Goal: Information Seeking & Learning: Learn about a topic

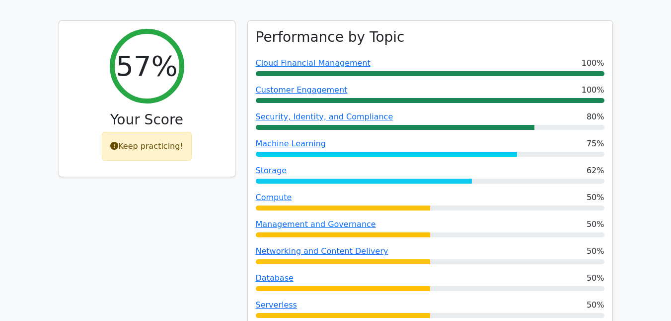
scroll to position [373, 0]
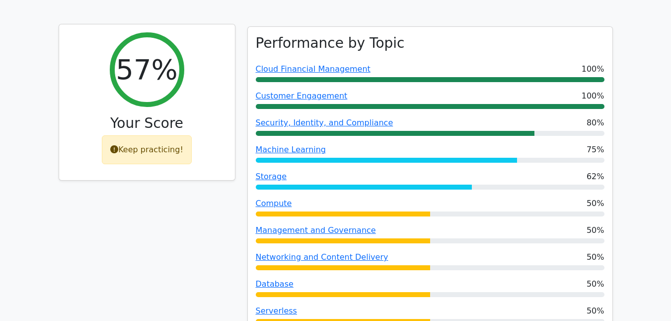
click at [136, 146] on div "Keep practicing!" at bounding box center [147, 149] width 90 height 29
click at [159, 145] on div "Keep practicing!" at bounding box center [147, 149] width 90 height 29
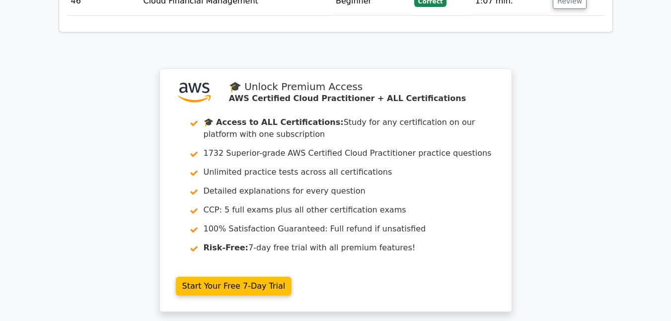
scroll to position [3406, 0]
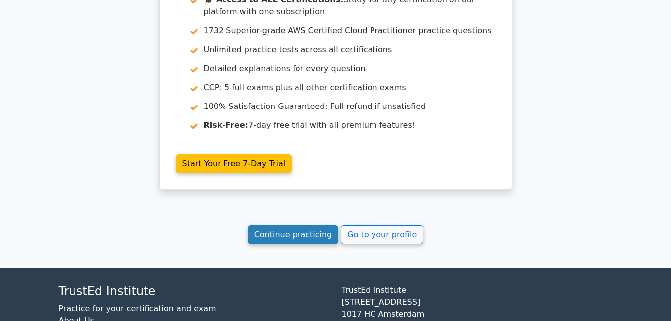
click at [289, 225] on link "Continue practicing" at bounding box center [293, 234] width 91 height 19
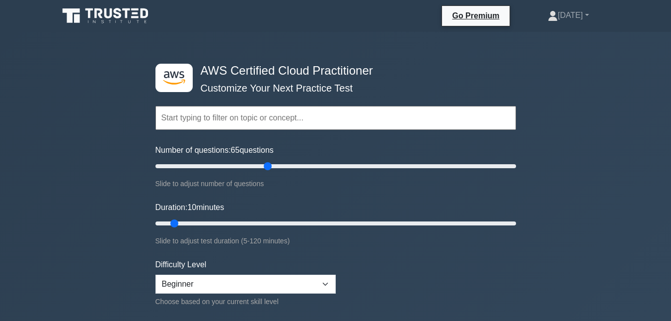
type input "65"
click at [264, 168] on input "Number of questions: 65 questions" at bounding box center [336, 166] width 361 height 12
drag, startPoint x: 174, startPoint y: 226, endPoint x: 423, endPoint y: 227, distance: 248.5
type input "90"
click at [423, 227] on input "Duration: 90 minutes" at bounding box center [336, 223] width 361 height 12
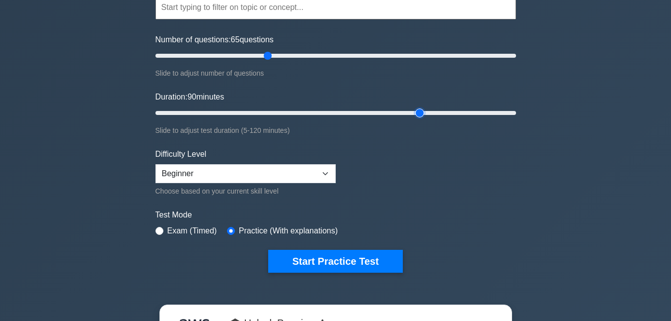
scroll to position [121, 0]
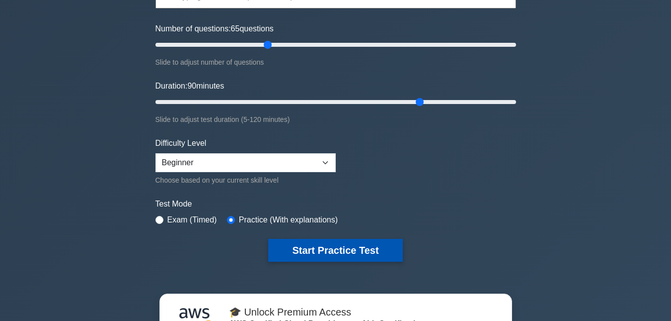
click at [342, 253] on button "Start Practice Test" at bounding box center [335, 250] width 134 height 23
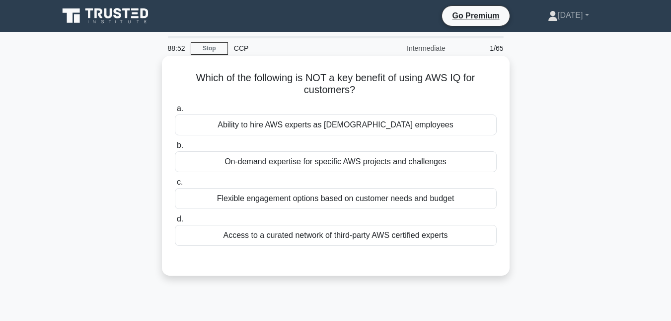
click at [204, 125] on div "Ability to hire AWS experts as [DEMOGRAPHIC_DATA] employees" at bounding box center [336, 124] width 322 height 21
click at [175, 112] on input "a. Ability to hire AWS experts as [DEMOGRAPHIC_DATA] employees" at bounding box center [175, 108] width 0 height 6
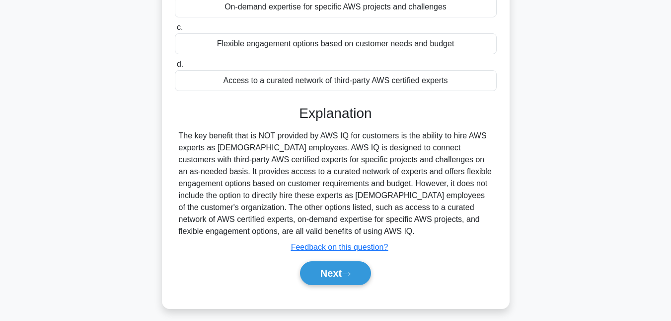
scroll to position [159, 0]
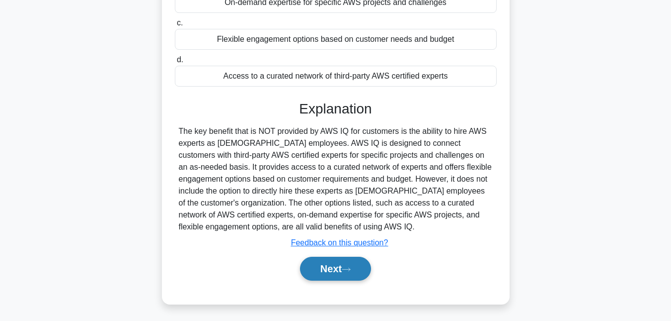
click at [326, 271] on button "Next" at bounding box center [335, 268] width 71 height 24
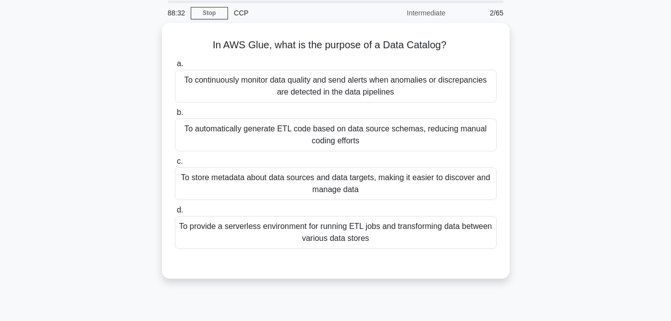
scroll to position [0, 0]
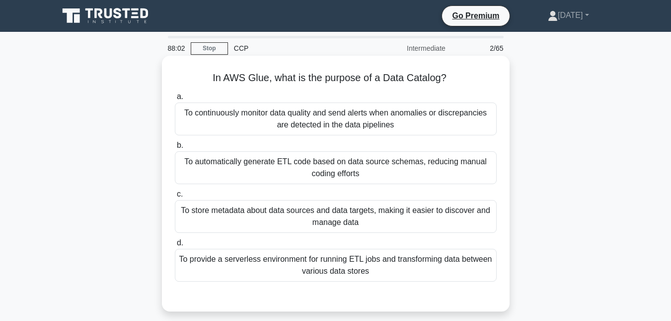
click at [274, 211] on div "To store metadata about data sources and data targets, making it easier to disc…" at bounding box center [336, 216] width 322 height 33
click at [175, 197] on input "c. To store metadata about data sources and data targets, making it easier to d…" at bounding box center [175, 194] width 0 height 6
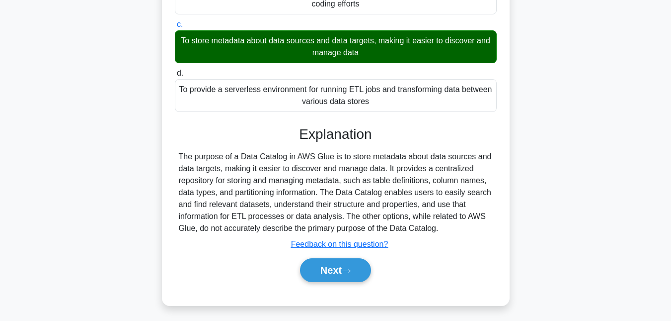
scroll to position [176, 0]
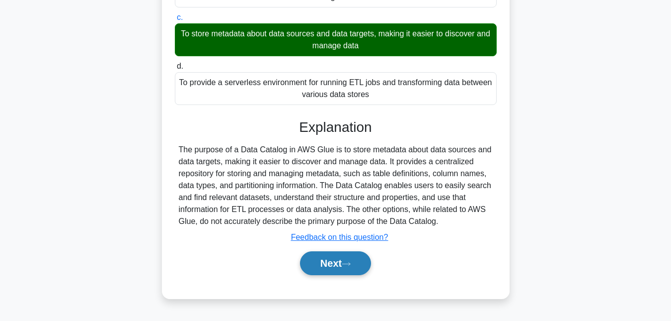
click at [334, 270] on button "Next" at bounding box center [335, 263] width 71 height 24
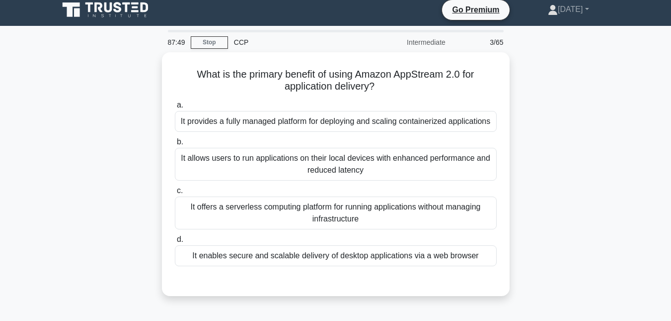
scroll to position [0, 0]
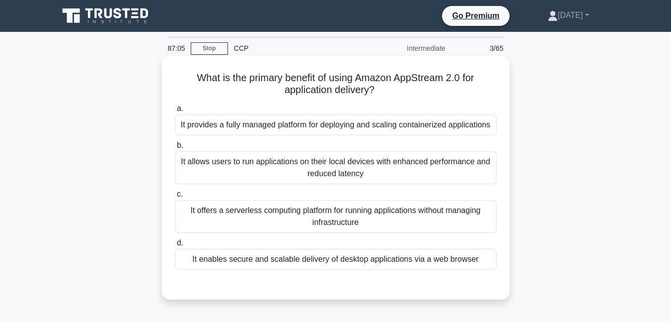
click at [270, 224] on div "It offers a serverless computing platform for running applications without mana…" at bounding box center [336, 216] width 322 height 33
click at [175, 197] on input "c. It offers a serverless computing platform for running applications without m…" at bounding box center [175, 194] width 0 height 6
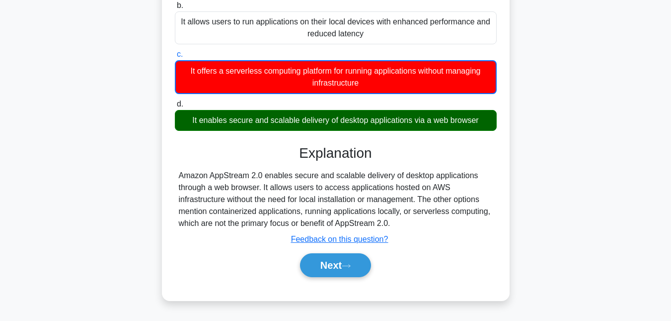
scroll to position [196, 0]
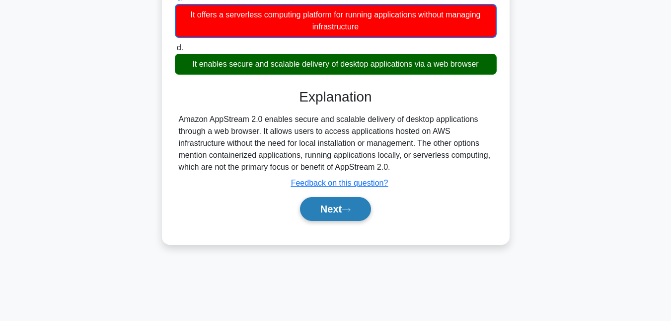
click at [333, 210] on button "Next" at bounding box center [335, 209] width 71 height 24
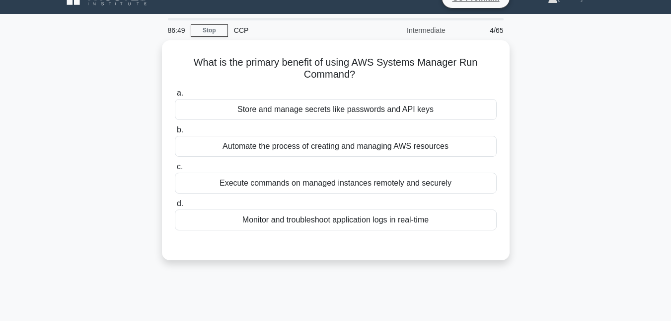
scroll to position [14, 0]
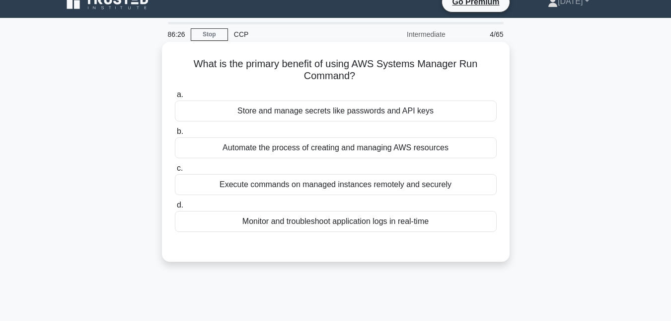
click at [268, 147] on div "Automate the process of creating and managing AWS resources" at bounding box center [336, 147] width 322 height 21
click at [175, 135] on input "b. Automate the process of creating and managing AWS resources" at bounding box center [175, 131] width 0 height 6
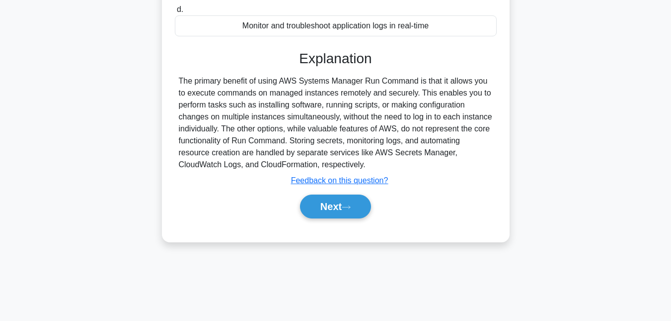
scroll to position [216, 0]
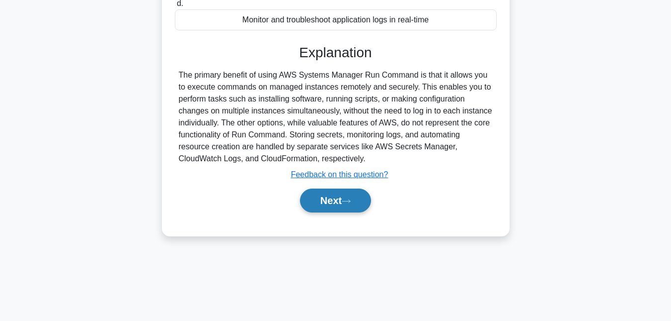
click at [349, 203] on icon at bounding box center [346, 200] width 9 height 5
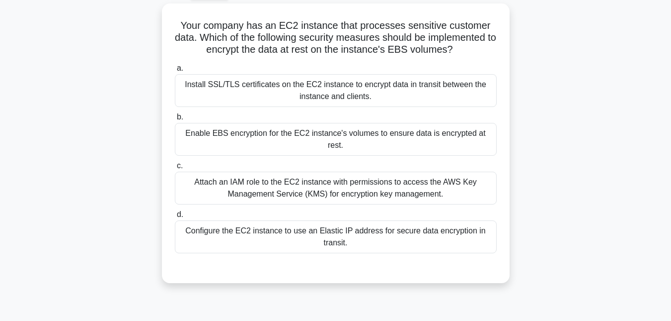
scroll to position [55, 0]
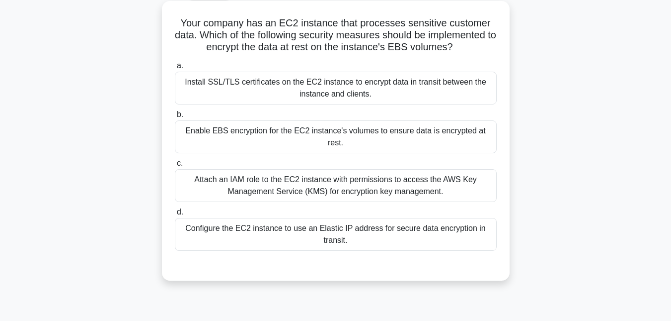
click at [212, 174] on div "Attach an IAM role to the EC2 instance with permissions to access the AWS Key M…" at bounding box center [336, 185] width 322 height 33
click at [175, 166] on input "c. Attach an IAM role to the EC2 instance with permissions to access the AWS Ke…" at bounding box center [175, 163] width 0 height 6
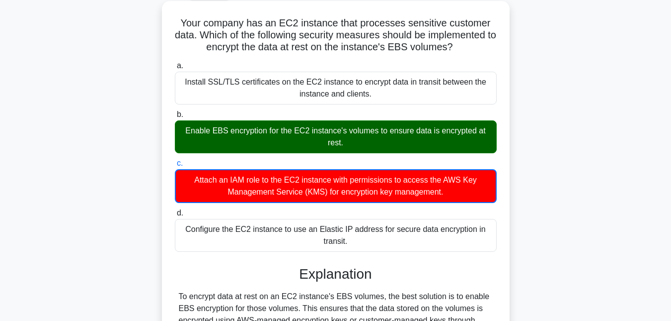
click at [223, 128] on div "Enable EBS encryption for the EC2 instance's volumes to ensure data is encrypte…" at bounding box center [336, 136] width 322 height 33
click at [175, 118] on input "b. Enable EBS encryption for the EC2 instance's volumes to ensure data is encry…" at bounding box center [175, 114] width 0 height 6
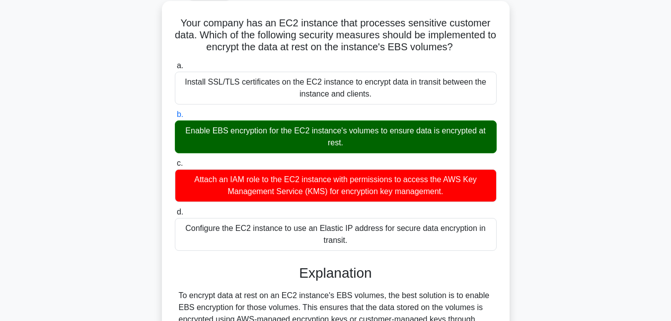
drag, startPoint x: 223, startPoint y: 128, endPoint x: 409, endPoint y: 152, distance: 187.9
click at [409, 152] on div "Enable EBS encryption for the EC2 instance's volumes to ensure data is encrypte…" at bounding box center [336, 136] width 322 height 33
click at [175, 118] on input "b. Enable EBS encryption for the EC2 instance's volumes to ensure data is encry…" at bounding box center [175, 114] width 0 height 6
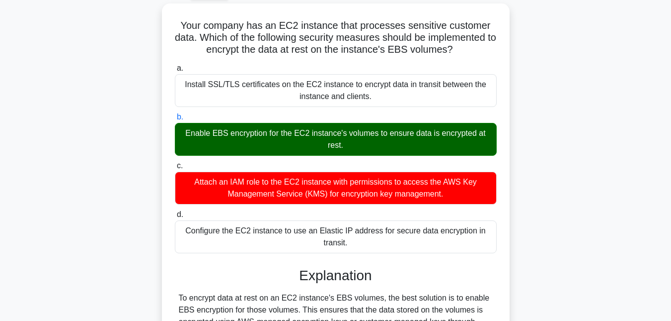
scroll to position [281, 0]
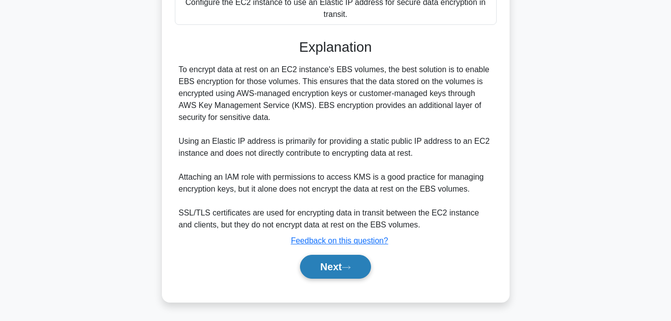
click at [334, 261] on button "Next" at bounding box center [335, 266] width 71 height 24
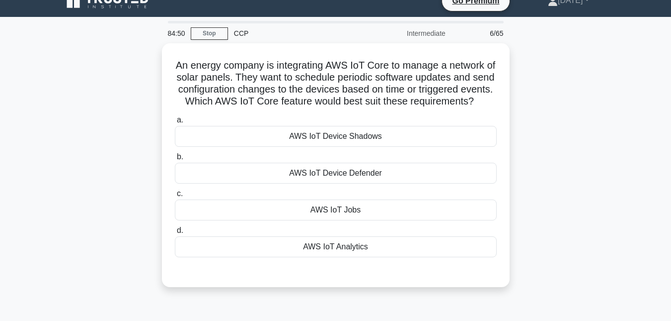
scroll to position [16, 0]
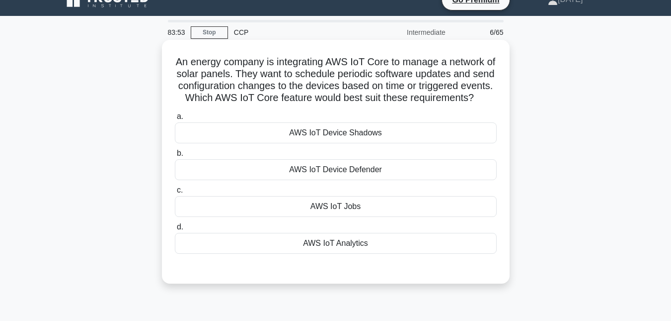
click at [251, 217] on div "AWS IoT Jobs" at bounding box center [336, 206] width 322 height 21
click at [175, 193] on input "c. AWS IoT Jobs" at bounding box center [175, 190] width 0 height 6
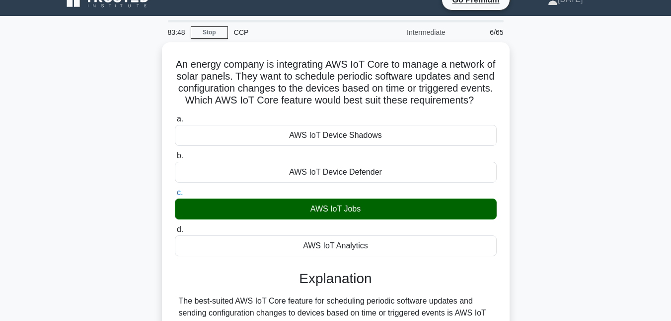
drag, startPoint x: 671, startPoint y: 158, endPoint x: 675, endPoint y: 197, distance: 39.5
click at [671, 197] on html "Go Premium Thursday" at bounding box center [335, 272] width 671 height 577
click at [597, 210] on div "An energy company is integrating AWS IoT Core to manage a network of solar pane…" at bounding box center [336, 299] width 567 height 514
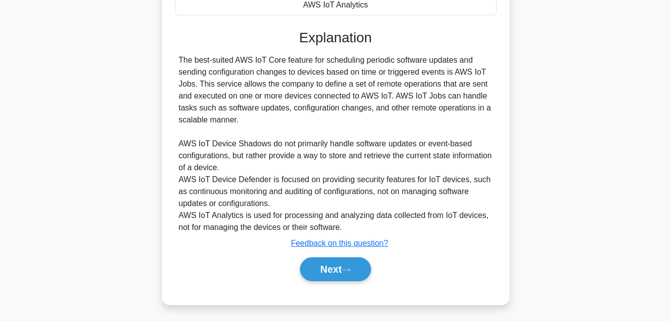
scroll to position [269, 0]
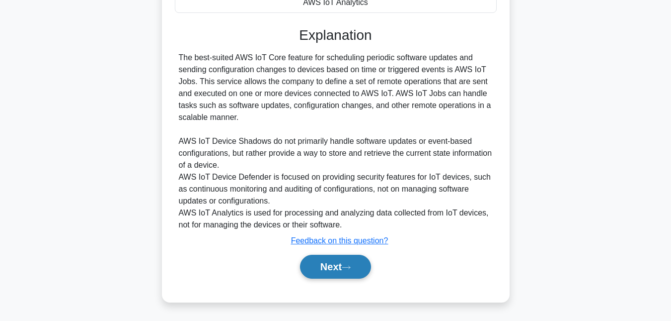
click at [334, 278] on button "Next" at bounding box center [335, 266] width 71 height 24
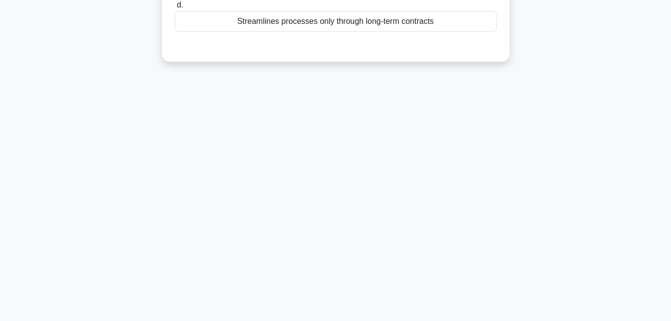
scroll to position [0, 0]
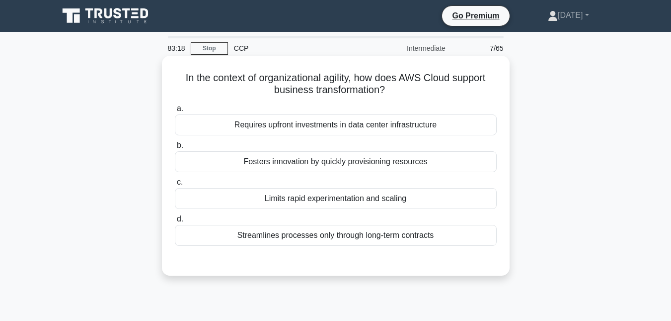
click at [259, 166] on div "Fosters innovation by quickly provisioning resources" at bounding box center [336, 161] width 322 height 21
click at [175, 149] on input "b. Fosters innovation by quickly provisioning resources" at bounding box center [175, 145] width 0 height 6
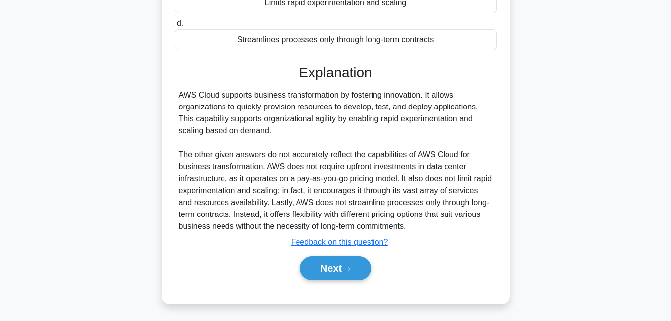
scroll to position [211, 0]
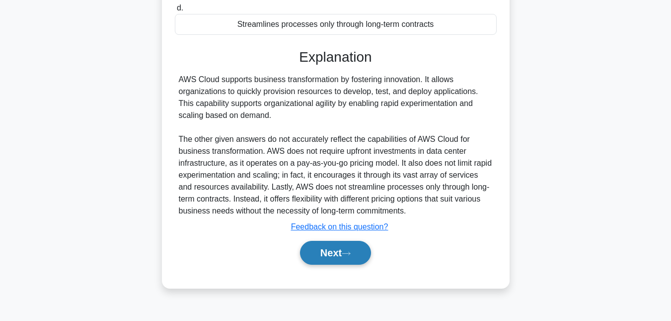
click at [333, 247] on button "Next" at bounding box center [335, 253] width 71 height 24
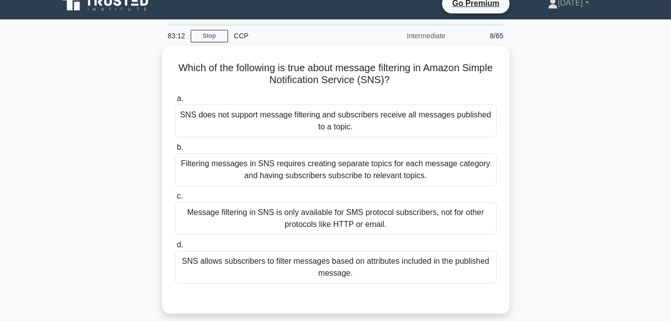
scroll to position [0, 0]
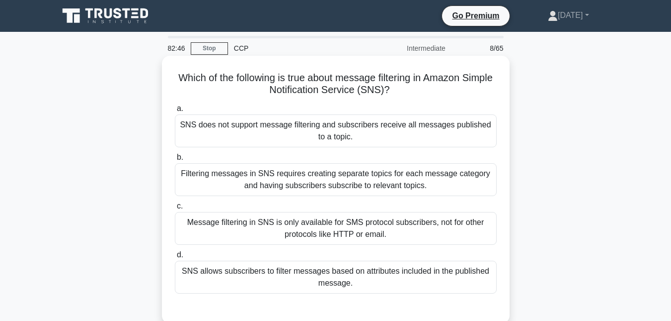
click at [258, 284] on div "SNS allows subscribers to filter messages based on attributes included in the p…" at bounding box center [336, 276] width 322 height 33
click at [175, 258] on input "d. SNS allows subscribers to filter messages based on attributes included in th…" at bounding box center [175, 254] width 0 height 6
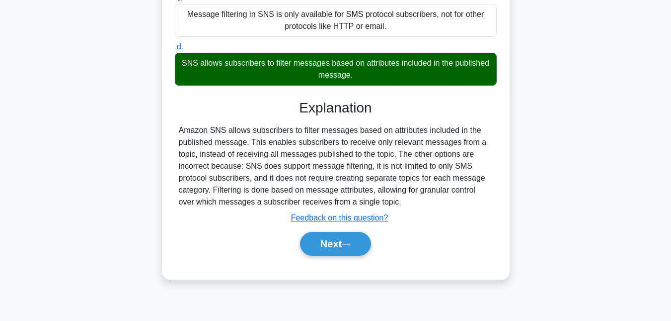
scroll to position [216, 0]
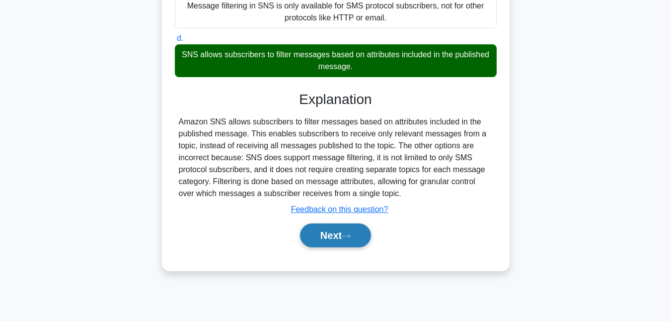
click at [336, 230] on button "Next" at bounding box center [335, 235] width 71 height 24
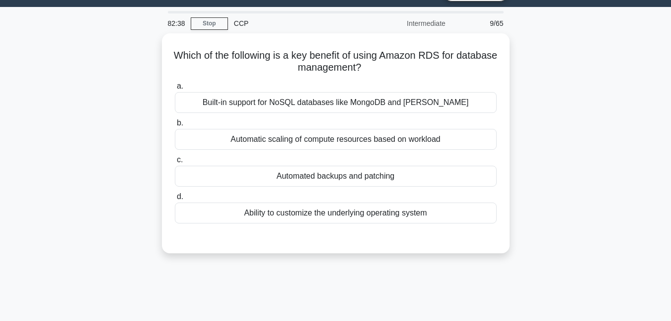
scroll to position [22, 0]
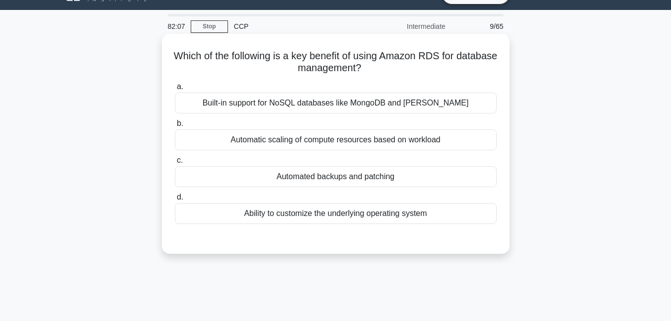
click at [203, 98] on div "Built-in support for NoSQL databases like MongoDB and Cassandra" at bounding box center [336, 102] width 322 height 21
click at [175, 90] on input "a. Built-in support for NoSQL databases like MongoDB and Cassandra" at bounding box center [175, 86] width 0 height 6
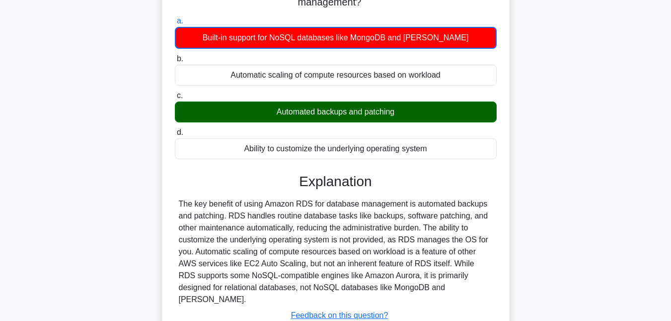
scroll to position [116, 0]
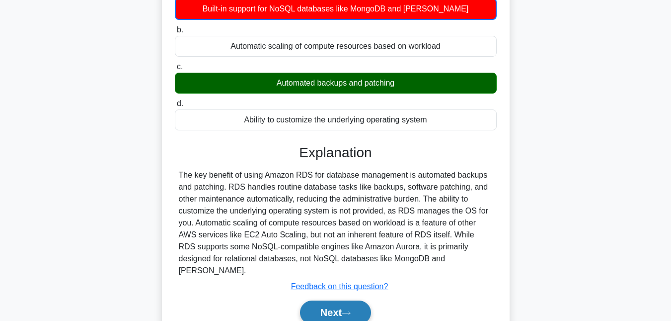
click at [346, 310] on icon at bounding box center [346, 312] width 9 height 5
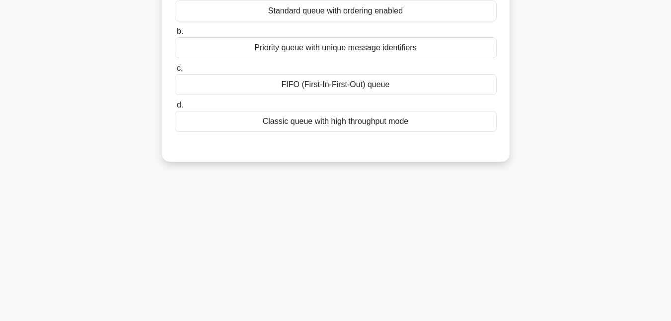
scroll to position [0, 0]
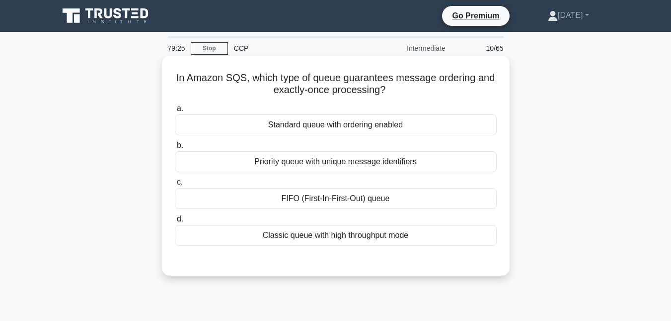
click at [250, 165] on div "Priority queue with unique message identifiers" at bounding box center [336, 161] width 322 height 21
click at [175, 149] on input "b. Priority queue with unique message identifiers" at bounding box center [175, 145] width 0 height 6
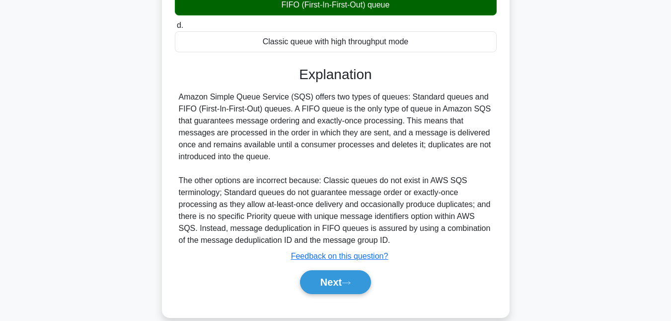
scroll to position [216, 0]
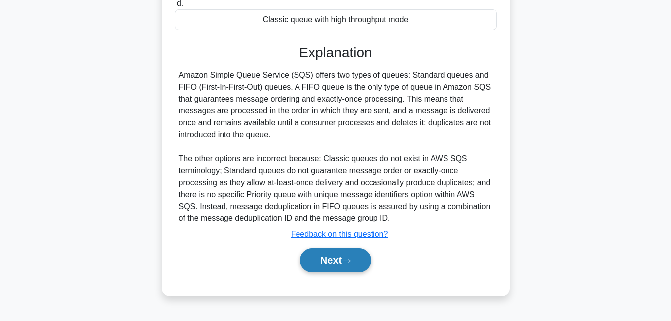
click at [361, 253] on button "Next" at bounding box center [335, 260] width 71 height 24
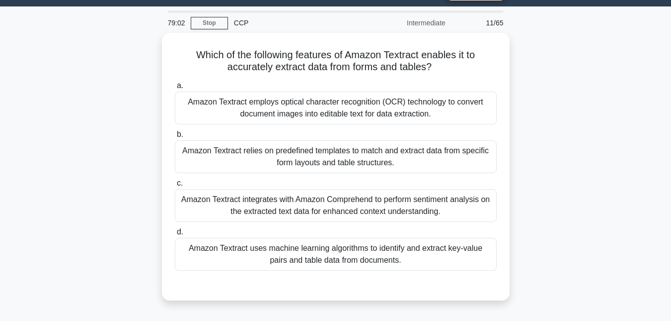
scroll to position [26, 0]
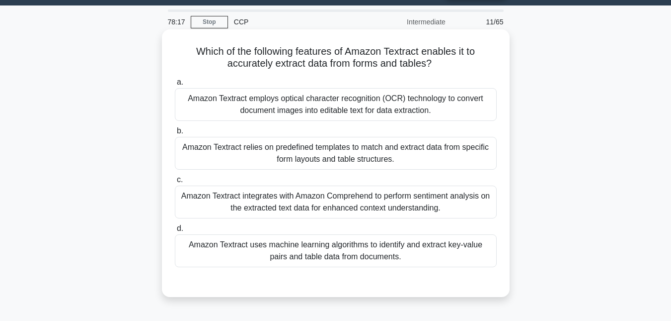
click at [257, 99] on div "Amazon Textract employs optical character recognition (OCR) technology to conve…" at bounding box center [336, 104] width 322 height 33
click at [175, 85] on input "a. Amazon Textract employs optical character recognition (OCR) technology to co…" at bounding box center [175, 82] width 0 height 6
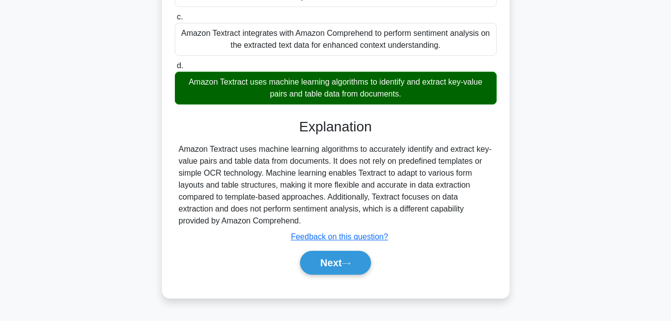
scroll to position [216, 0]
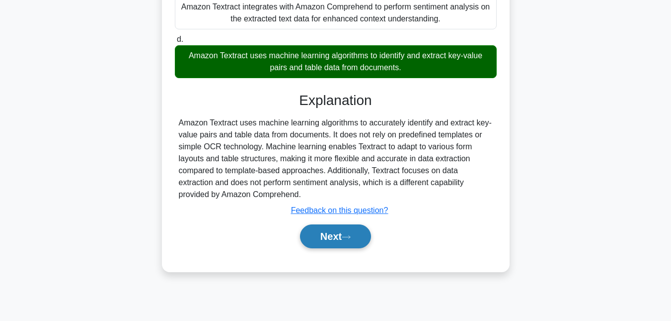
click at [343, 245] on button "Next" at bounding box center [335, 236] width 71 height 24
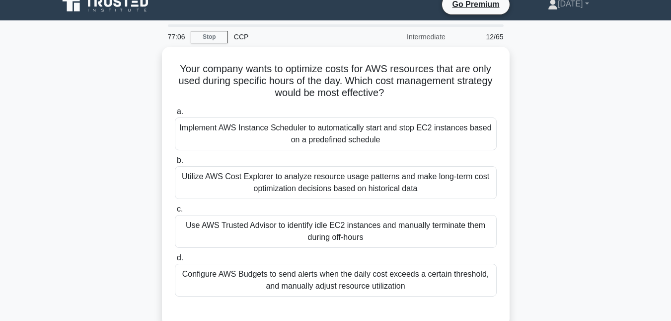
scroll to position [13, 0]
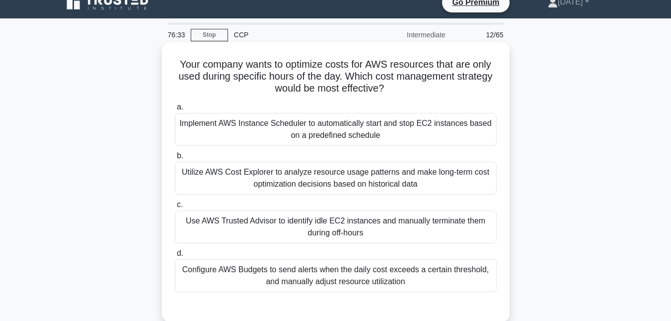
click at [257, 125] on div "Implement AWS Instance Scheduler to automatically start and stop EC2 instances …" at bounding box center [336, 129] width 322 height 33
click at [175, 110] on input "a. Implement AWS Instance Scheduler to automatically start and stop EC2 instanc…" at bounding box center [175, 107] width 0 height 6
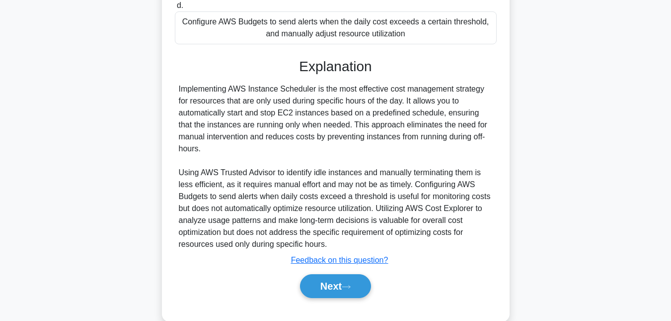
scroll to position [281, 0]
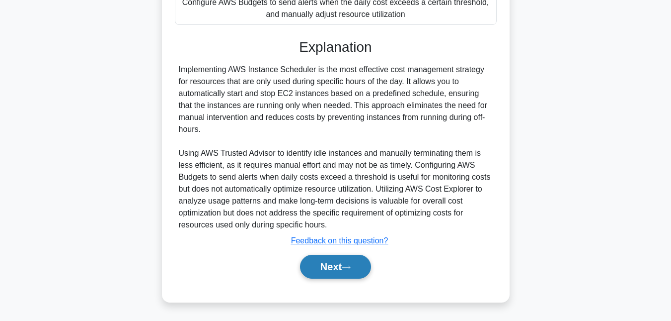
click at [344, 260] on button "Next" at bounding box center [335, 266] width 71 height 24
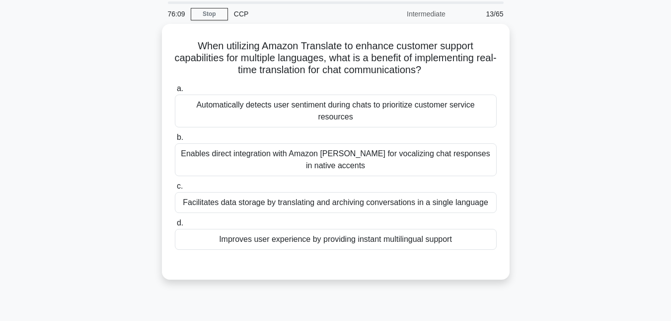
scroll to position [35, 0]
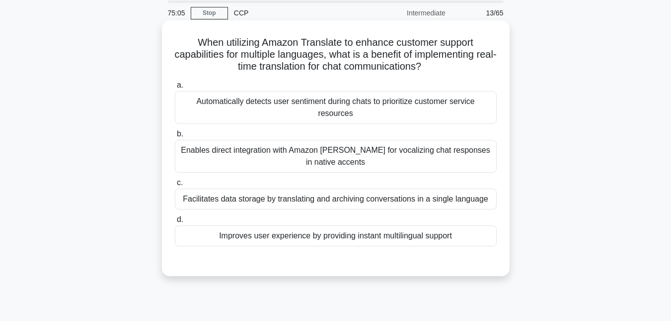
click at [390, 237] on div "Improves user experience by providing instant multilingual support" at bounding box center [336, 235] width 322 height 21
click at [175, 223] on input "d. Improves user experience by providing instant multilingual support" at bounding box center [175, 219] width 0 height 6
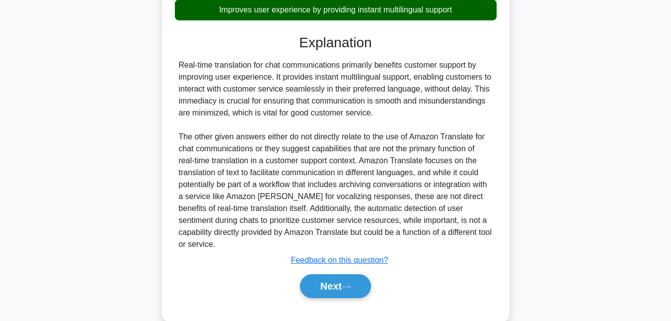
scroll to position [266, 0]
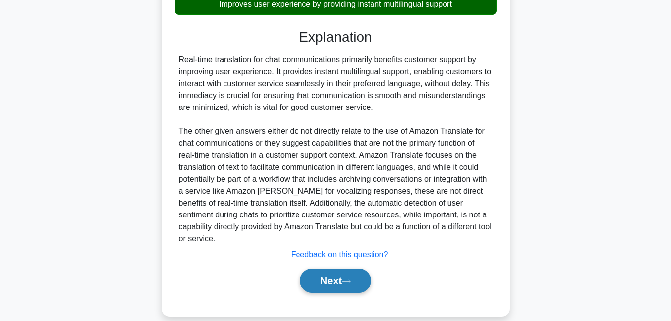
click at [319, 272] on button "Next" at bounding box center [335, 280] width 71 height 24
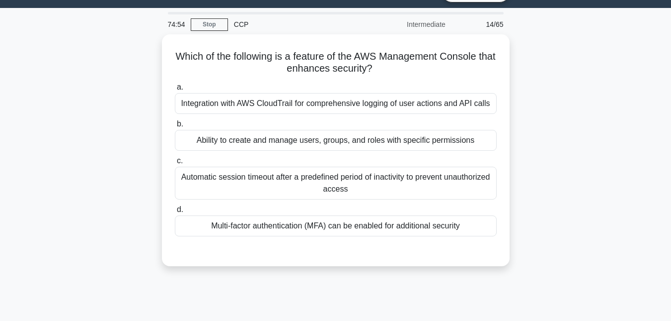
scroll to position [18, 0]
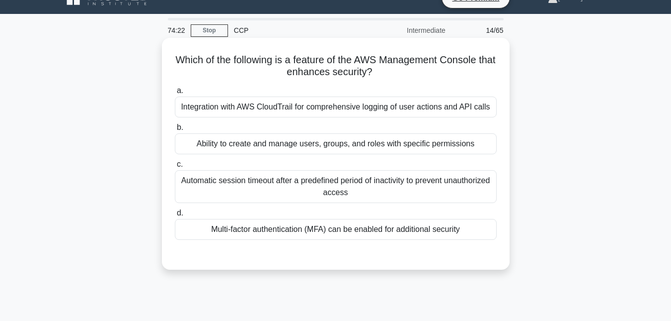
click at [246, 236] on div "Multi-factor authentication (MFA) can be enabled for additional security" at bounding box center [336, 229] width 322 height 21
click at [175, 216] on input "d. Multi-factor authentication (MFA) can be enabled for additional security" at bounding box center [175, 213] width 0 height 6
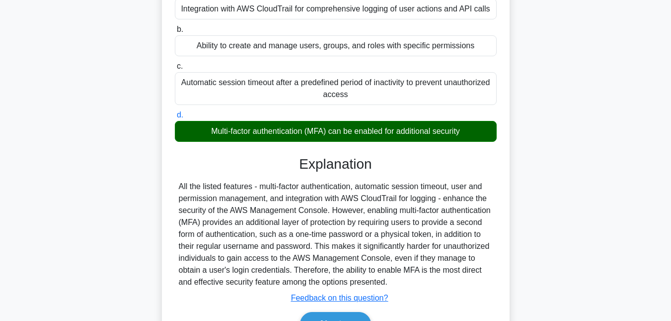
scroll to position [170, 0]
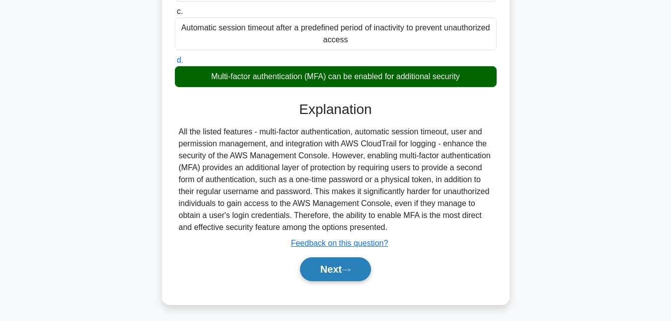
click at [331, 279] on button "Next" at bounding box center [335, 269] width 71 height 24
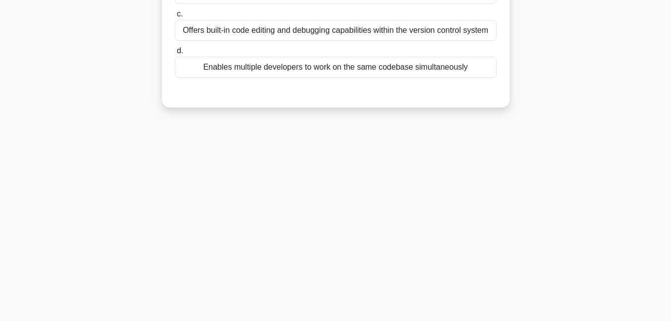
scroll to position [0, 0]
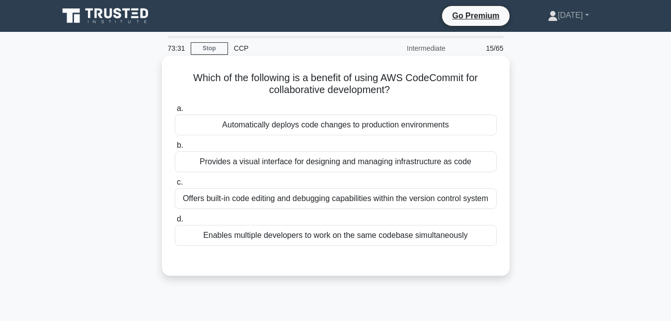
click at [214, 124] on div "Automatically deploys code changes to production environments" at bounding box center [336, 124] width 322 height 21
click at [175, 112] on input "a. Automatically deploys code changes to production environments" at bounding box center [175, 108] width 0 height 6
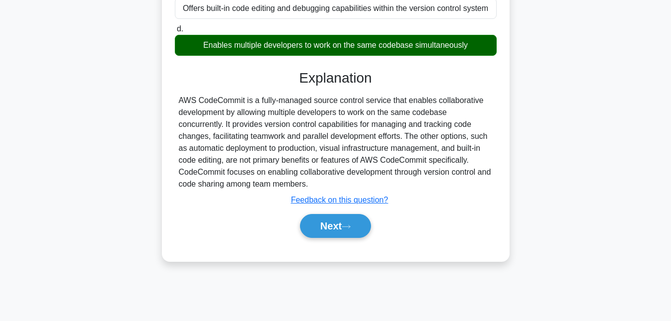
scroll to position [216, 0]
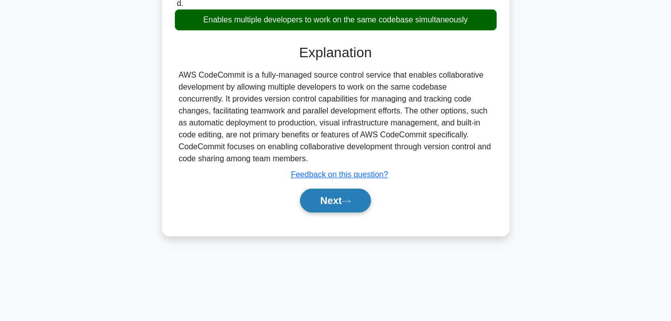
click at [323, 209] on button "Next" at bounding box center [335, 200] width 71 height 24
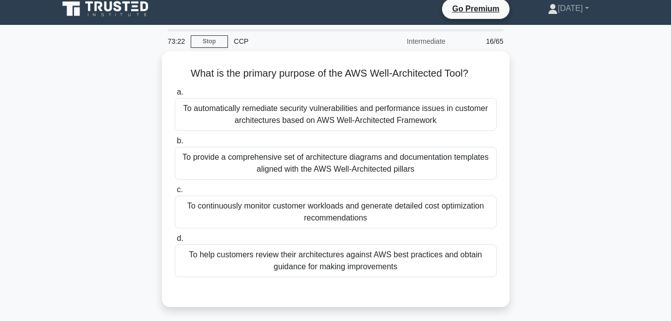
scroll to position [0, 0]
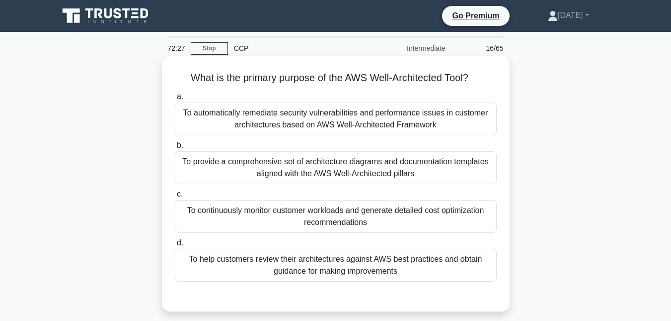
click at [258, 169] on div "To provide a comprehensive set of architecture diagrams and documentation templ…" at bounding box center [336, 167] width 322 height 33
click at [175, 149] on input "b. To provide a comprehensive set of architecture diagrams and documentation te…" at bounding box center [175, 145] width 0 height 6
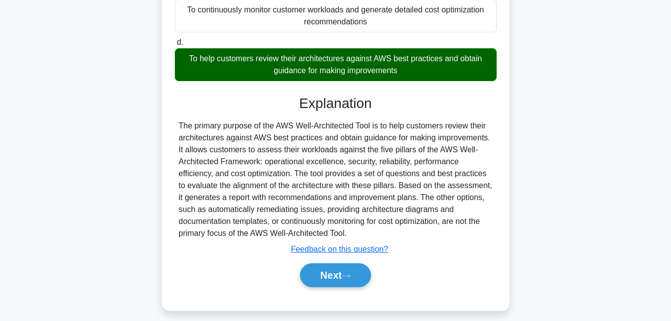
scroll to position [216, 0]
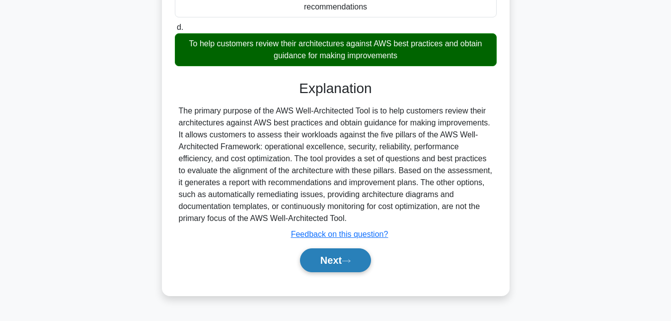
click at [335, 267] on button "Next" at bounding box center [335, 260] width 71 height 24
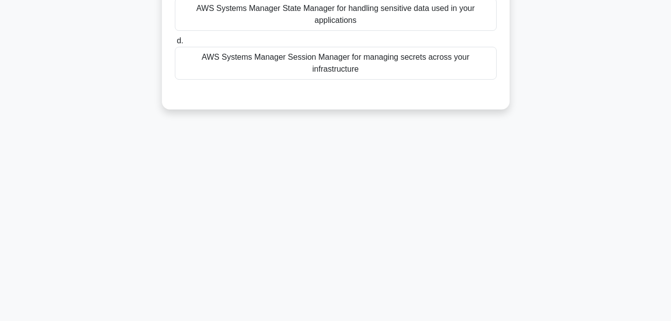
scroll to position [0, 0]
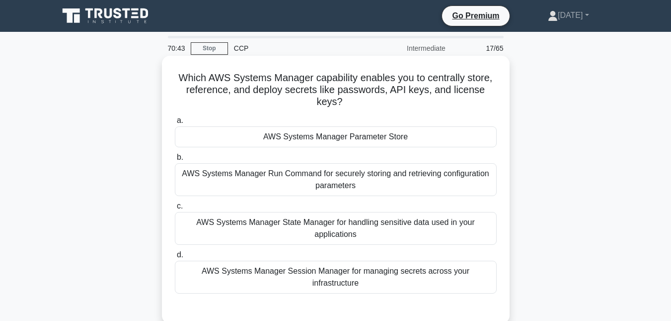
click at [274, 141] on div "AWS Systems Manager Parameter Store" at bounding box center [336, 136] width 322 height 21
click at [175, 124] on input "a. AWS Systems Manager Parameter Store" at bounding box center [175, 120] width 0 height 6
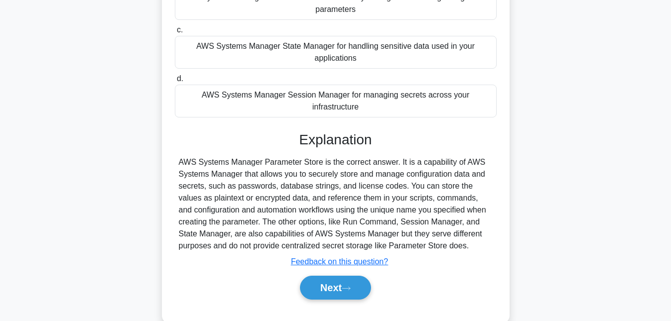
scroll to position [179, 0]
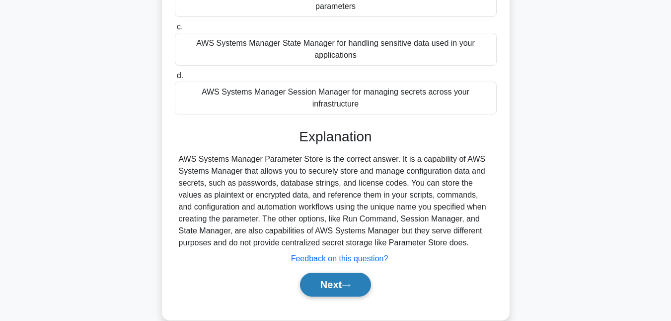
click at [351, 282] on icon at bounding box center [346, 284] width 9 height 5
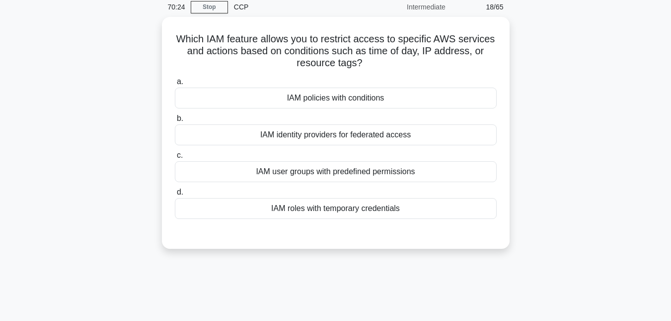
scroll to position [22, 0]
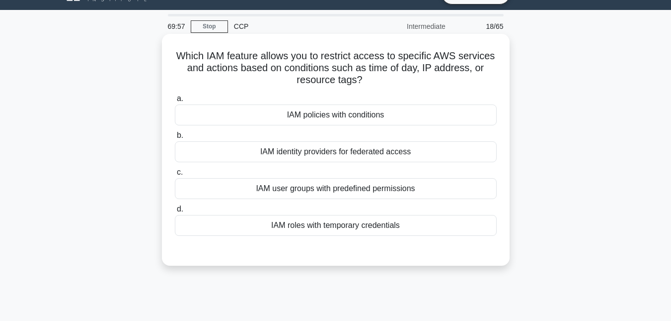
click at [309, 116] on div "IAM policies with conditions" at bounding box center [336, 114] width 322 height 21
click at [175, 102] on input "a. IAM policies with conditions" at bounding box center [175, 98] width 0 height 6
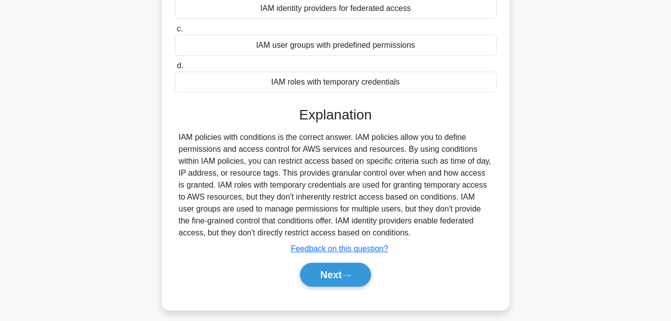
scroll to position [167, 0]
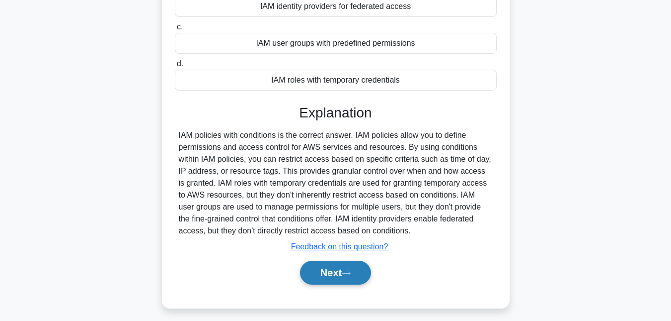
click at [327, 272] on button "Next" at bounding box center [335, 272] width 71 height 24
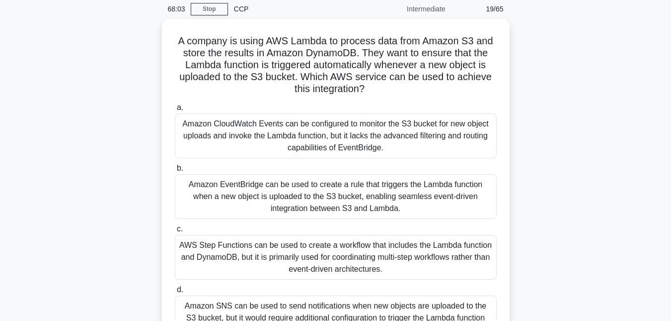
scroll to position [8, 0]
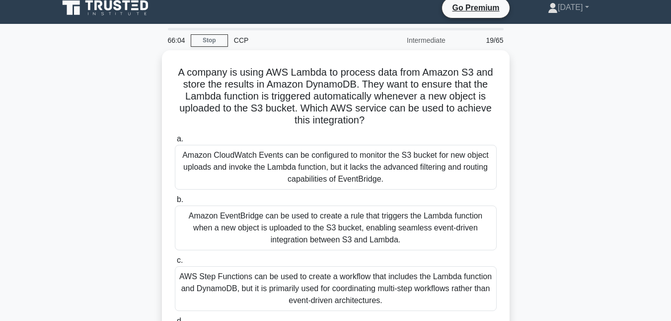
drag, startPoint x: 664, startPoint y: 115, endPoint x: 674, endPoint y: 99, distance: 18.8
click at [671, 99] on html "Go Premium Thursday" at bounding box center [335, 260] width 671 height 537
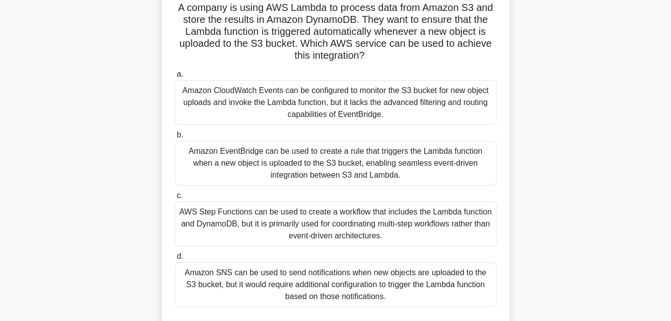
scroll to position [85, 0]
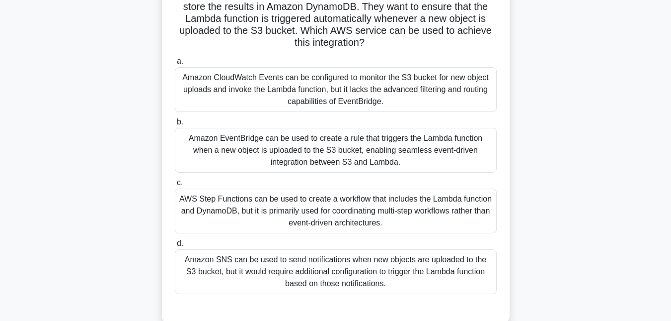
click at [630, 158] on main "66:02 Stop CCP Intermediate 19/65 A company is using AWS Lambda to process data…" at bounding box center [335, 198] width 671 height 505
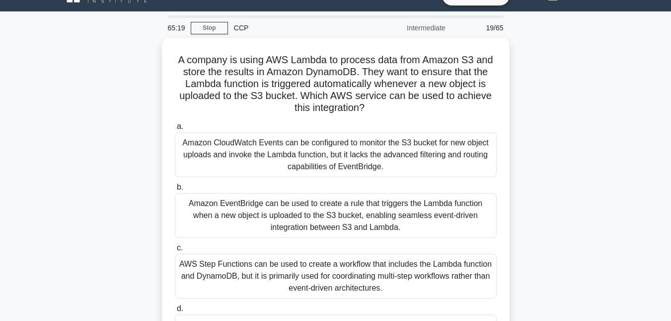
scroll to position [22, 0]
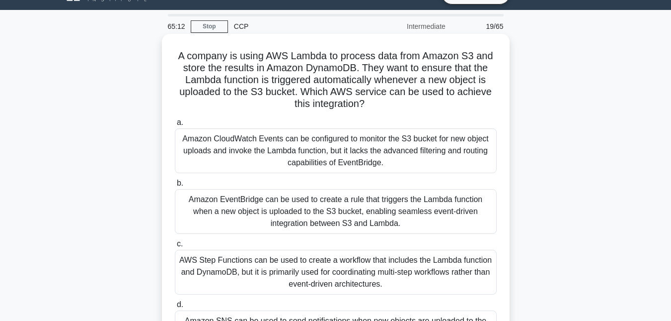
click at [362, 148] on div "Amazon CloudWatch Events can be configured to monitor the S3 bucket for new obj…" at bounding box center [336, 150] width 322 height 45
click at [175, 126] on input "a. Amazon CloudWatch Events can be configured to monitor the S3 bucket for new …" at bounding box center [175, 122] width 0 height 6
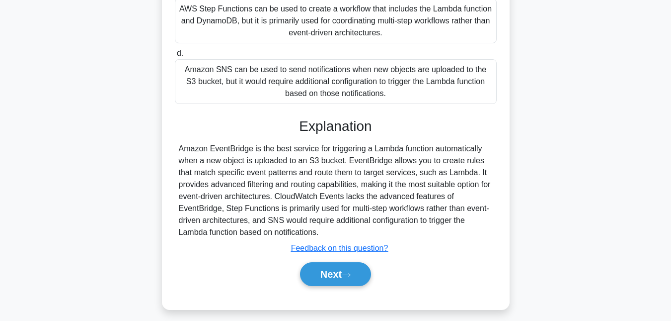
scroll to position [277, 0]
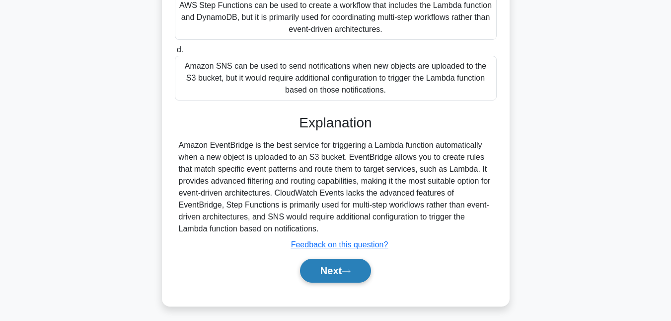
click at [365, 272] on button "Next" at bounding box center [335, 270] width 71 height 24
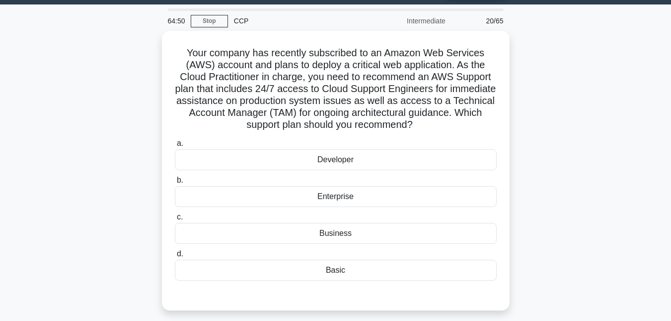
scroll to position [40, 0]
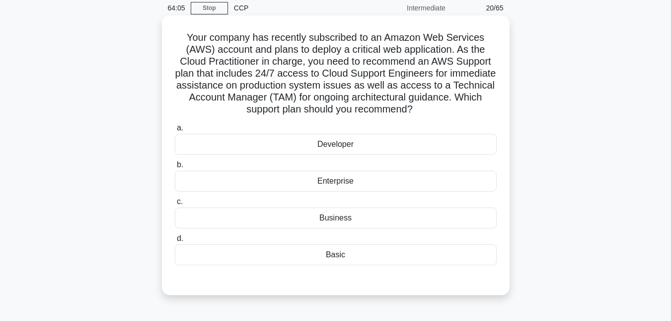
click at [337, 220] on div "Business" at bounding box center [336, 217] width 322 height 21
click at [175, 205] on input "c. Business" at bounding box center [175, 201] width 0 height 6
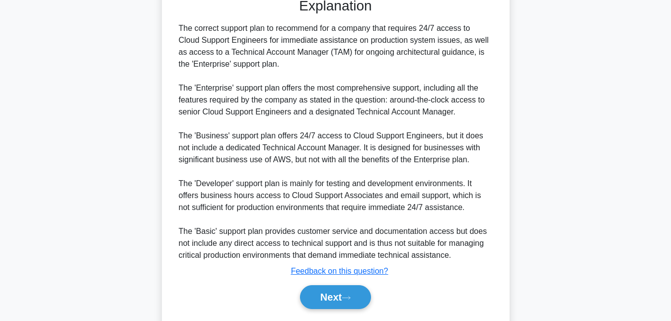
scroll to position [334, 0]
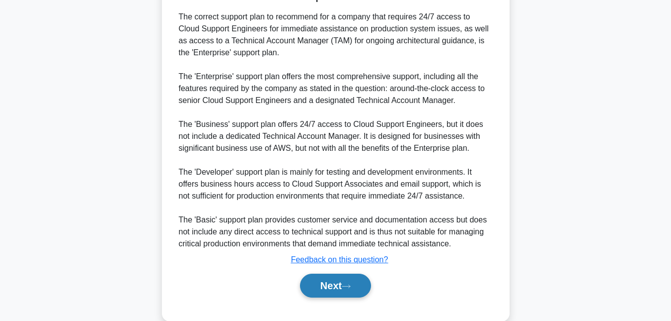
click at [347, 282] on button "Next" at bounding box center [335, 285] width 71 height 24
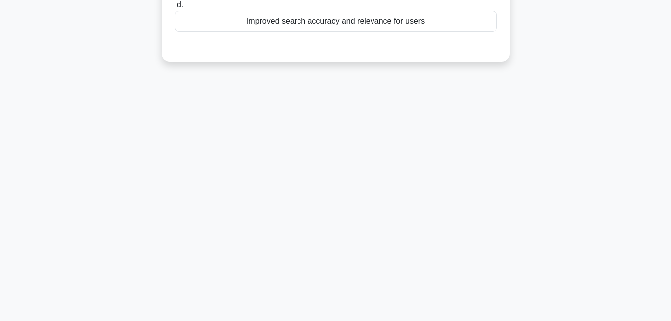
scroll to position [0, 0]
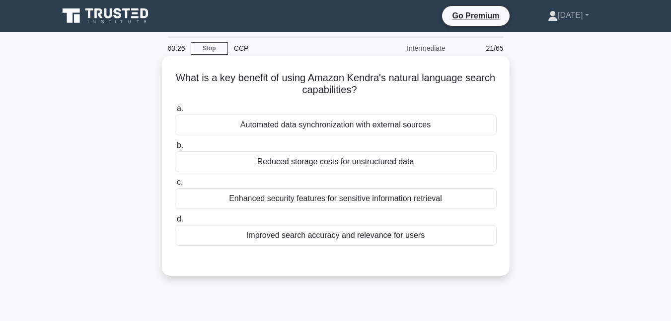
click at [262, 126] on div "Automated data synchronization with external sources" at bounding box center [336, 124] width 322 height 21
click at [175, 112] on input "a. Automated data synchronization with external sources" at bounding box center [175, 108] width 0 height 6
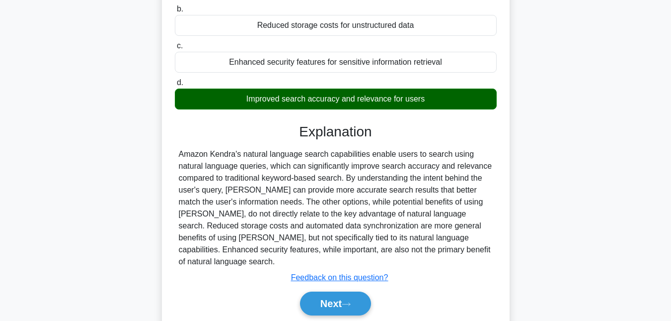
scroll to position [188, 0]
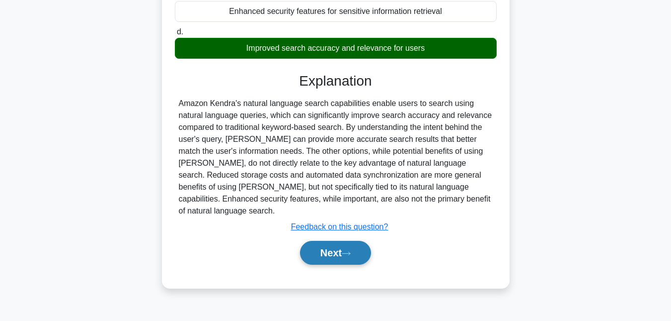
click at [356, 241] on button "Next" at bounding box center [335, 253] width 71 height 24
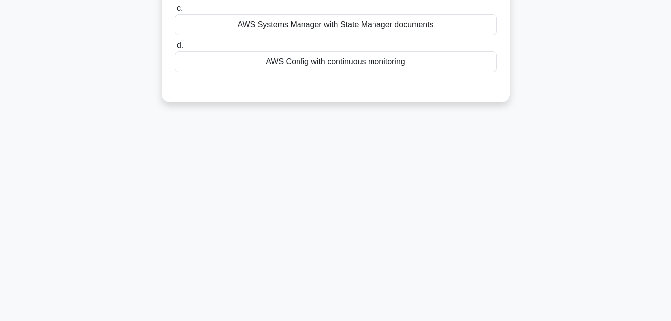
scroll to position [0, 0]
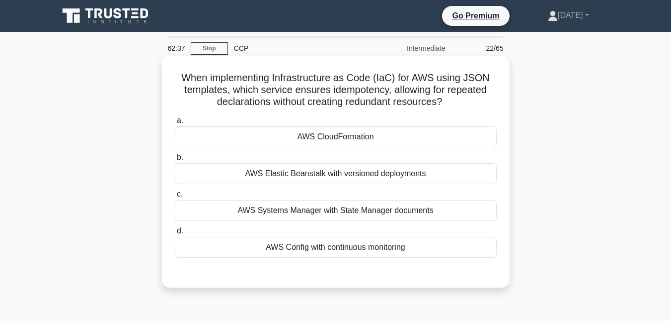
click at [332, 247] on div "AWS Config with continuous monitoring" at bounding box center [336, 247] width 322 height 21
click at [175, 234] on input "d. AWS Config with continuous monitoring" at bounding box center [175, 231] width 0 height 6
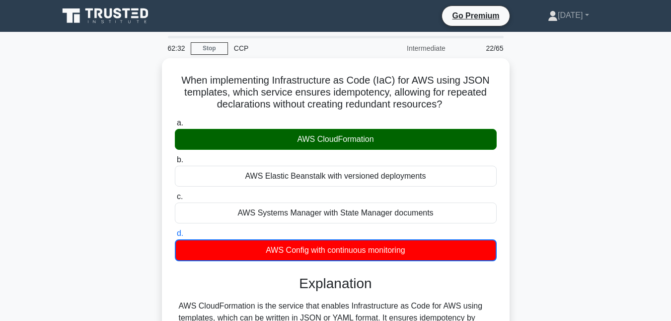
drag, startPoint x: 669, startPoint y: 93, endPoint x: 677, endPoint y: 139, distance: 46.4
click at [671, 139] on html "Go Premium Thursday" at bounding box center [335, 313] width 671 height 626
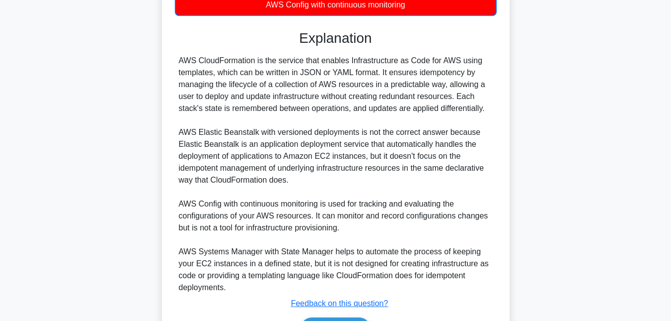
scroll to position [306, 0]
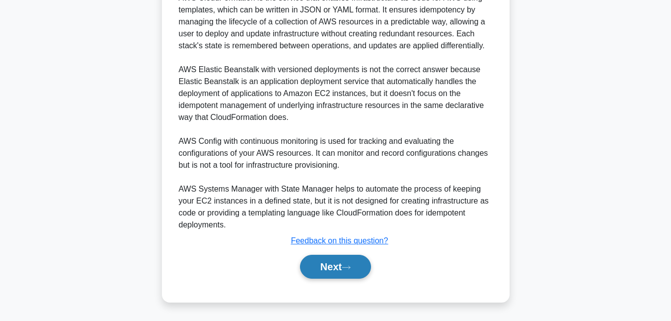
click at [315, 266] on button "Next" at bounding box center [335, 266] width 71 height 24
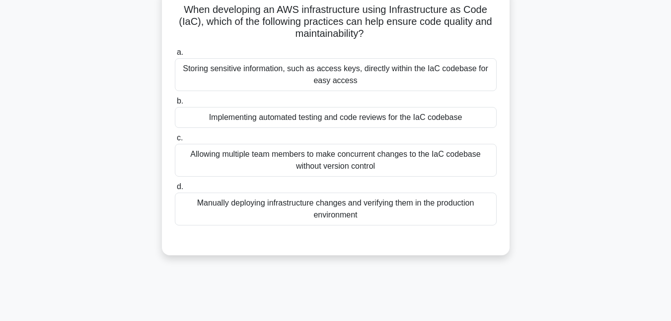
scroll to position [52, 0]
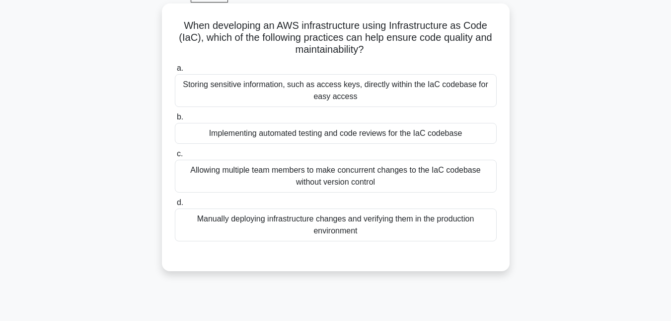
click at [214, 132] on div "Implementing automated testing and code reviews for the IaC codebase" at bounding box center [336, 133] width 322 height 21
click at [175, 120] on input "b. Implementing automated testing and code reviews for the IaC codebase" at bounding box center [175, 117] width 0 height 6
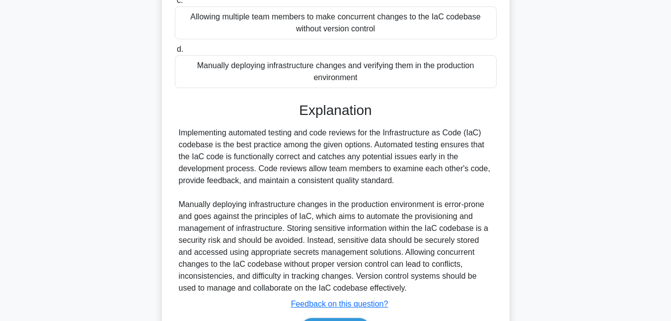
scroll to position [227, 0]
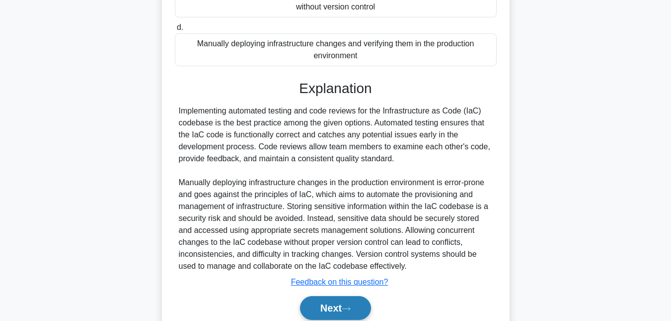
click at [342, 306] on button "Next" at bounding box center [335, 308] width 71 height 24
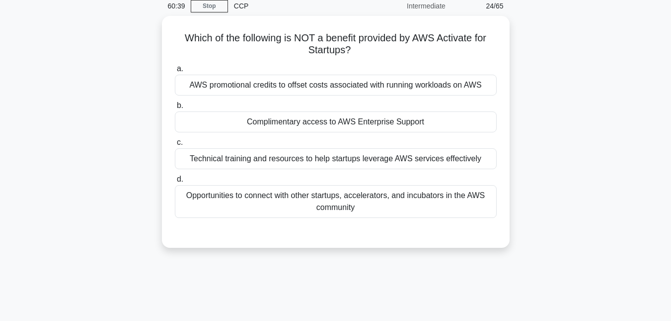
scroll to position [26, 0]
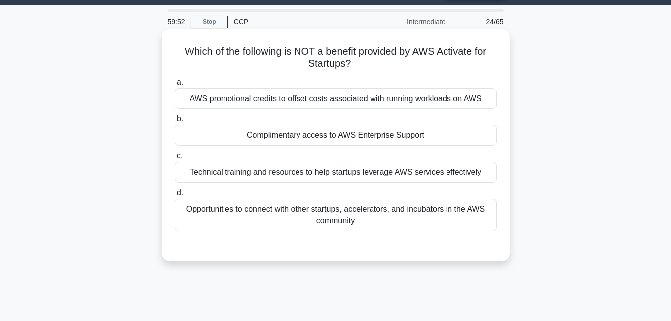
click at [183, 139] on div "Complimentary access to AWS Enterprise Support" at bounding box center [336, 135] width 322 height 21
click at [175, 122] on input "b. Complimentary access to AWS Enterprise Support" at bounding box center [175, 119] width 0 height 6
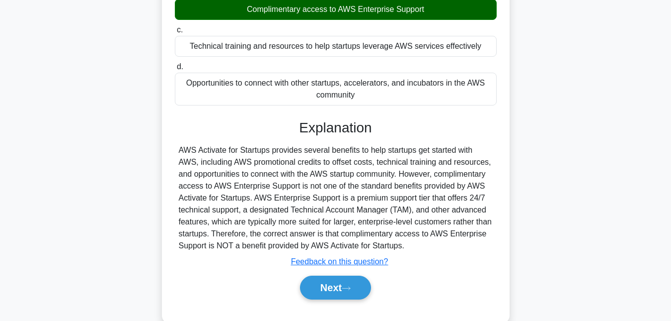
scroll to position [183, 0]
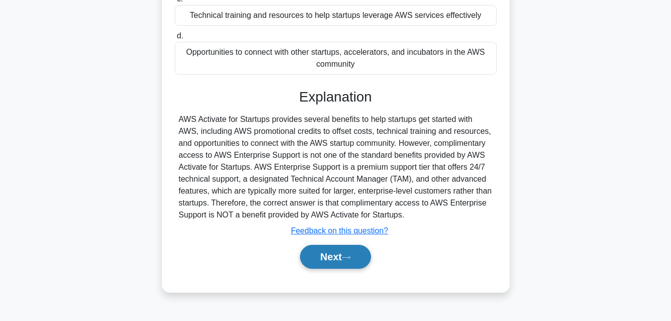
click at [340, 262] on button "Next" at bounding box center [335, 257] width 71 height 24
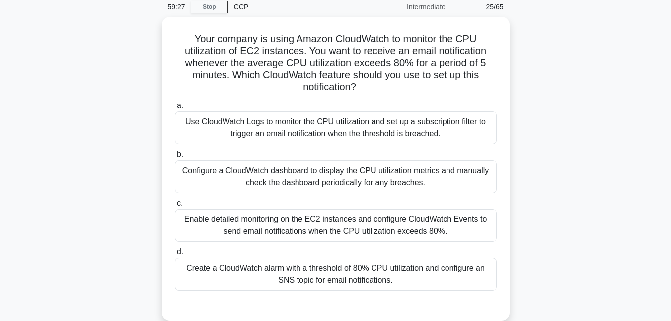
scroll to position [43, 0]
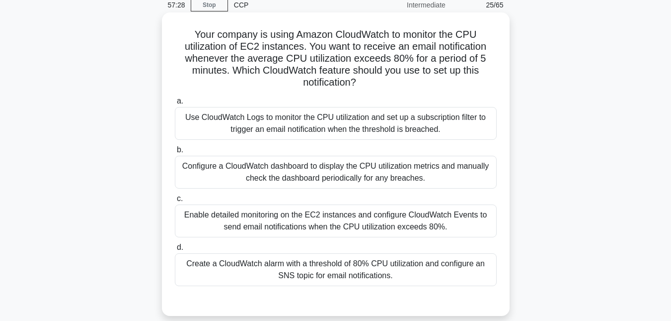
click at [199, 275] on div "Create a CloudWatch alarm with a threshold of 80% CPU utilization and configure…" at bounding box center [336, 269] width 322 height 33
click at [175, 250] on input "d. Create a CloudWatch alarm with a threshold of 80% CPU utilization and config…" at bounding box center [175, 247] width 0 height 6
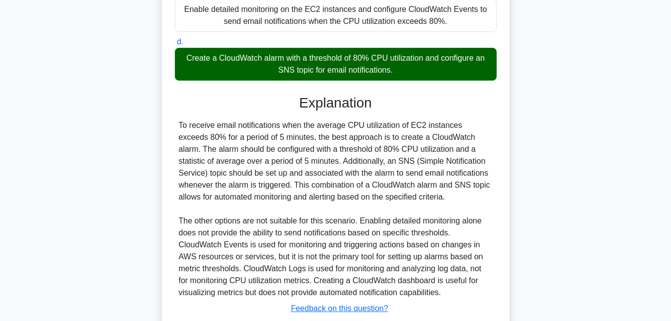
scroll to position [317, 0]
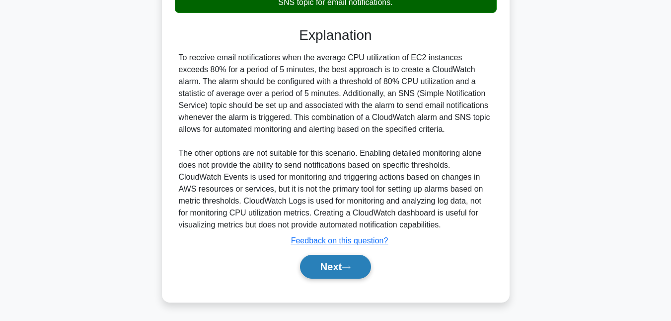
click at [329, 257] on button "Next" at bounding box center [335, 266] width 71 height 24
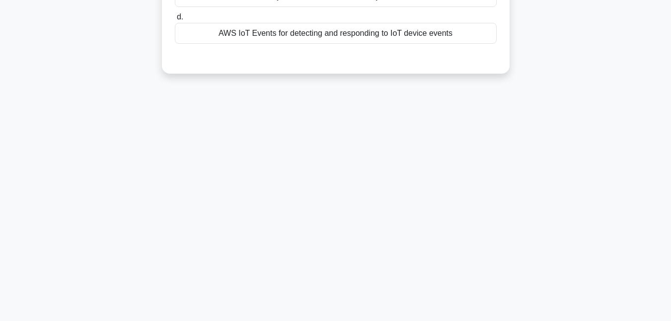
scroll to position [0, 0]
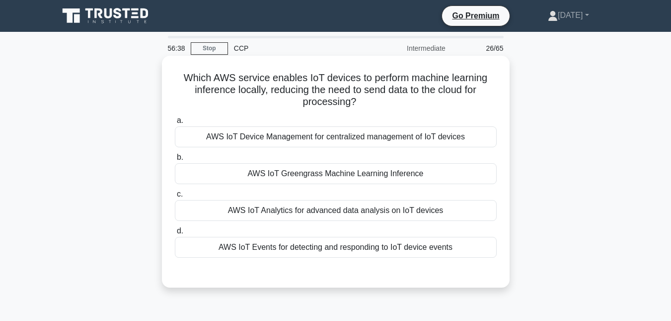
click at [210, 137] on div "AWS IoT Device Management for centralized management of IoT devices" at bounding box center [336, 136] width 322 height 21
click at [175, 124] on input "a. AWS IoT Device Management for centralized management of IoT devices" at bounding box center [175, 120] width 0 height 6
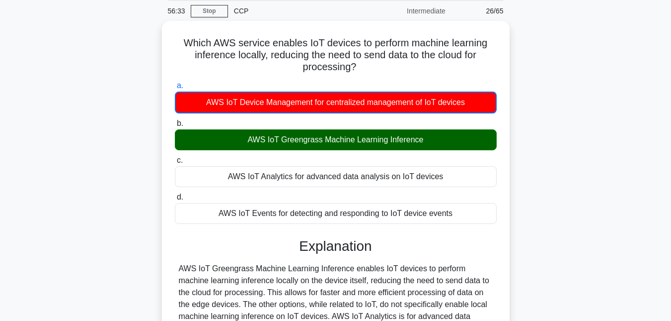
scroll to position [202, 0]
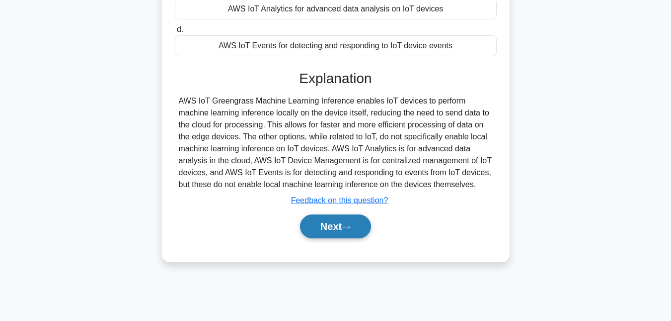
click at [339, 230] on button "Next" at bounding box center [335, 226] width 71 height 24
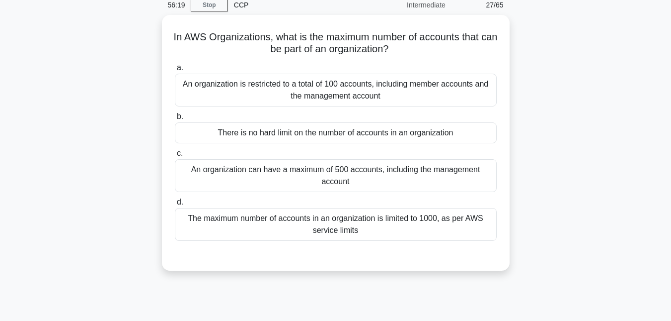
scroll to position [11, 0]
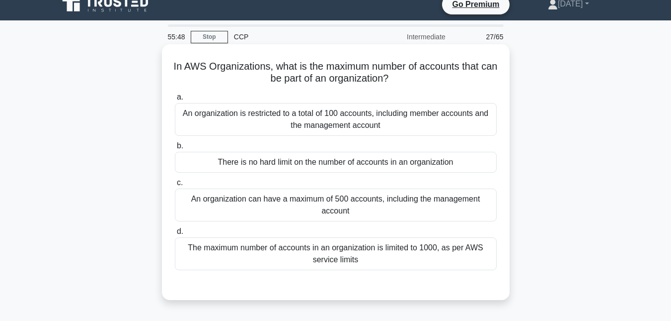
click at [216, 163] on div "There is no hard limit on the number of accounts in an organization" at bounding box center [336, 162] width 322 height 21
click at [175, 149] on input "b. There is no hard limit on the number of accounts in an organization" at bounding box center [175, 146] width 0 height 6
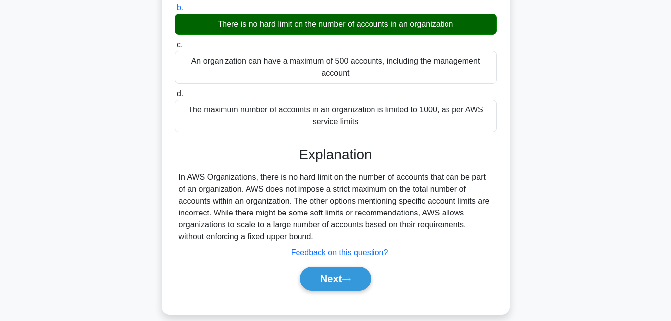
scroll to position [154, 0]
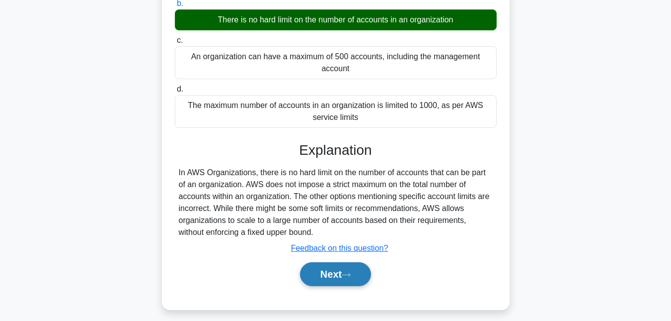
click at [323, 274] on button "Next" at bounding box center [335, 274] width 71 height 24
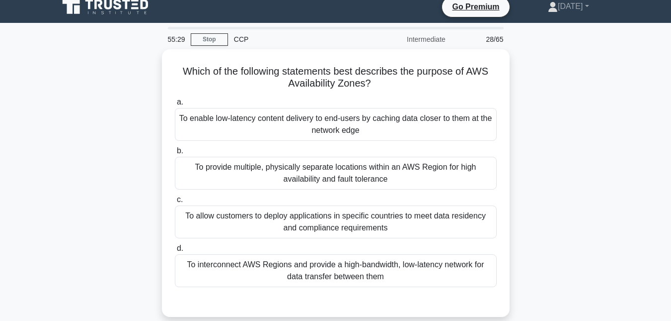
scroll to position [10, 0]
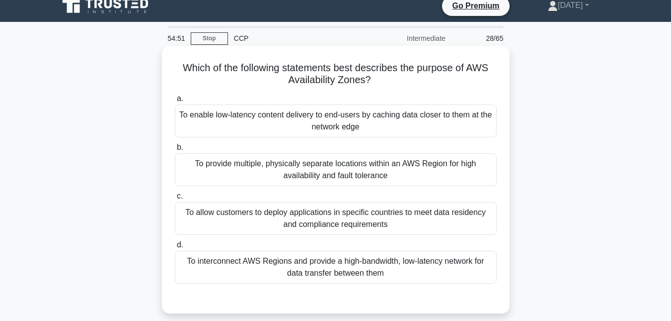
click at [192, 168] on div "To provide multiple, physically separate locations within an AWS Region for hig…" at bounding box center [336, 169] width 322 height 33
click at [175, 151] on input "b. To provide multiple, physically separate locations within an AWS Region for …" at bounding box center [175, 147] width 0 height 6
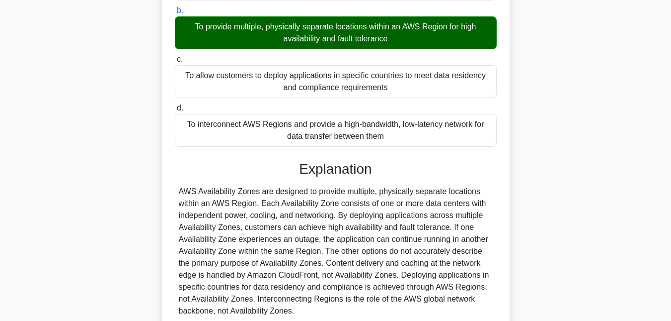
scroll to position [168, 0]
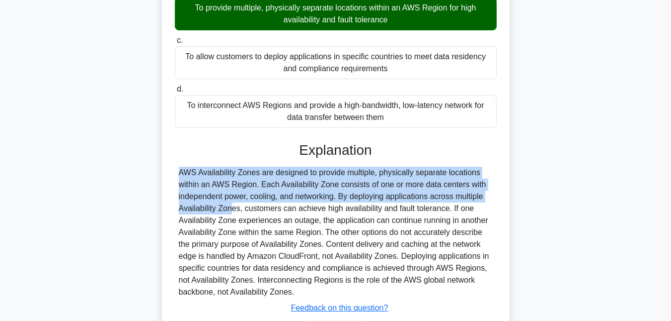
drag, startPoint x: 670, startPoint y: 150, endPoint x: 671, endPoint y: 182, distance: 32.3
click at [671, 182] on main "54:41 Stop CCP Intermediate 28/65 Which of the following statements best descri…" at bounding box center [335, 124] width 671 height 521
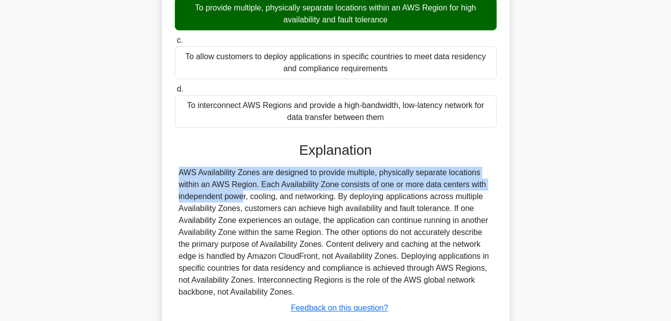
scroll to position [233, 0]
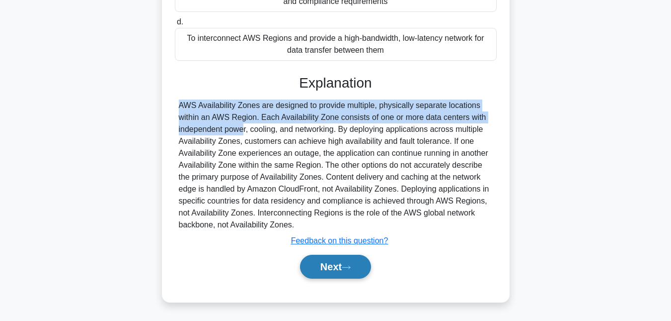
click at [335, 269] on button "Next" at bounding box center [335, 266] width 71 height 24
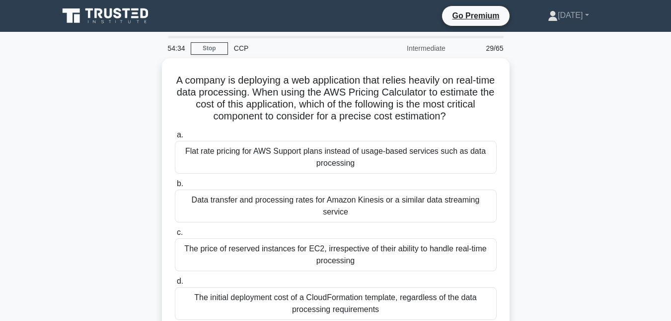
scroll to position [31, 0]
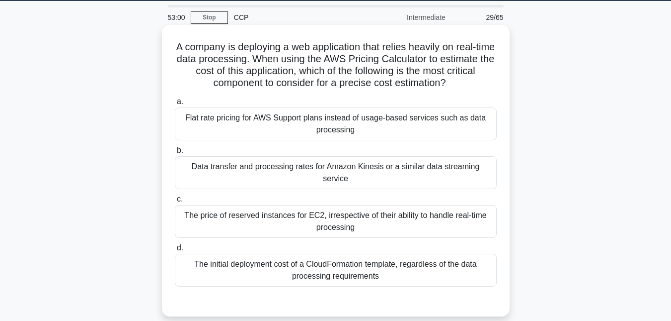
click at [187, 171] on div "Data transfer and processing rates for Amazon Kinesis or a similar data streami…" at bounding box center [336, 172] width 322 height 33
click at [175, 154] on input "b. Data transfer and processing rates for Amazon Kinesis or a similar data stre…" at bounding box center [175, 150] width 0 height 6
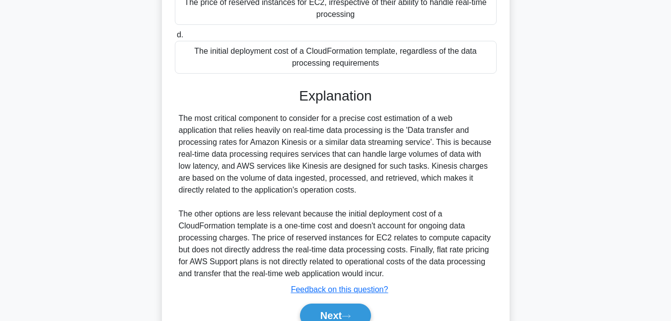
scroll to position [261, 0]
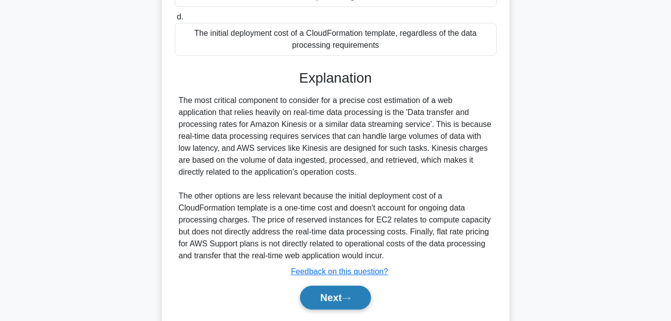
click at [322, 301] on button "Next" at bounding box center [335, 297] width 71 height 24
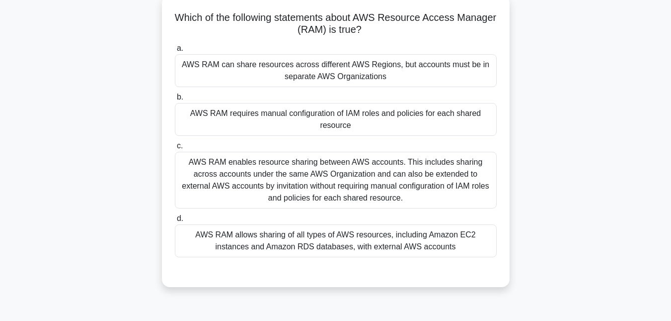
scroll to position [61, 0]
click at [216, 189] on div "AWS RAM enables resource sharing between AWS accounts. This includes sharing ac…" at bounding box center [336, 179] width 322 height 57
click at [175, 149] on input "c. AWS RAM enables resource sharing between AWS accounts. This includes sharing…" at bounding box center [175, 145] width 0 height 6
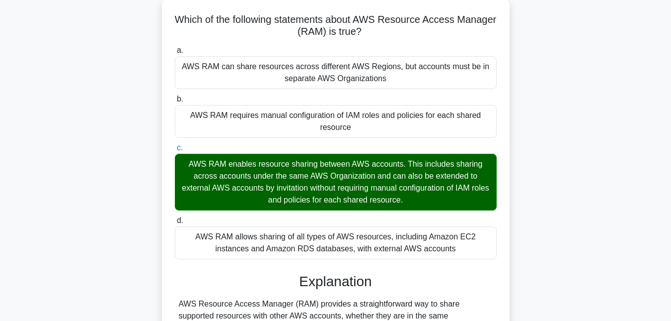
scroll to position [216, 0]
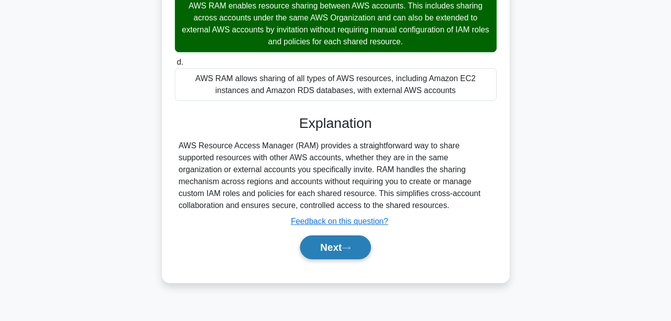
click at [317, 244] on button "Next" at bounding box center [335, 247] width 71 height 24
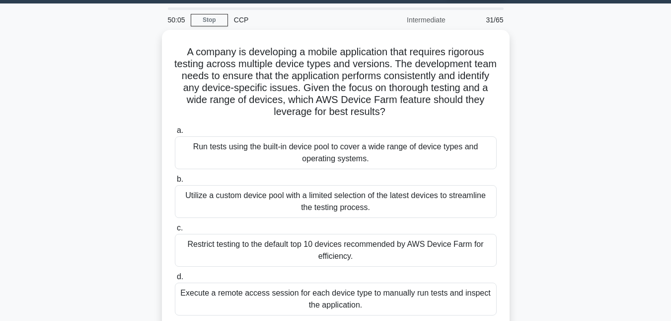
scroll to position [23, 0]
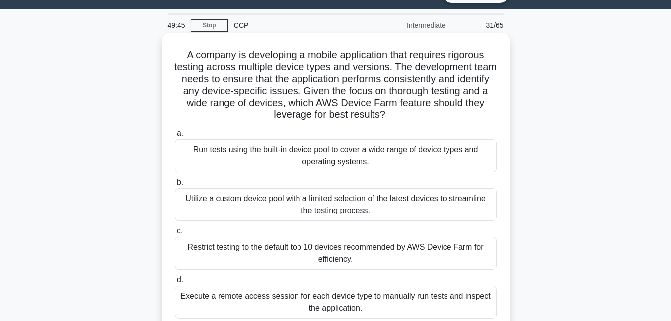
click at [272, 159] on div "Run tests using the built-in device pool to cover a wide range of device types …" at bounding box center [336, 155] width 322 height 33
click at [175, 137] on input "a. Run tests using the built-in device pool to cover a wide range of device typ…" at bounding box center [175, 133] width 0 height 6
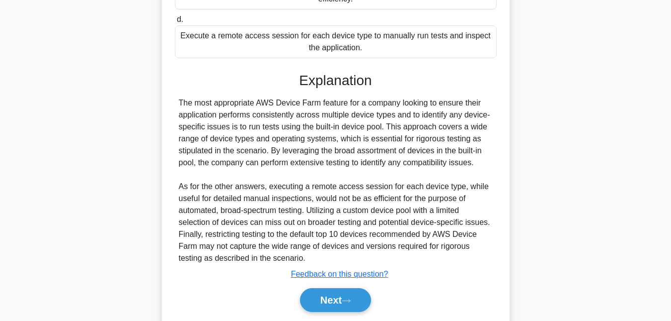
scroll to position [286, 0]
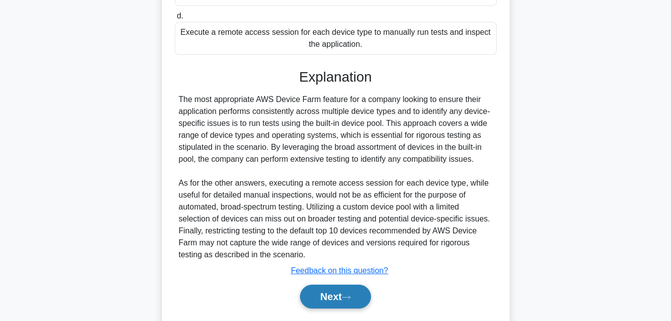
click at [342, 294] on button "Next" at bounding box center [335, 296] width 71 height 24
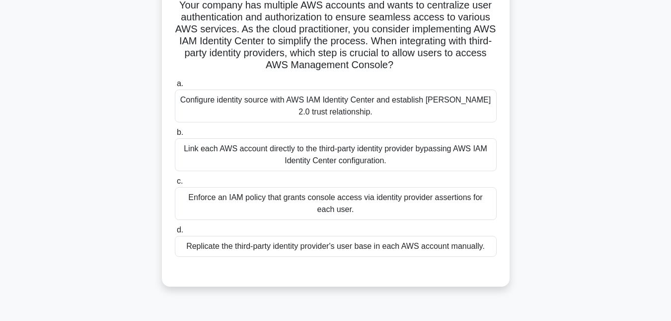
scroll to position [77, 0]
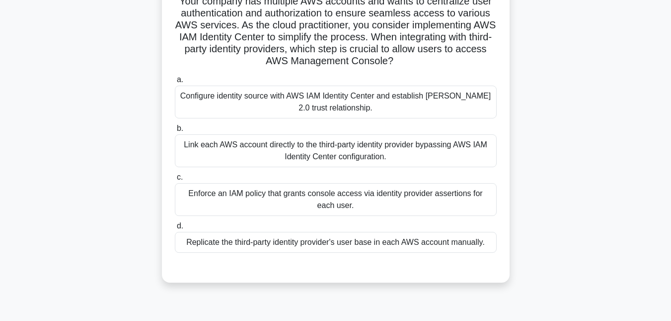
click at [378, 103] on div "Configure identity source with AWS IAM Identity Center and establish SAML 2.0 t…" at bounding box center [336, 101] width 322 height 33
click at [175, 83] on input "a. Configure identity source with AWS IAM Identity Center and establish SAML 2.…" at bounding box center [175, 80] width 0 height 6
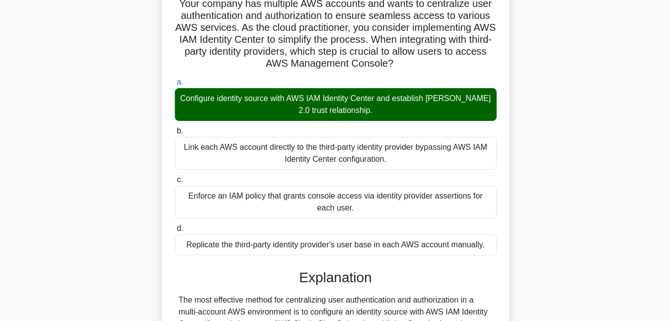
drag, startPoint x: 671, startPoint y: 57, endPoint x: 675, endPoint y: 104, distance: 47.4
click at [671, 104] on html "Go Premium Thursday" at bounding box center [335, 307] width 671 height 768
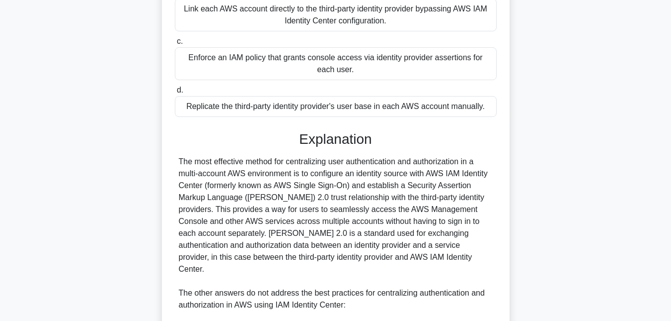
click at [604, 138] on div "Your company has multiple AWS accounts and wants to centralize user authenticat…" at bounding box center [336, 195] width 567 height 705
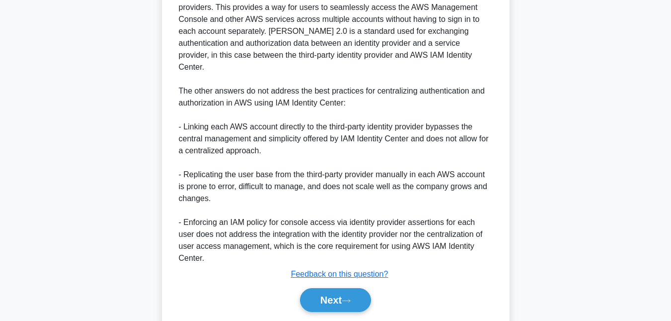
scroll to position [424, 0]
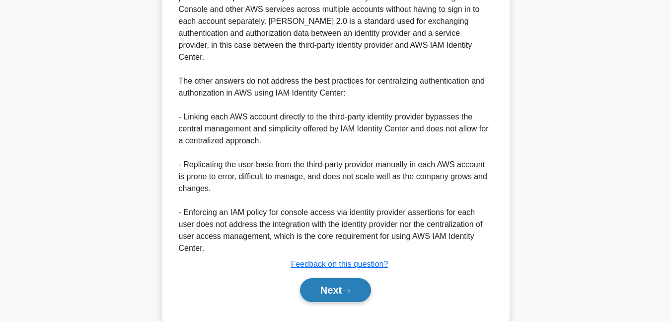
click at [343, 278] on button "Next" at bounding box center [335, 290] width 71 height 24
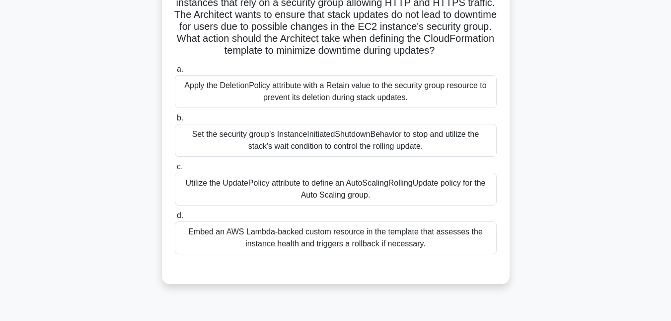
scroll to position [103, 0]
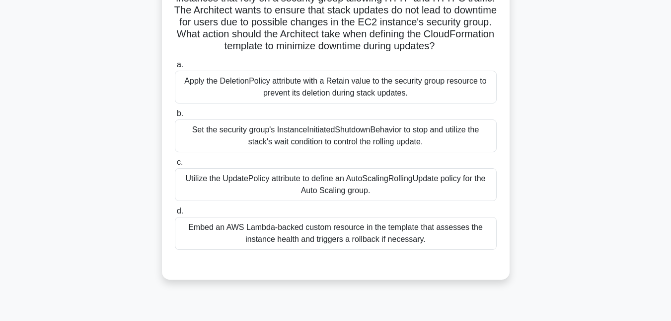
click at [225, 245] on div "Embed an AWS Lambda-backed custom resource in the template that assesses the in…" at bounding box center [336, 233] width 322 height 33
click at [175, 214] on input "d. Embed an AWS Lambda-backed custom resource in the template that assesses the…" at bounding box center [175, 211] width 0 height 6
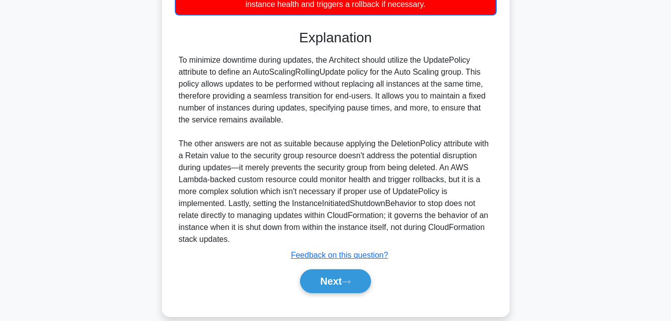
scroll to position [342, 0]
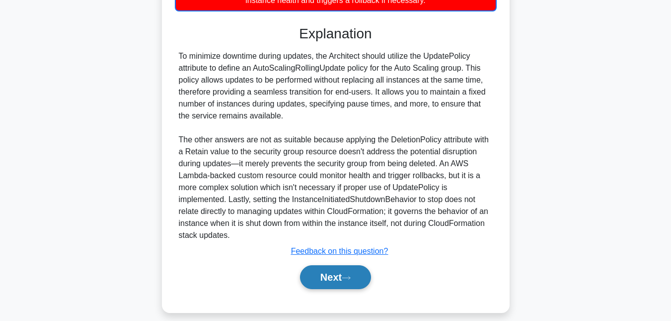
click at [333, 289] on button "Next" at bounding box center [335, 277] width 71 height 24
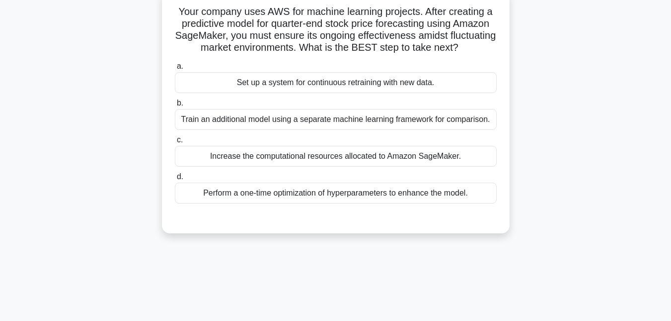
scroll to position [0, 0]
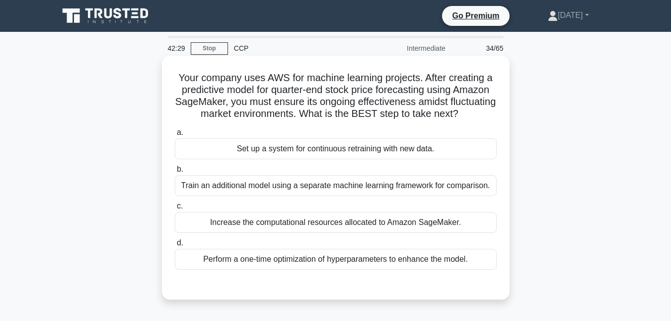
click at [196, 196] on div "Train an additional model using a separate machine learning framework for compa…" at bounding box center [336, 185] width 322 height 21
click at [175, 172] on input "b. Train an additional model using a separate machine learning framework for co…" at bounding box center [175, 169] width 0 height 6
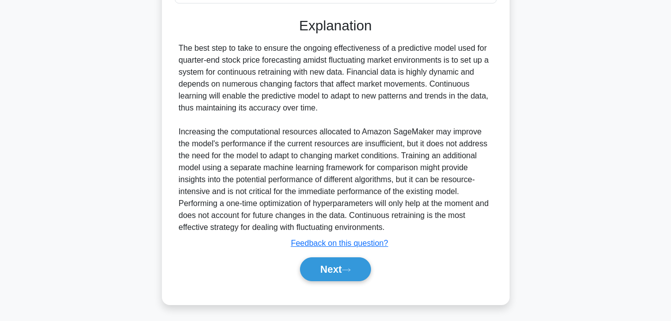
scroll to position [294, 0]
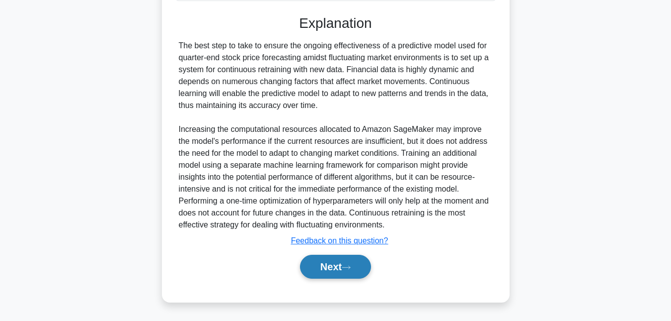
click at [332, 261] on button "Next" at bounding box center [335, 266] width 71 height 24
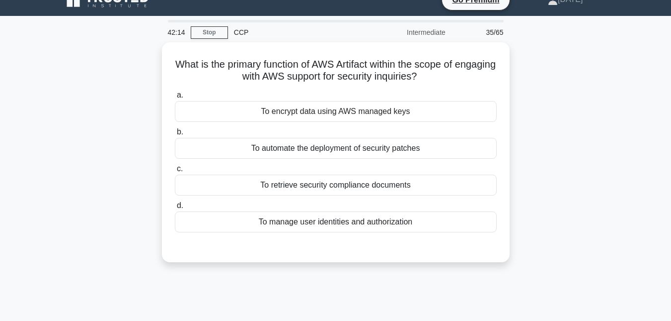
scroll to position [0, 0]
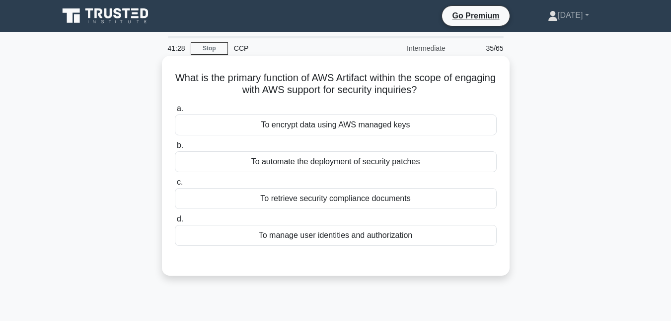
click at [314, 164] on div "To automate the deployment of security patches" at bounding box center [336, 161] width 322 height 21
click at [175, 149] on input "b. To automate the deployment of security patches" at bounding box center [175, 145] width 0 height 6
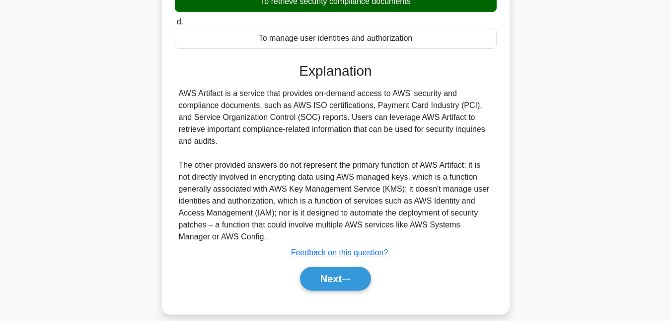
scroll to position [201, 0]
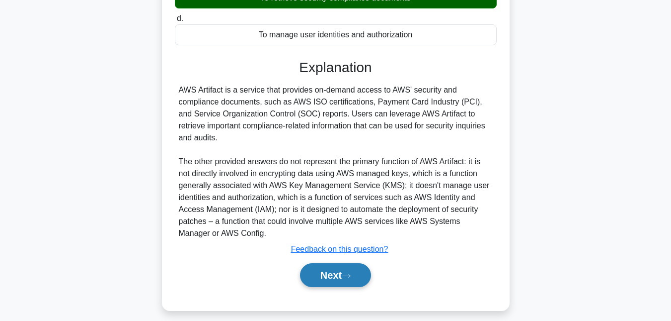
click at [325, 276] on button "Next" at bounding box center [335, 275] width 71 height 24
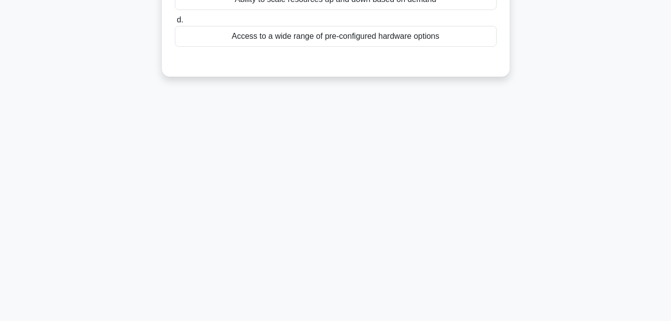
scroll to position [0, 0]
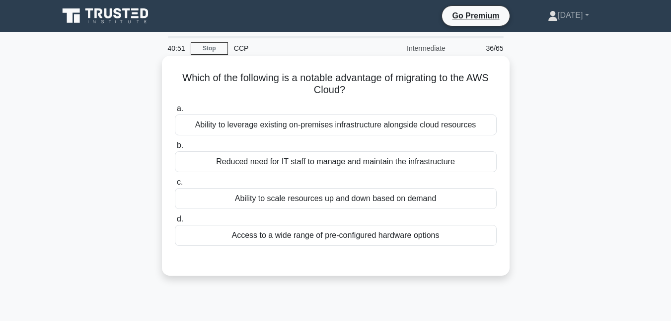
click at [203, 199] on div "Ability to scale resources up and down based on demand" at bounding box center [336, 198] width 322 height 21
click at [175, 185] on input "c. Ability to scale resources up and down based on demand" at bounding box center [175, 182] width 0 height 6
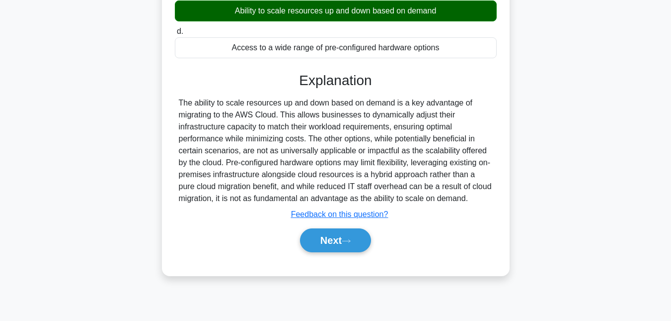
scroll to position [193, 0]
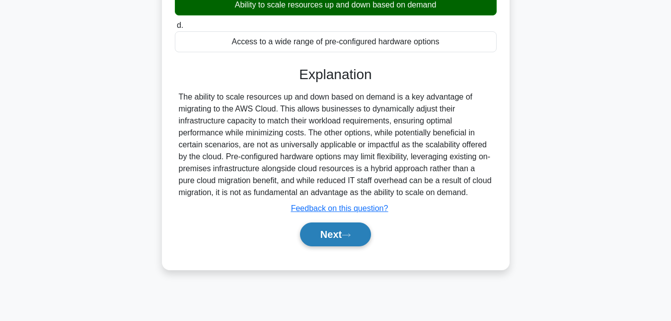
click at [328, 230] on button "Next" at bounding box center [335, 234] width 71 height 24
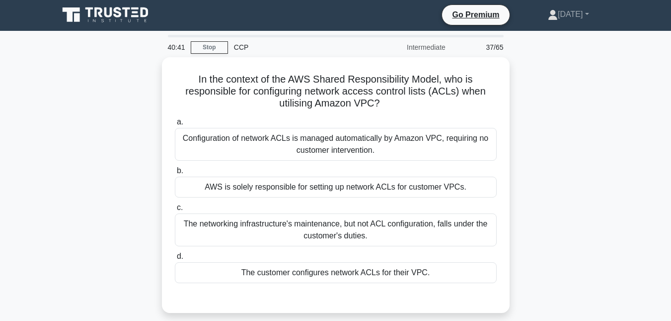
scroll to position [0, 0]
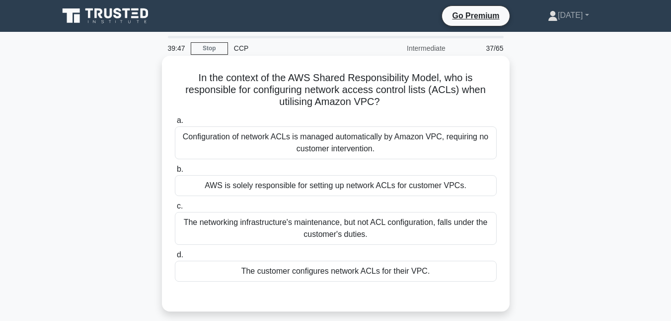
click at [214, 269] on div "The customer configures network ACLs for their VPC." at bounding box center [336, 270] width 322 height 21
click at [175, 258] on input "d. The customer configures network ACLs for their VPC." at bounding box center [175, 254] width 0 height 6
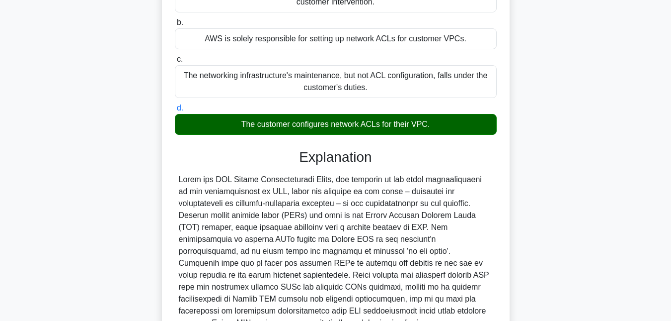
scroll to position [209, 0]
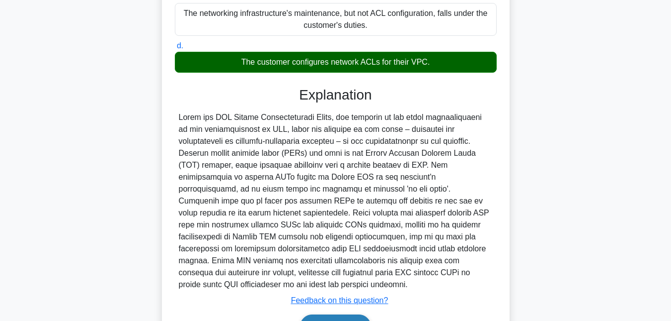
click at [328, 318] on button "Next" at bounding box center [335, 326] width 71 height 24
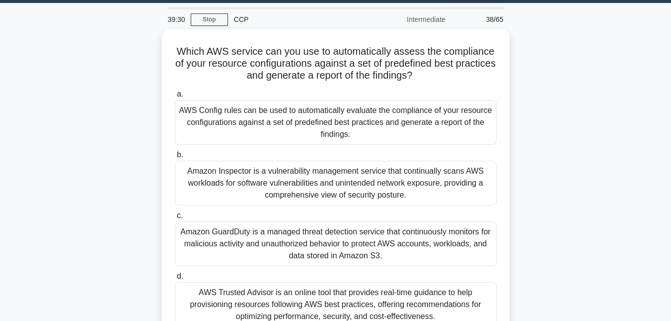
scroll to position [29, 0]
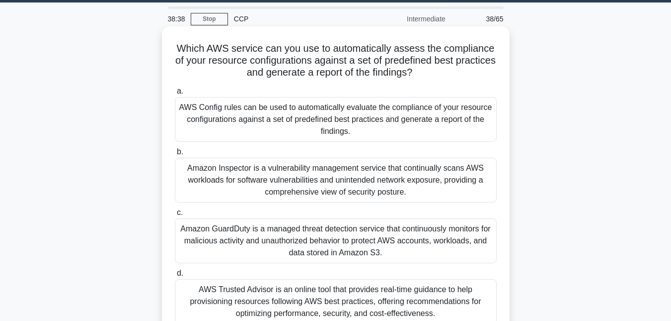
click at [221, 295] on div "AWS Trusted Advisor is an online tool that provides real-time guidance to help …" at bounding box center [336, 301] width 322 height 45
click at [175, 276] on input "d. AWS Trusted Advisor is an online tool that provides real-time guidance to he…" at bounding box center [175, 273] width 0 height 6
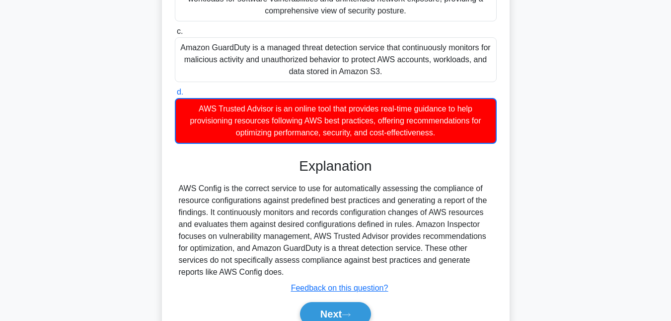
scroll to position [233, 0]
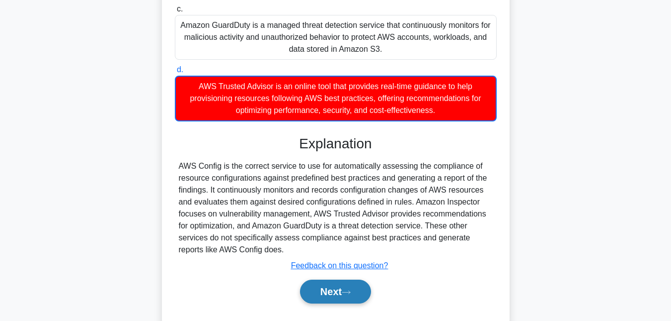
click at [320, 294] on button "Next" at bounding box center [335, 291] width 71 height 24
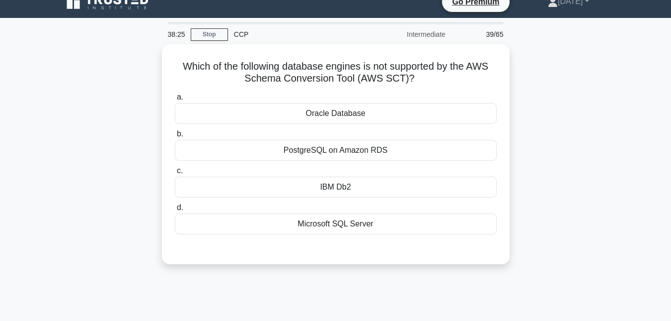
scroll to position [15, 0]
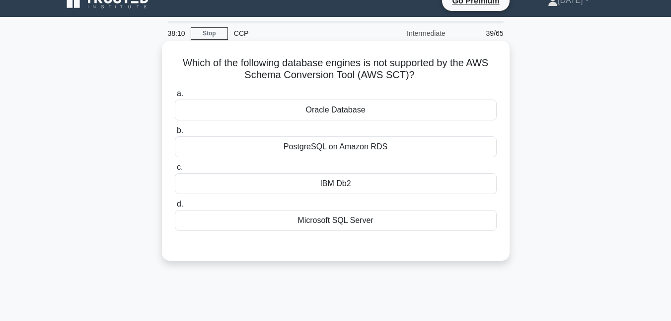
click at [300, 184] on div "IBM Db2" at bounding box center [336, 183] width 322 height 21
click at [175, 170] on input "c. IBM Db2" at bounding box center [175, 167] width 0 height 6
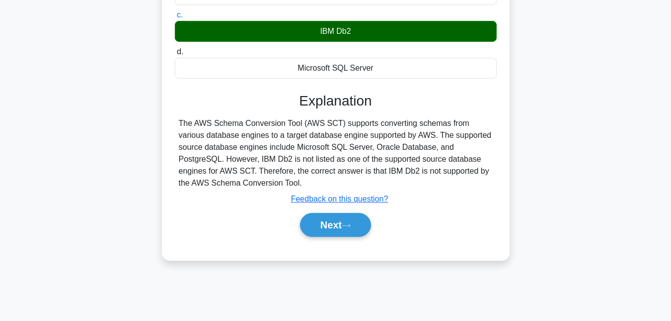
scroll to position [181, 0]
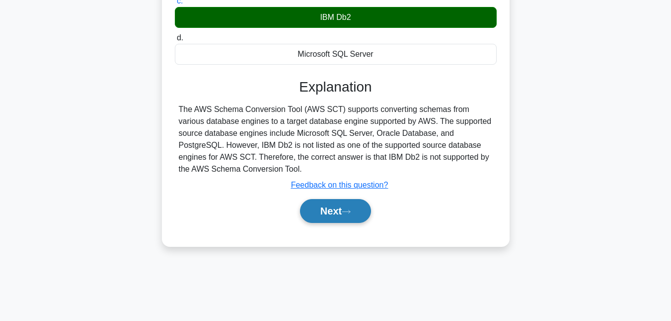
click at [349, 209] on button "Next" at bounding box center [335, 211] width 71 height 24
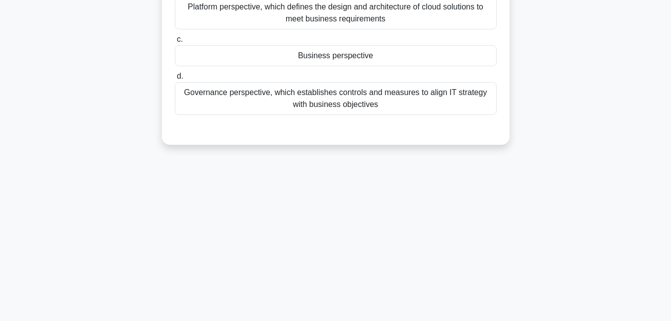
scroll to position [24, 0]
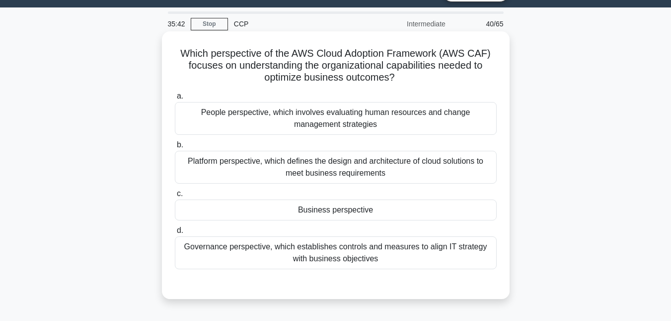
click at [215, 212] on div "Business perspective" at bounding box center [336, 209] width 322 height 21
click at [175, 197] on input "c. Business perspective" at bounding box center [175, 193] width 0 height 6
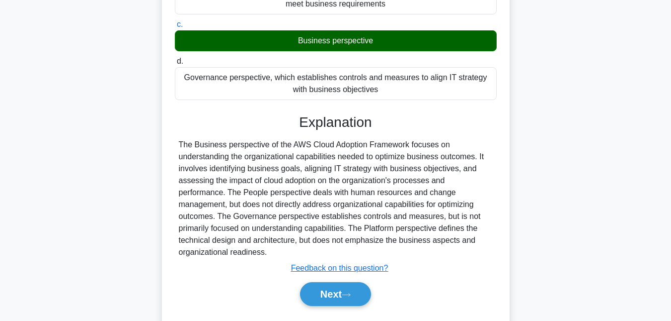
scroll to position [199, 0]
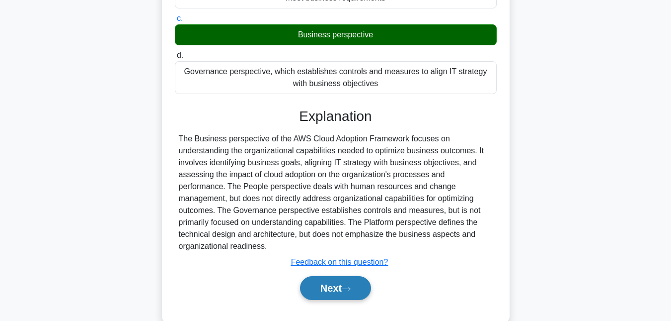
click at [317, 276] on button "Next" at bounding box center [335, 288] width 71 height 24
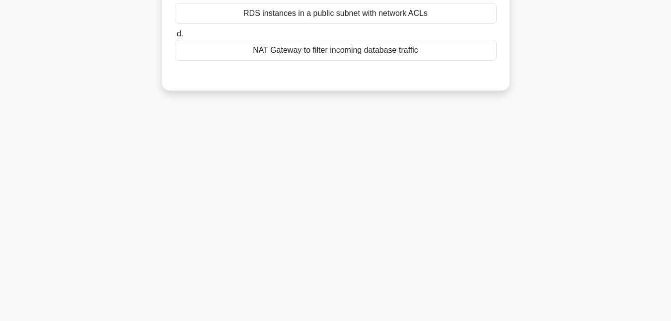
scroll to position [0, 0]
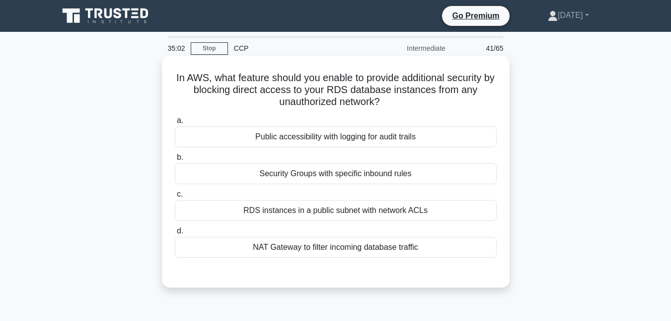
click at [250, 250] on div "NAT Gateway to filter incoming database traffic" at bounding box center [336, 247] width 322 height 21
click at [175, 234] on input "d. NAT Gateway to filter incoming database traffic" at bounding box center [175, 231] width 0 height 6
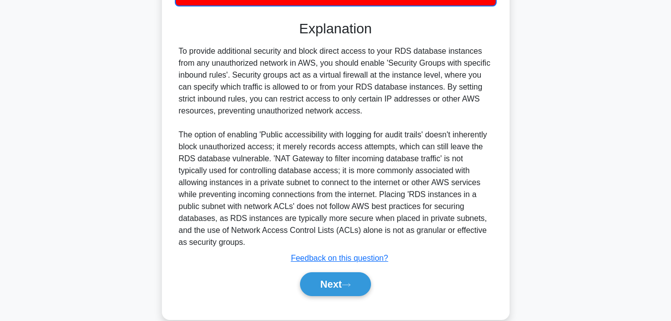
scroll to position [270, 0]
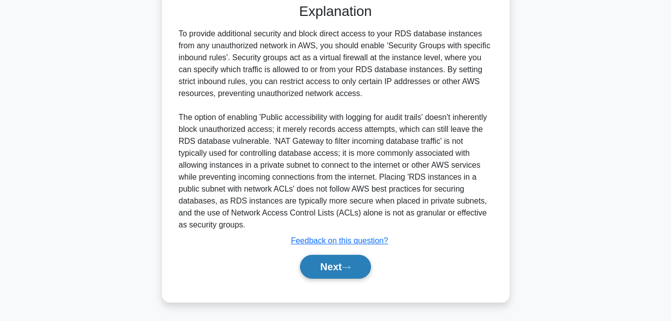
click at [318, 268] on button "Next" at bounding box center [335, 266] width 71 height 24
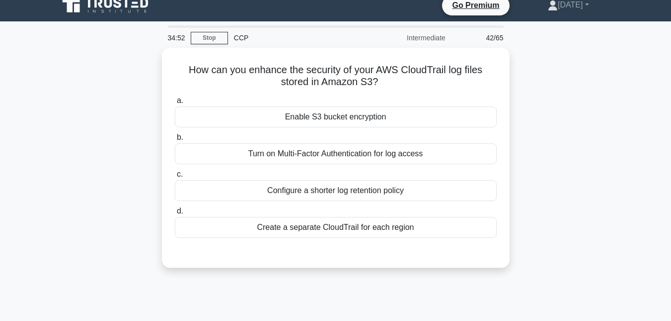
scroll to position [0, 0]
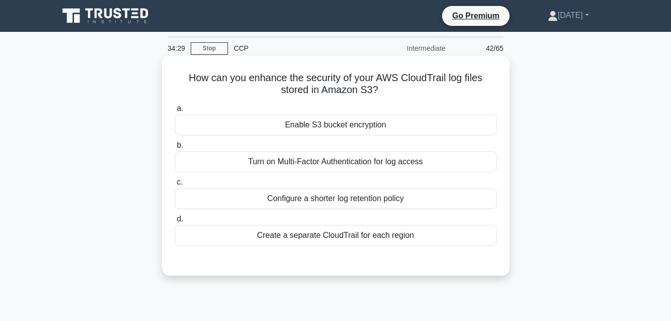
click at [233, 165] on div "Turn on Multi-Factor Authentication for log access" at bounding box center [336, 161] width 322 height 21
click at [175, 149] on input "b. Turn on Multi-Factor Authentication for log access" at bounding box center [175, 145] width 0 height 6
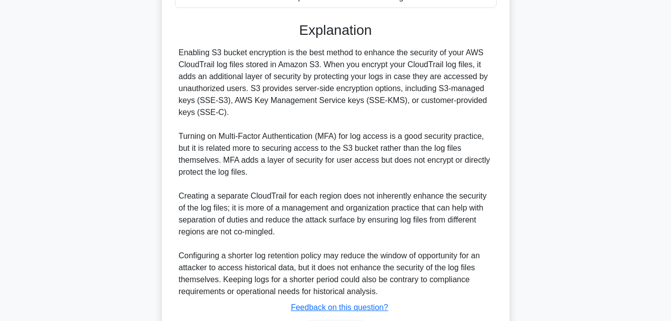
scroll to position [278, 0]
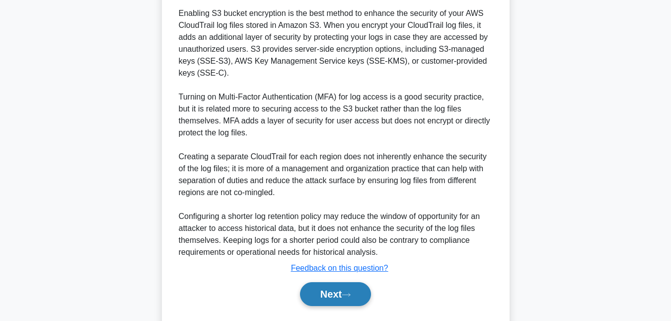
click at [322, 284] on button "Next" at bounding box center [335, 294] width 71 height 24
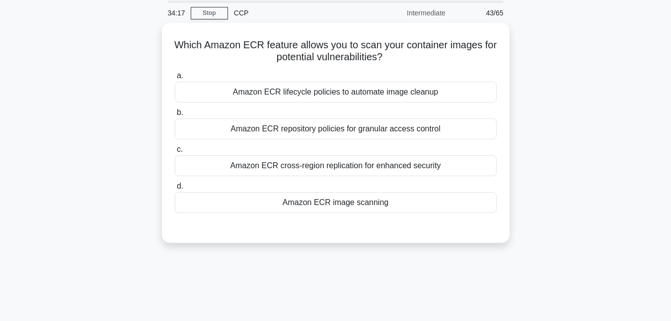
scroll to position [16, 0]
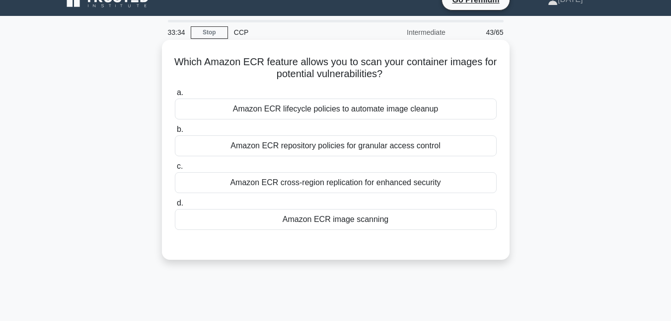
click at [223, 108] on div "Amazon ECR lifecycle policies to automate image cleanup" at bounding box center [336, 108] width 322 height 21
click at [175, 96] on input "a. Amazon ECR lifecycle policies to automate image cleanup" at bounding box center [175, 92] width 0 height 6
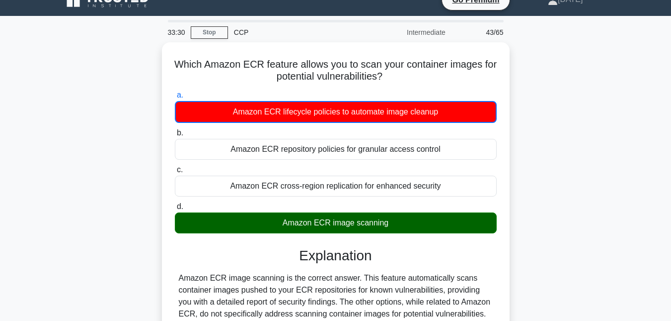
scroll to position [178, 0]
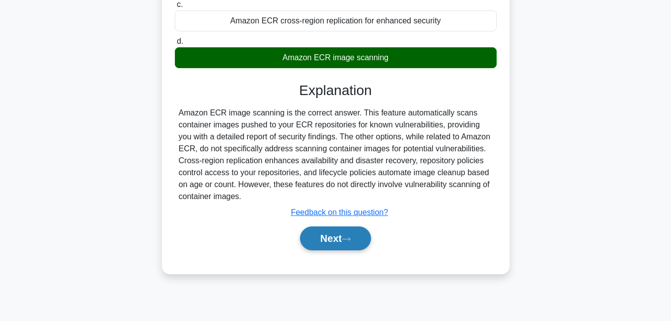
click at [351, 237] on icon at bounding box center [346, 238] width 9 height 5
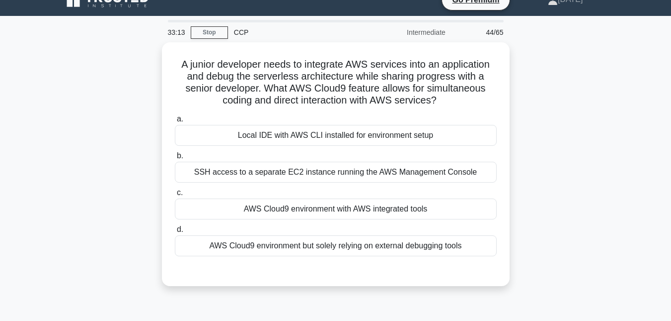
scroll to position [17, 0]
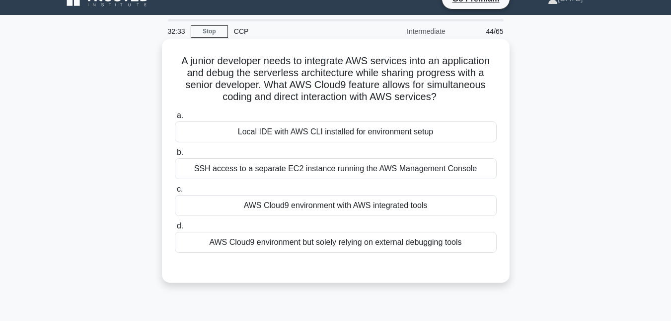
click at [224, 207] on div "AWS Cloud9 environment with AWS integrated tools" at bounding box center [336, 205] width 322 height 21
click at [175, 192] on input "c. AWS Cloud9 environment with AWS integrated tools" at bounding box center [175, 189] width 0 height 6
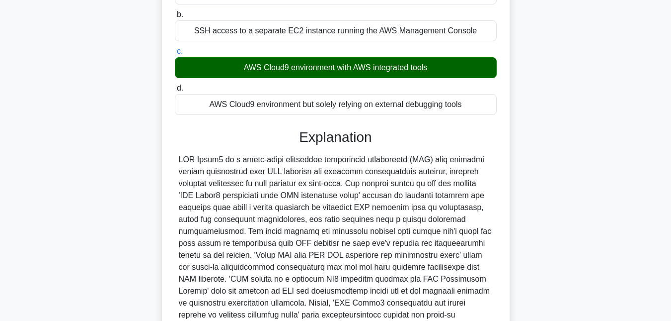
scroll to position [226, 0]
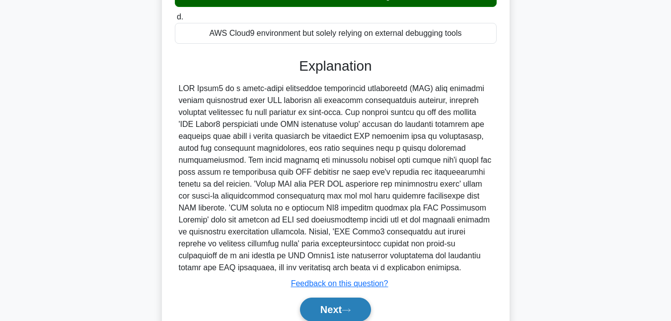
click at [334, 307] on button "Next" at bounding box center [335, 309] width 71 height 24
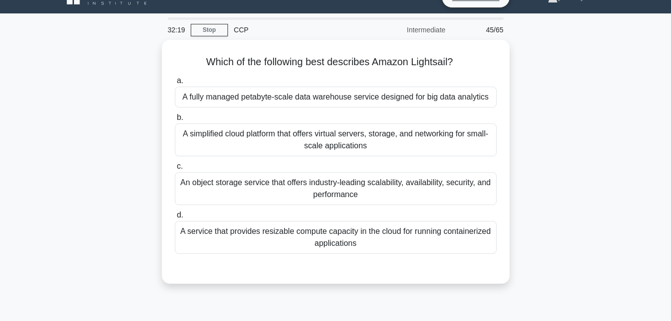
scroll to position [0, 0]
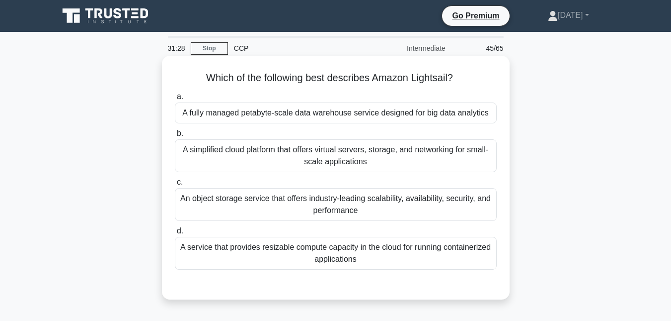
click at [216, 150] on div "A simplified cloud platform that offers virtual servers, storage, and networkin…" at bounding box center [336, 155] width 322 height 33
click at [175, 137] on input "b. A simplified cloud platform that offers virtual servers, storage, and networ…" at bounding box center [175, 133] width 0 height 6
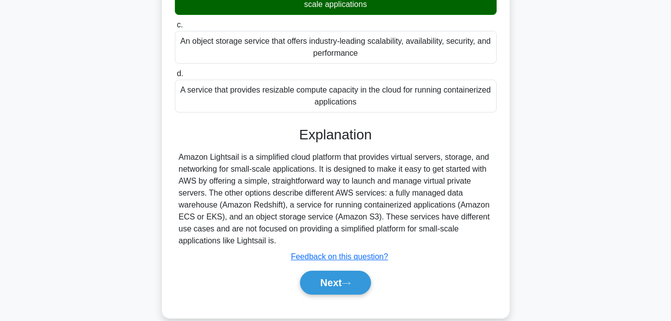
scroll to position [167, 0]
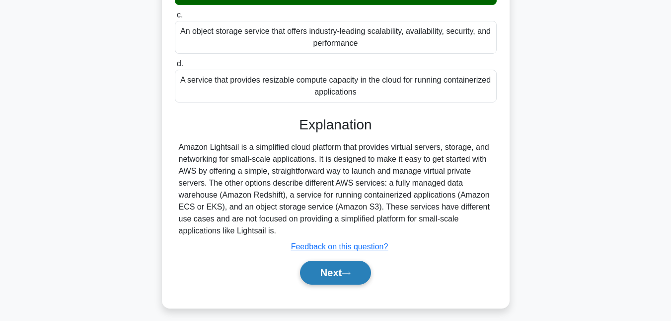
click at [327, 273] on button "Next" at bounding box center [335, 272] width 71 height 24
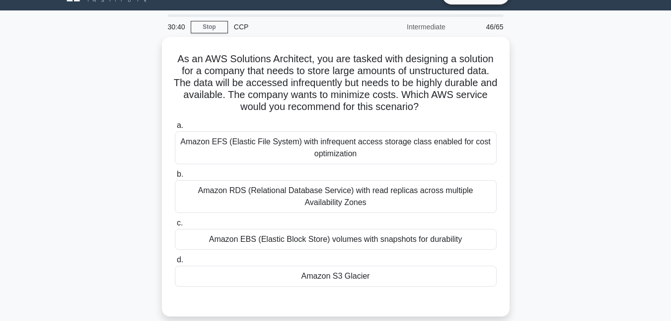
scroll to position [20, 0]
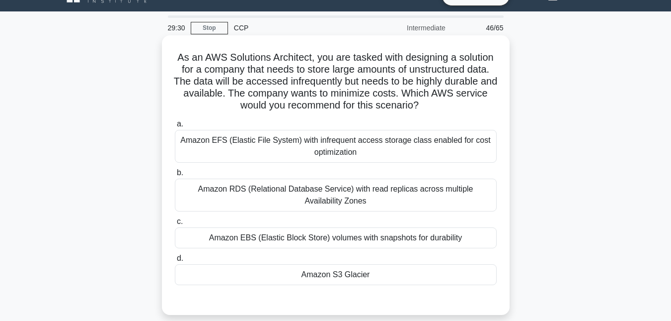
click at [190, 160] on div "Amazon EFS (Elastic File System) with infrequent access storage class enabled f…" at bounding box center [336, 146] width 322 height 33
click at [175, 127] on input "a. Amazon EFS (Elastic File System) with infrequent access storage class enable…" at bounding box center [175, 124] width 0 height 6
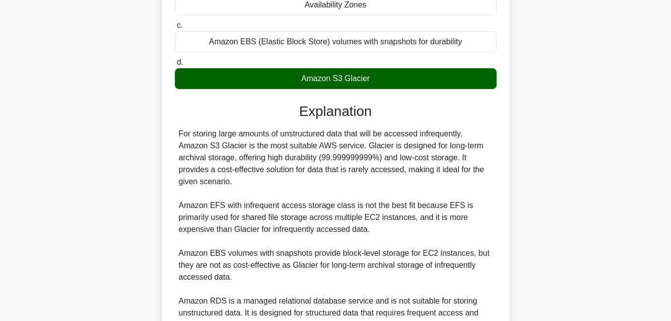
scroll to position [280, 0]
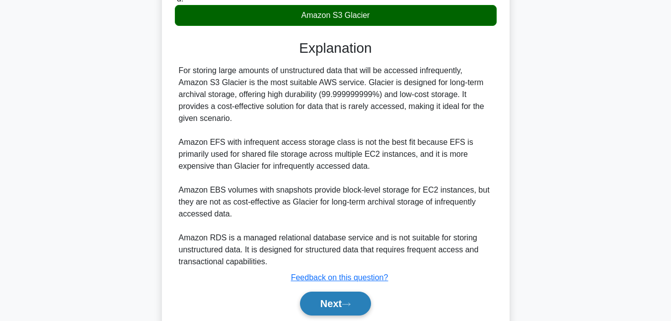
click at [330, 306] on button "Next" at bounding box center [335, 303] width 71 height 24
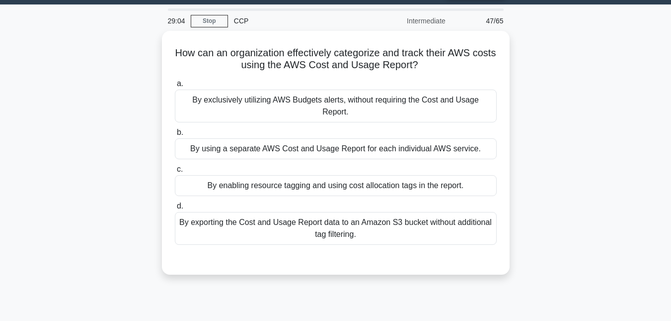
scroll to position [24, 0]
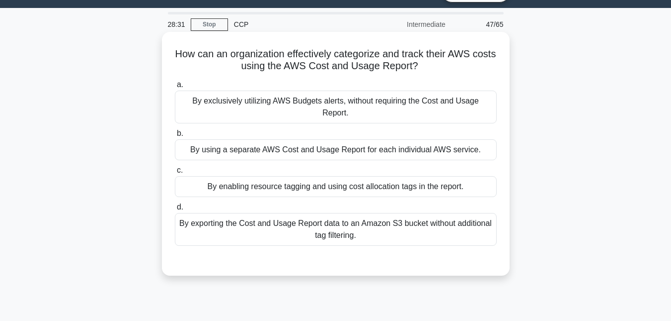
click at [194, 180] on div "By enabling resource tagging and using cost allocation tags in the report." at bounding box center [336, 186] width 322 height 21
click at [175, 173] on input "c. By enabling resource tagging and using cost allocation tags in the report." at bounding box center [175, 170] width 0 height 6
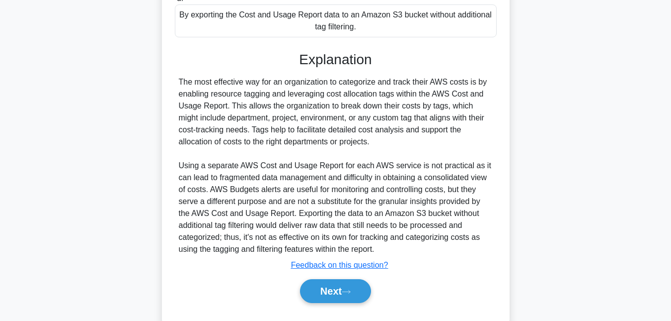
scroll to position [245, 0]
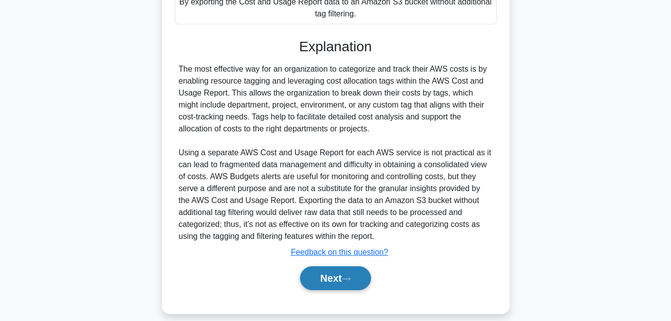
click at [352, 266] on button "Next" at bounding box center [335, 278] width 71 height 24
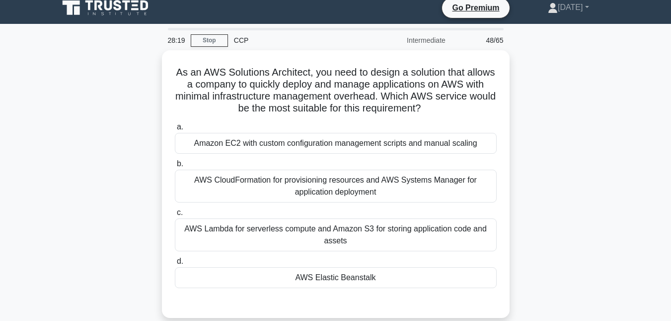
scroll to position [7, 0]
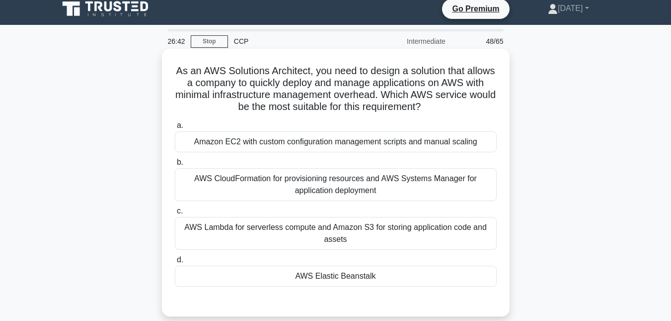
click at [196, 174] on div "AWS CloudFormation for provisioning resources and AWS Systems Manager for appli…" at bounding box center [336, 184] width 322 height 33
click at [175, 165] on input "b. AWS CloudFormation for provisioning resources and AWS Systems Manager for ap…" at bounding box center [175, 162] width 0 height 6
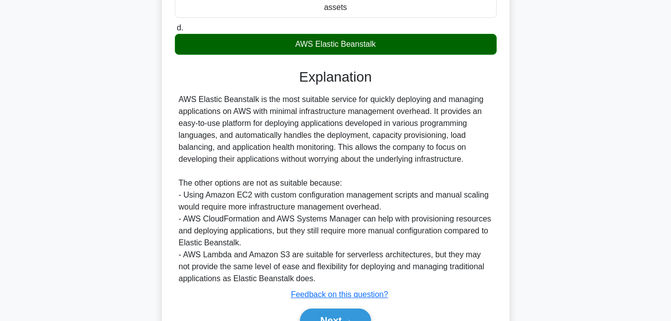
scroll to position [243, 0]
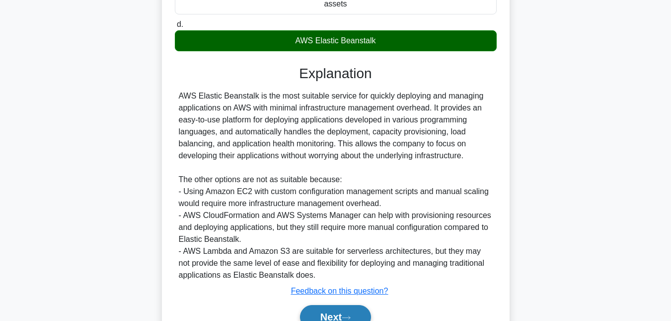
click at [337, 319] on button "Next" at bounding box center [335, 317] width 71 height 24
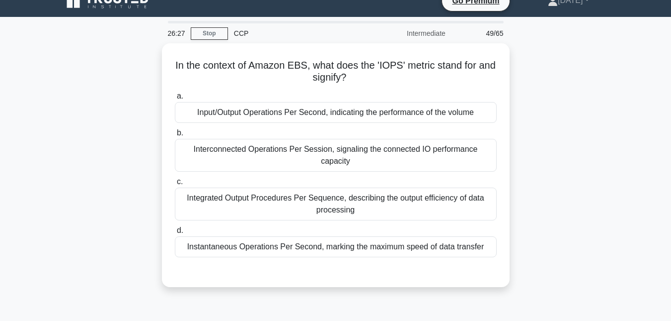
scroll to position [7, 0]
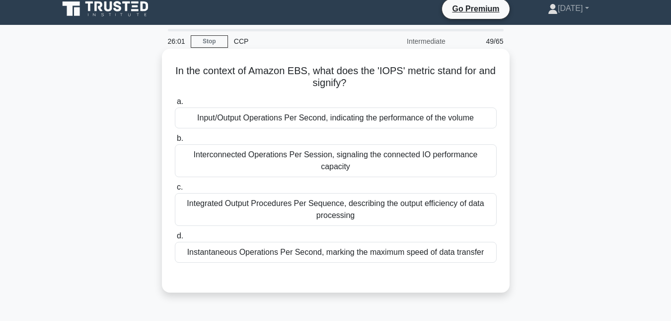
click at [219, 119] on div "Input/Output Operations Per Second, indicating the performance of the volume" at bounding box center [336, 117] width 322 height 21
click at [175, 105] on input "a. Input/Output Operations Per Second, indicating the performance of the volume" at bounding box center [175, 101] width 0 height 6
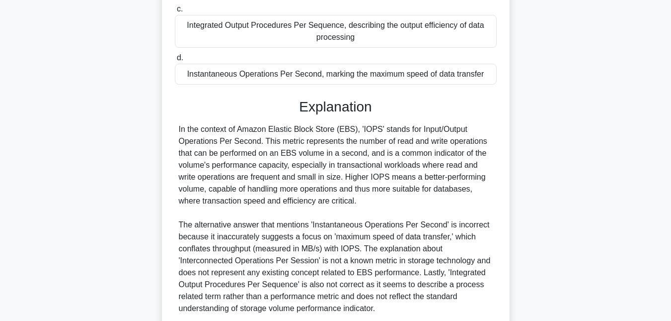
scroll to position [231, 0]
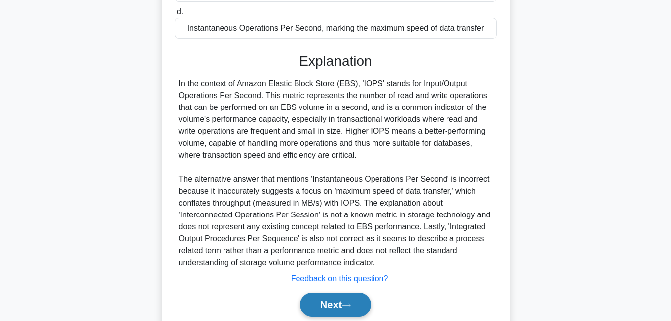
click at [328, 292] on button "Next" at bounding box center [335, 304] width 71 height 24
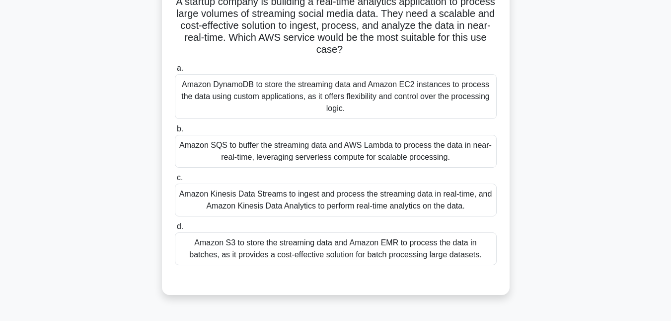
scroll to position [81, 0]
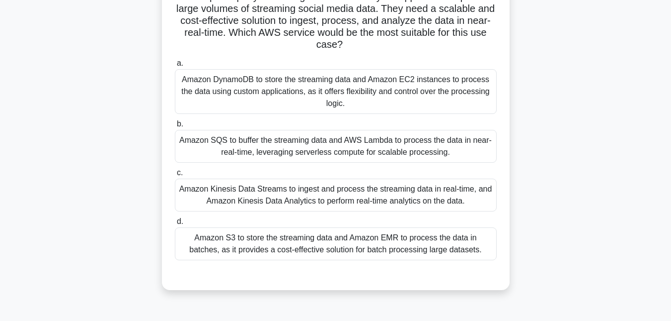
click at [238, 201] on div "Amazon Kinesis Data Streams to ingest and process the streaming data in real-ti…" at bounding box center [336, 194] width 322 height 33
click at [175, 176] on input "c. Amazon Kinesis Data Streams to ingest and process the streaming data in real…" at bounding box center [175, 172] width 0 height 6
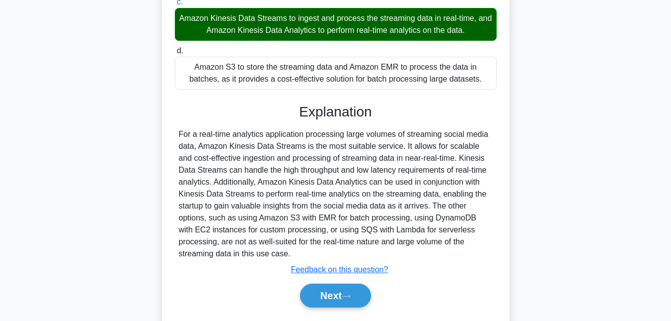
scroll to position [257, 0]
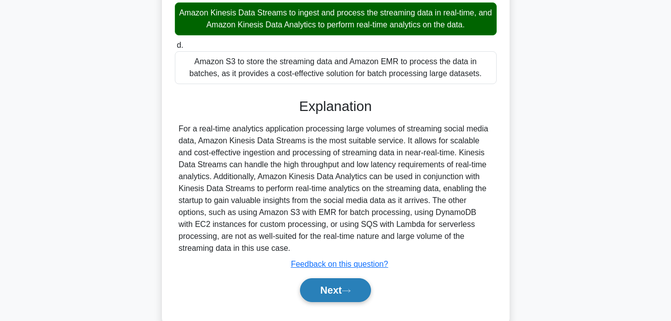
click at [330, 284] on button "Next" at bounding box center [335, 290] width 71 height 24
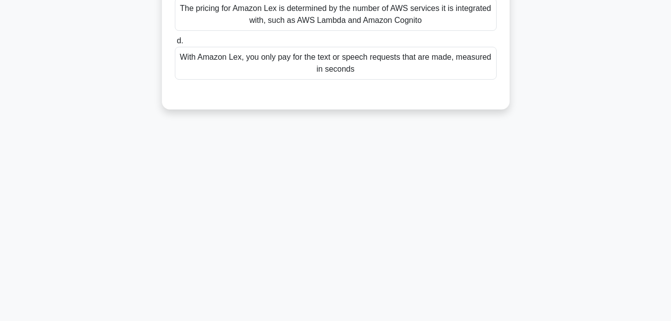
scroll to position [0, 0]
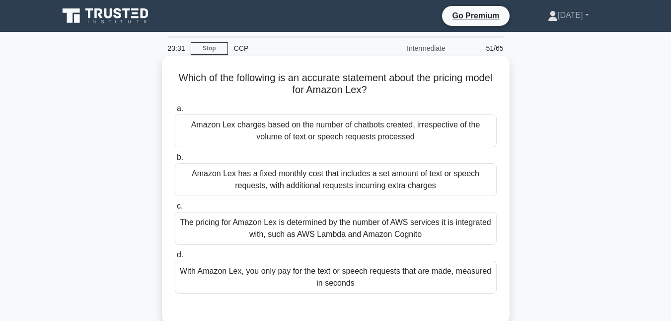
click at [196, 225] on div "The pricing for Amazon Lex is determined by the number of AWS services it is in…" at bounding box center [336, 228] width 322 height 33
click at [175, 209] on input "c. The pricing for Amazon Lex is determined by the number of AWS services it is…" at bounding box center [175, 206] width 0 height 6
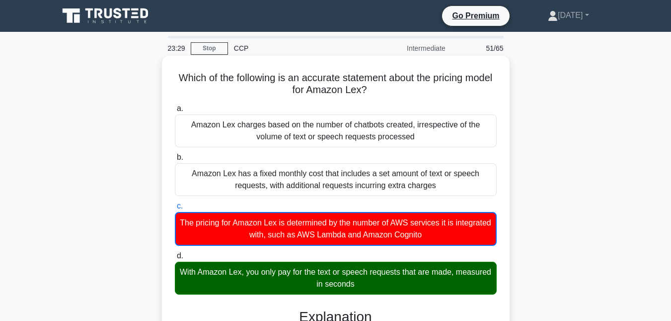
click at [228, 266] on div "With Amazon Lex, you only pay for the text or speech requests that are made, me…" at bounding box center [336, 277] width 322 height 33
click at [175, 259] on input "d. With Amazon Lex, you only pay for the text or speech requests that are made,…" at bounding box center [175, 255] width 0 height 6
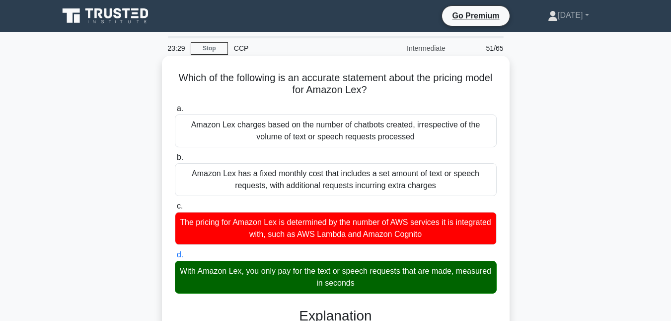
click at [228, 266] on div "With Amazon Lex, you only pay for the text or speech requests that are made, me…" at bounding box center [336, 276] width 322 height 33
click at [175, 258] on input "d. With Amazon Lex, you only pay for the text or speech requests that are made,…" at bounding box center [175, 254] width 0 height 6
click at [228, 266] on div "With Amazon Lex, you only pay for the text or speech requests that are made, me…" at bounding box center [336, 276] width 322 height 33
click at [175, 258] on input "d. With Amazon Lex, you only pay for the text or speech requests that are made,…" at bounding box center [175, 254] width 0 height 6
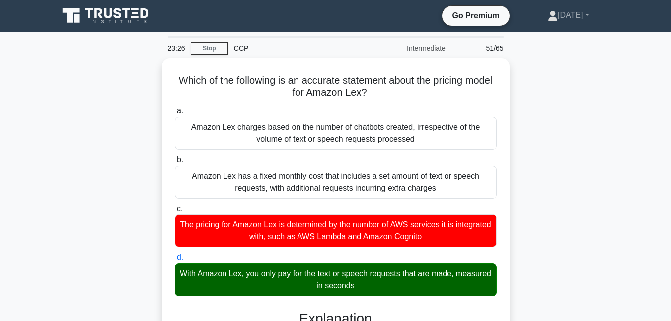
drag, startPoint x: 668, startPoint y: 157, endPoint x: 678, endPoint y: 160, distance: 10.9
click at [671, 160] on html "Go Premium Thursday" at bounding box center [335, 268] width 671 height 537
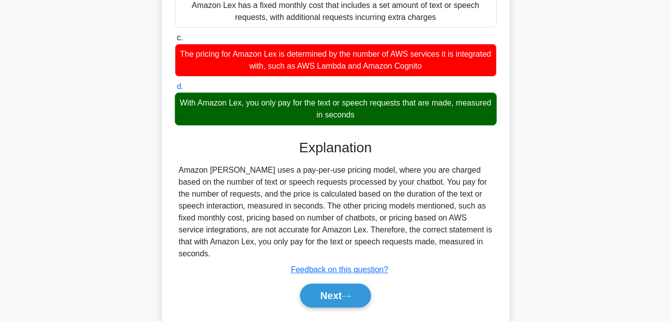
scroll to position [194, 0]
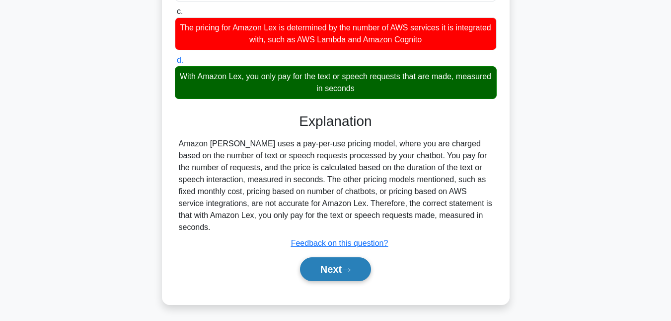
click at [317, 277] on button "Next" at bounding box center [335, 269] width 71 height 24
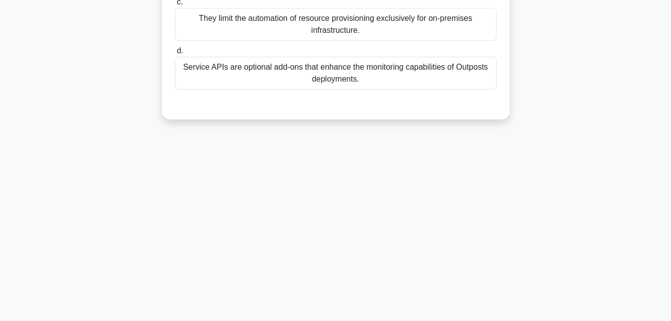
scroll to position [0, 0]
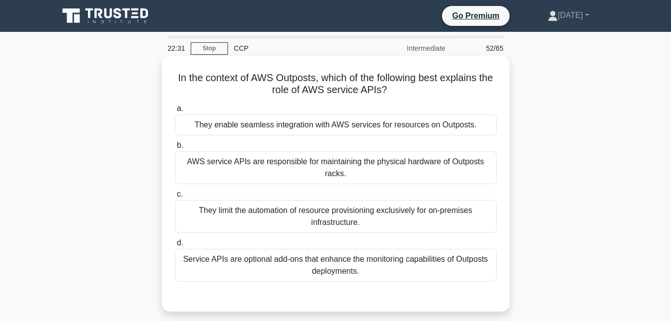
click at [188, 263] on div "Service APIs are optional add-ons that enhance the monitoring capabilities of O…" at bounding box center [336, 264] width 322 height 33
click at [175, 246] on input "d. Service APIs are optional add-ons that enhance the monitoring capabilities o…" at bounding box center [175, 243] width 0 height 6
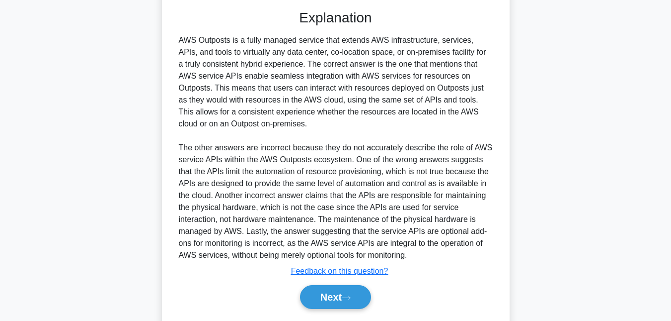
scroll to position [290, 0]
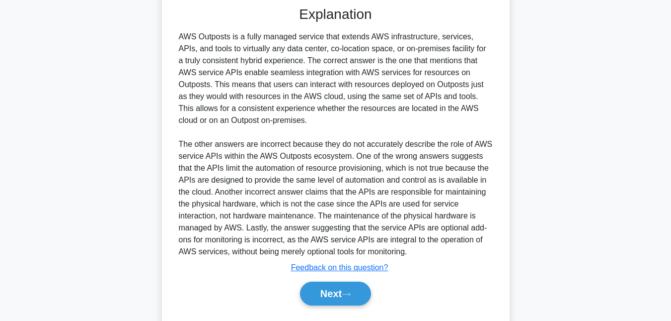
click at [321, 307] on div "Next" at bounding box center [336, 293] width 322 height 32
click at [322, 305] on button "Next" at bounding box center [335, 293] width 71 height 24
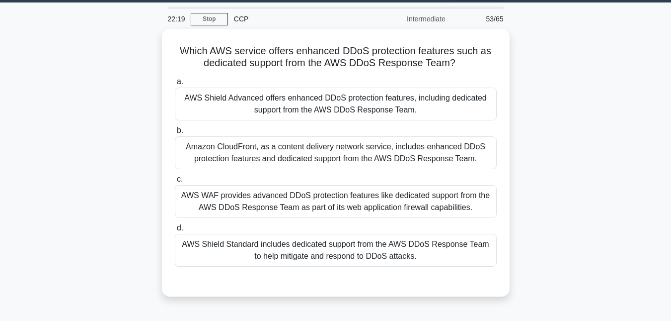
scroll to position [0, 0]
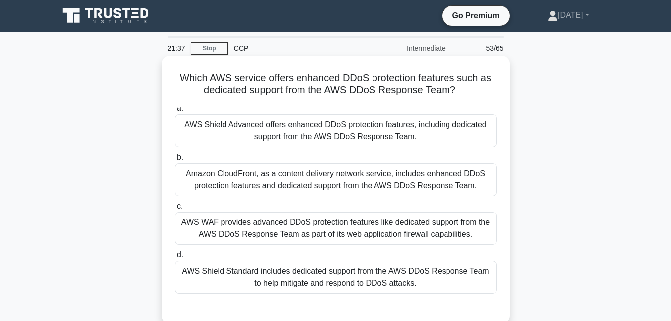
click at [201, 232] on div "AWS WAF provides advanced DDoS protection features like dedicated support from …" at bounding box center [336, 228] width 322 height 33
click at [175, 209] on input "c. AWS WAF provides advanced DDoS protection features like dedicated support fr…" at bounding box center [175, 206] width 0 height 6
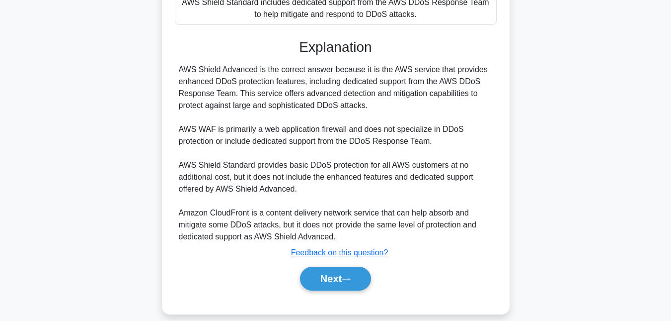
scroll to position [282, 0]
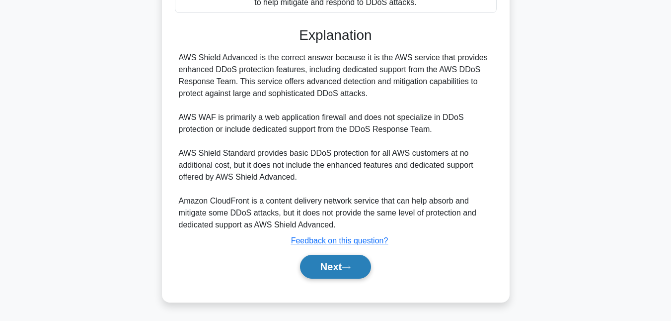
click at [341, 260] on button "Next" at bounding box center [335, 266] width 71 height 24
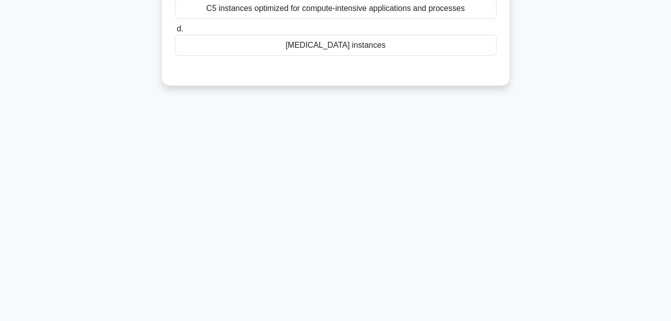
scroll to position [0, 0]
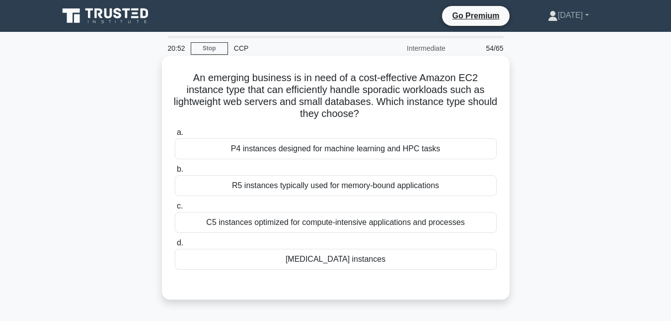
click at [224, 189] on div "R5 instances typically used for memory-bound applications" at bounding box center [336, 185] width 322 height 21
click at [175, 172] on input "b. R5 instances typically used for memory-bound applications" at bounding box center [175, 169] width 0 height 6
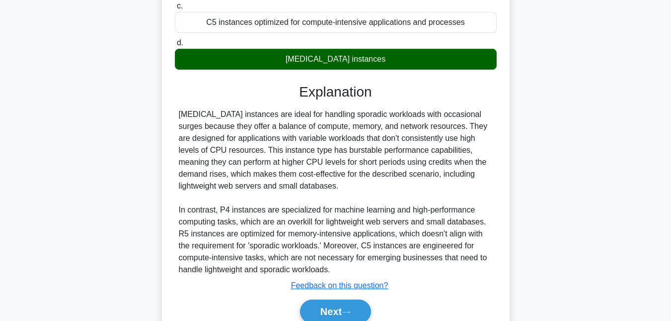
scroll to position [246, 0]
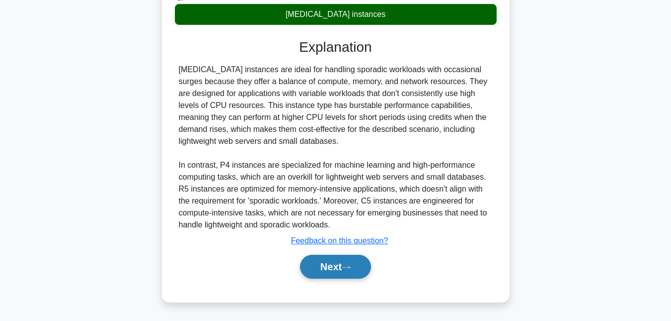
click at [369, 263] on button "Next" at bounding box center [335, 266] width 71 height 24
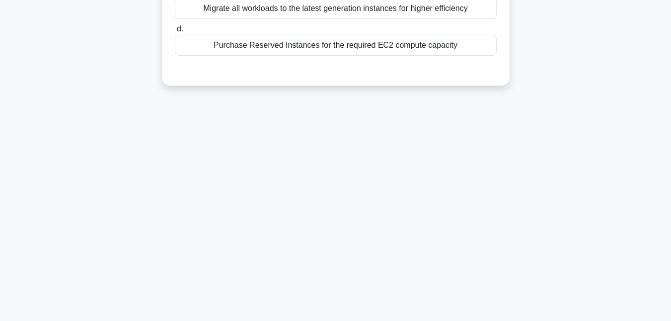
scroll to position [0, 0]
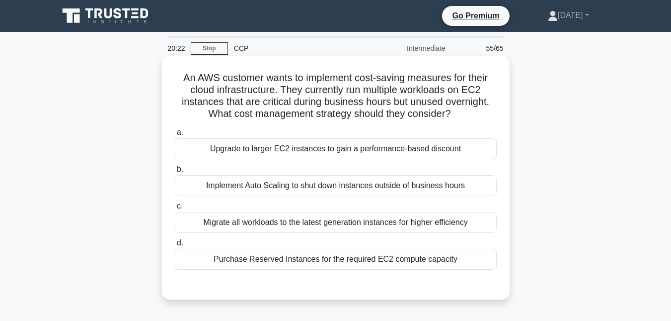
click at [225, 188] on div "Implement Auto Scaling to shut down instances outside of business hours" at bounding box center [336, 185] width 322 height 21
click at [175, 172] on input "b. Implement Auto Scaling to shut down instances outside of business hours" at bounding box center [175, 169] width 0 height 6
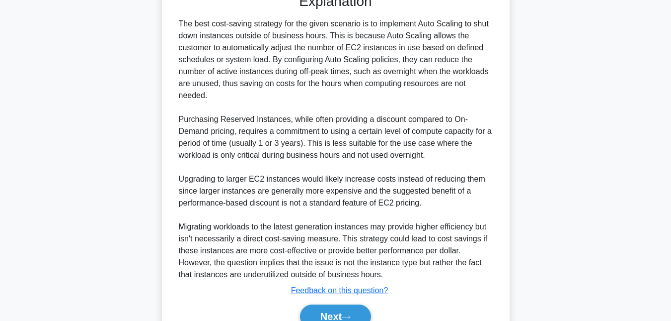
scroll to position [340, 0]
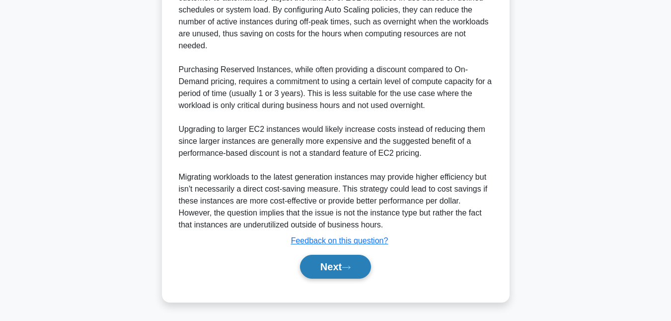
click at [339, 261] on button "Next" at bounding box center [335, 266] width 71 height 24
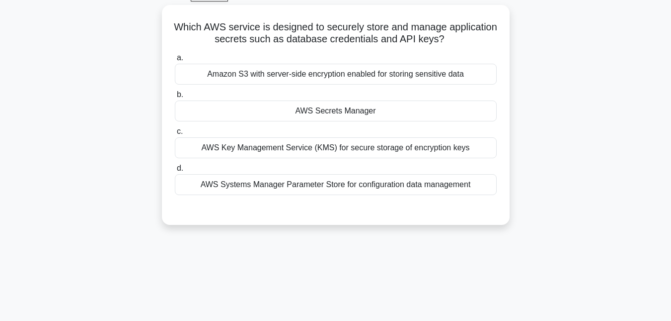
scroll to position [10, 0]
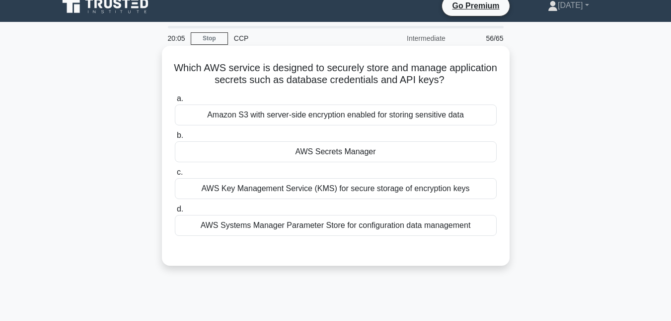
click at [245, 150] on div "AWS Secrets Manager" at bounding box center [336, 151] width 322 height 21
click at [175, 139] on input "b. AWS Secrets Manager" at bounding box center [175, 135] width 0 height 6
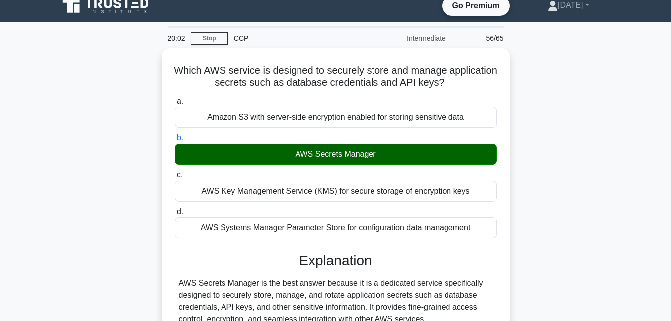
scroll to position [221, 0]
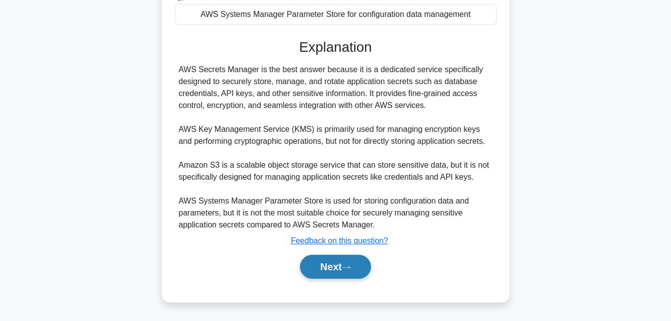
click at [349, 274] on button "Next" at bounding box center [335, 266] width 71 height 24
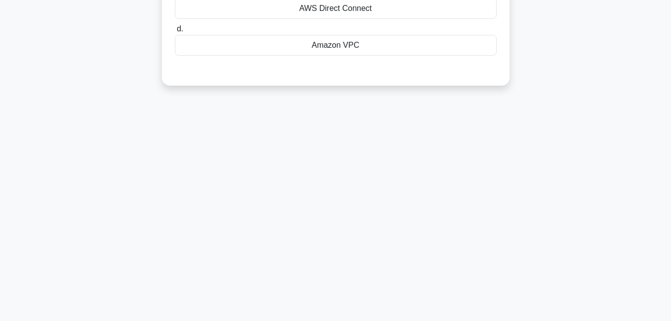
scroll to position [0, 0]
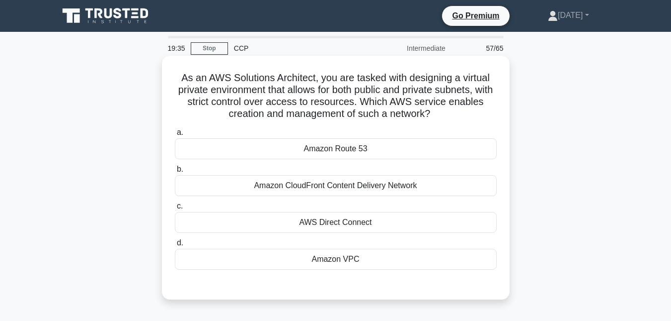
click at [319, 258] on div "Amazon VPC" at bounding box center [336, 258] width 322 height 21
click at [175, 246] on input "d. Amazon VPC" at bounding box center [175, 243] width 0 height 6
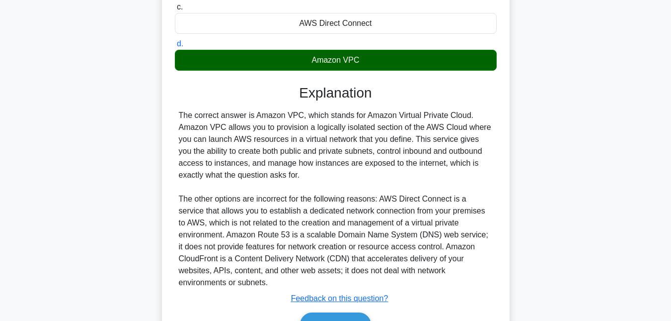
scroll to position [245, 0]
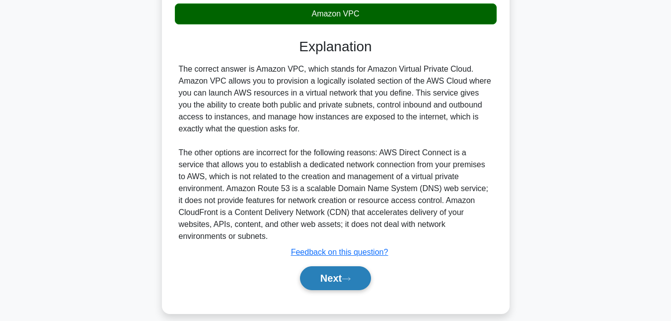
click at [329, 266] on button "Next" at bounding box center [335, 278] width 71 height 24
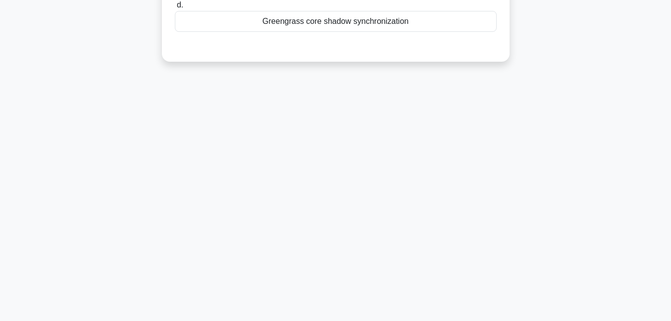
scroll to position [0, 0]
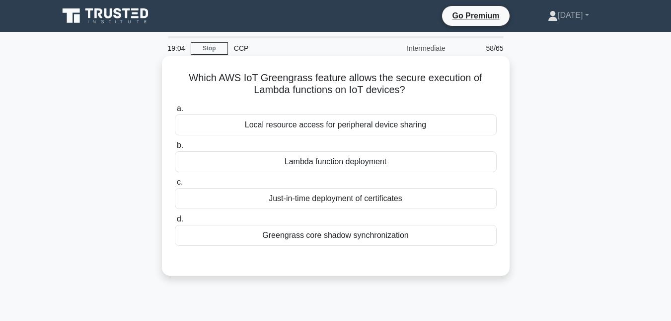
click at [260, 237] on div "Greengrass core shadow synchronization" at bounding box center [336, 235] width 322 height 21
click at [175, 222] on input "d. Greengrass core shadow synchronization" at bounding box center [175, 219] width 0 height 6
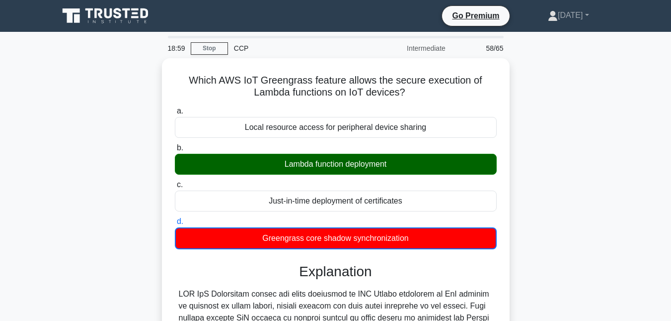
scroll to position [222, 0]
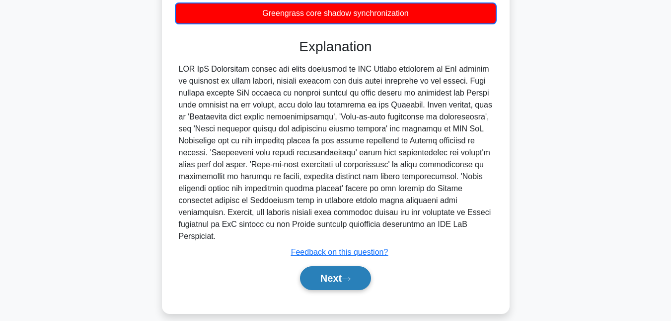
click at [342, 273] on button "Next" at bounding box center [335, 278] width 71 height 24
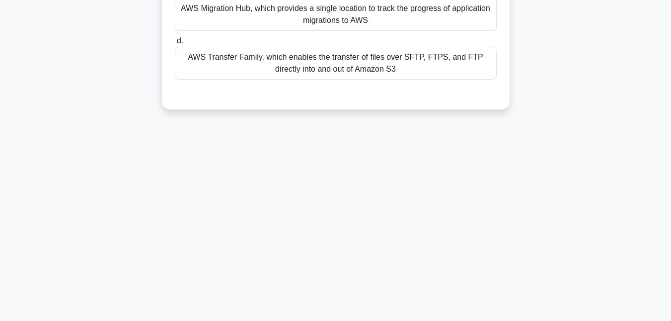
scroll to position [0, 0]
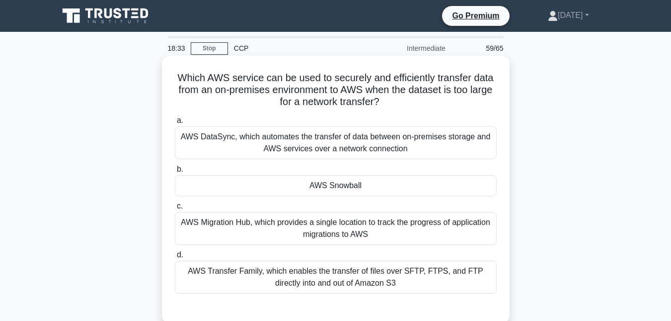
click at [239, 190] on div "AWS Snowball" at bounding box center [336, 185] width 322 height 21
click at [175, 172] on input "b. AWS Snowball" at bounding box center [175, 169] width 0 height 6
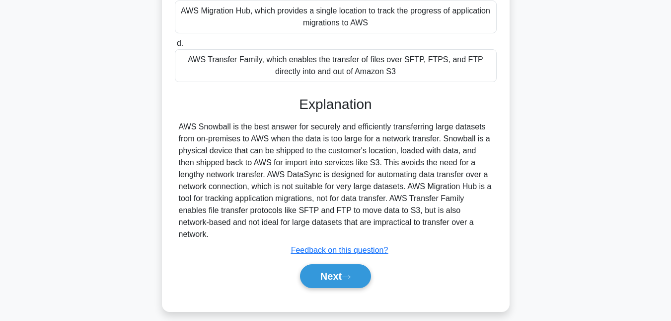
scroll to position [216, 0]
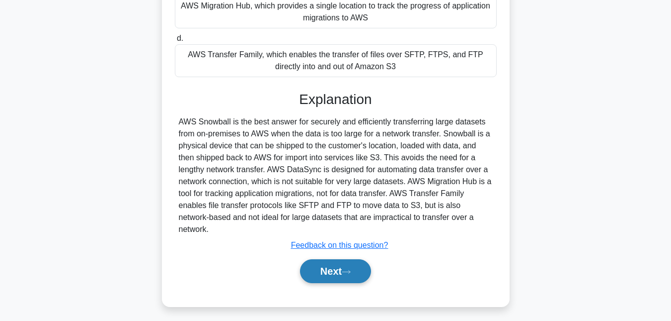
click at [330, 261] on button "Next" at bounding box center [335, 271] width 71 height 24
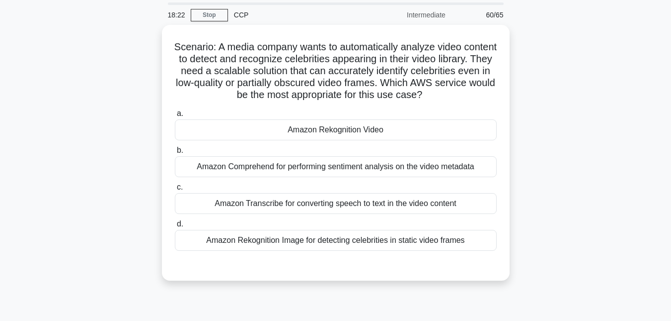
scroll to position [0, 0]
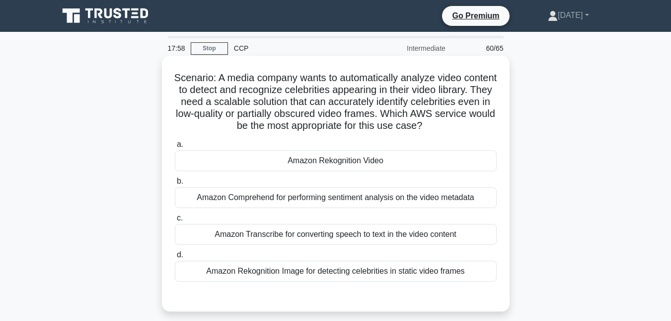
click at [353, 161] on div "Amazon Rekognition Video" at bounding box center [336, 160] width 322 height 21
click at [175, 148] on input "a. Amazon Rekognition Video" at bounding box center [175, 144] width 0 height 6
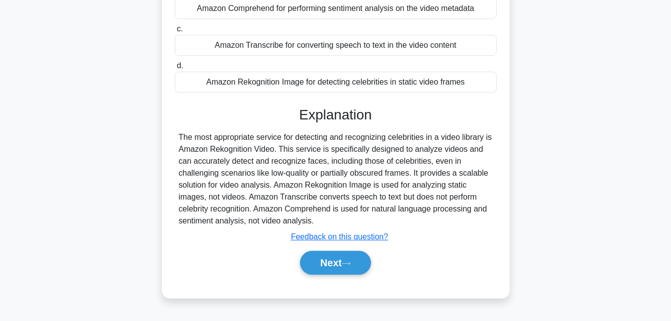
scroll to position [209, 0]
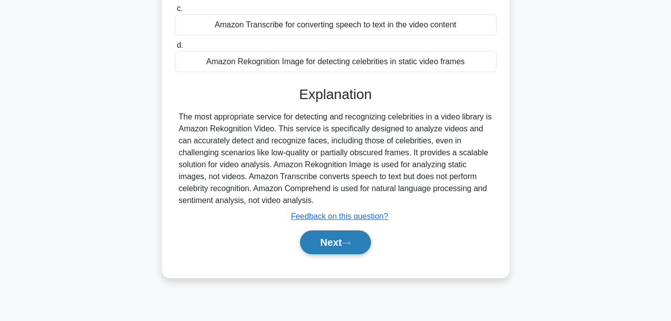
click at [315, 241] on button "Next" at bounding box center [335, 242] width 71 height 24
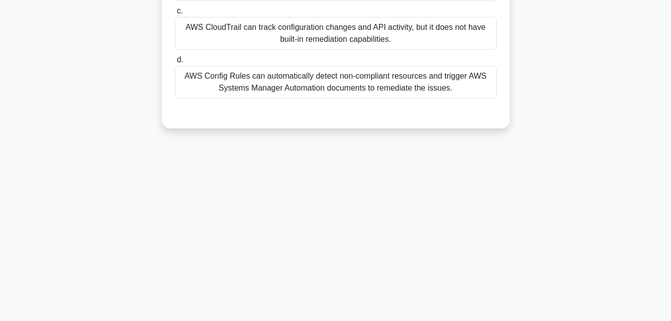
scroll to position [0, 0]
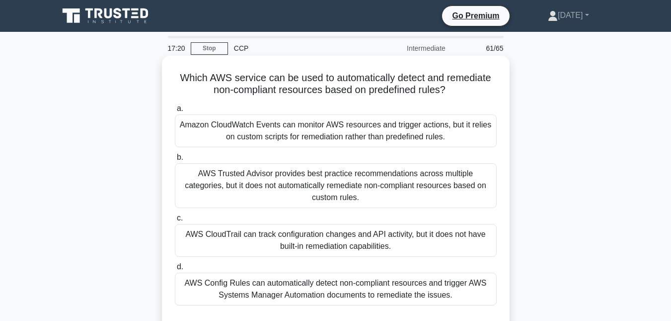
click at [193, 272] on div "AWS Config Rules can automatically detect non-compliant resources and trigger A…" at bounding box center [336, 288] width 322 height 33
click at [175, 270] on input "d. AWS Config Rules can automatically detect non-compliant resources and trigge…" at bounding box center [175, 266] width 0 height 6
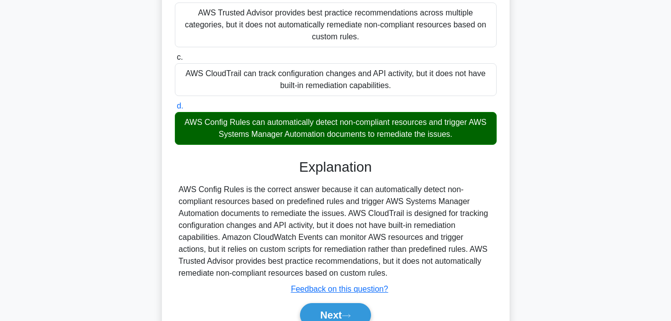
scroll to position [188, 0]
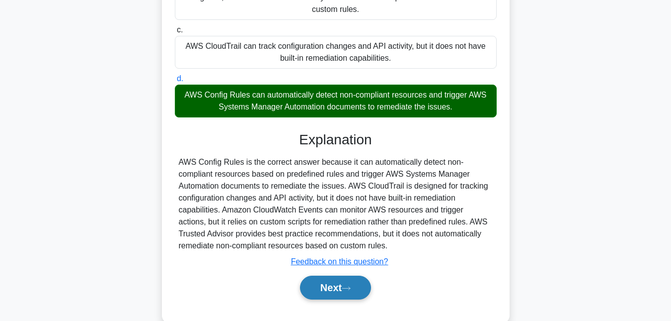
click at [329, 275] on button "Next" at bounding box center [335, 287] width 71 height 24
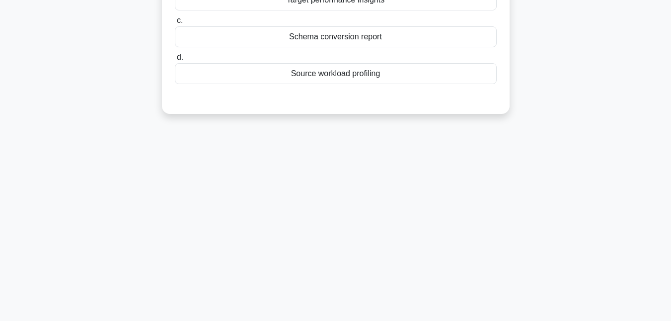
scroll to position [0, 0]
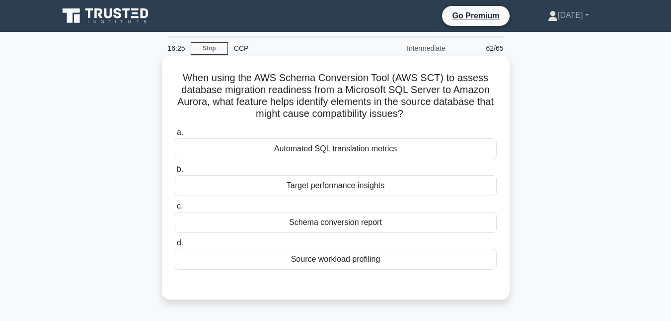
click at [322, 226] on div "Schema conversion report" at bounding box center [336, 222] width 322 height 21
click at [175, 209] on input "c. Schema conversion report" at bounding box center [175, 206] width 0 height 6
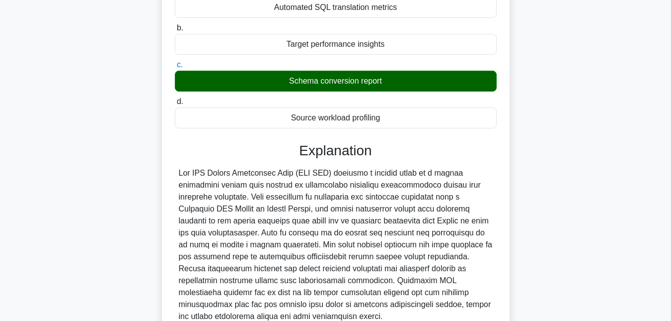
scroll to position [233, 0]
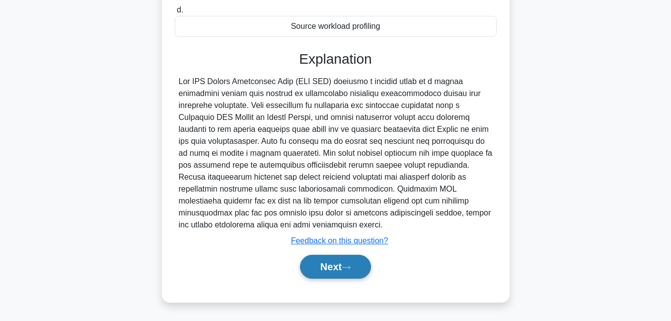
click at [332, 270] on button "Next" at bounding box center [335, 266] width 71 height 24
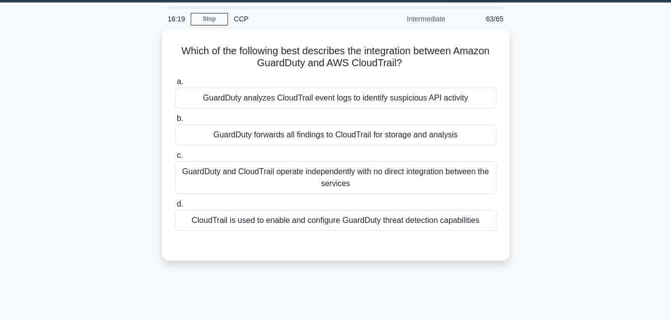
scroll to position [0, 0]
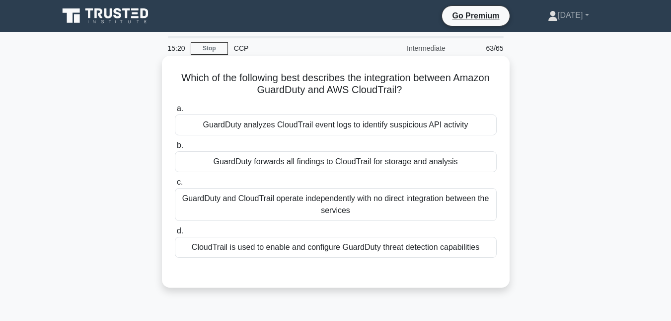
click at [236, 203] on div "GuardDuty and CloudTrail operate independently with no direct integration betwe…" at bounding box center [336, 204] width 322 height 33
click at [175, 185] on input "c. GuardDuty and CloudTrail operate independently with no direct integration be…" at bounding box center [175, 182] width 0 height 6
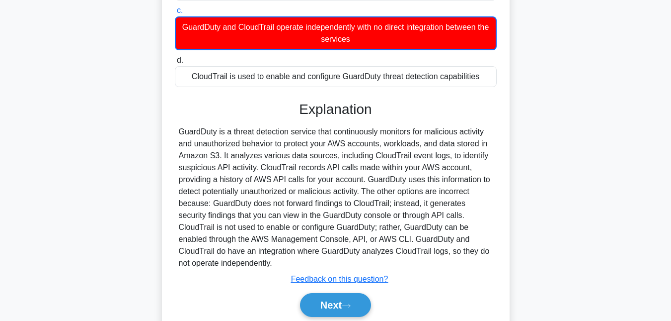
scroll to position [216, 0]
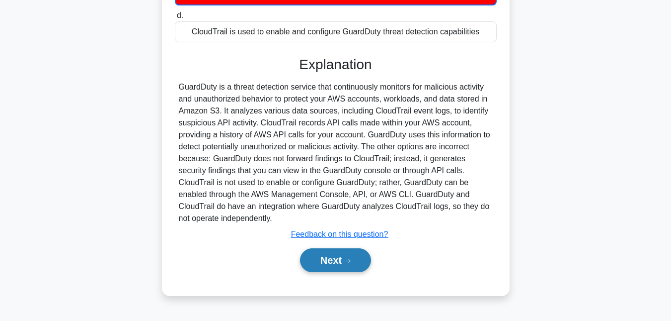
click at [345, 260] on button "Next" at bounding box center [335, 260] width 71 height 24
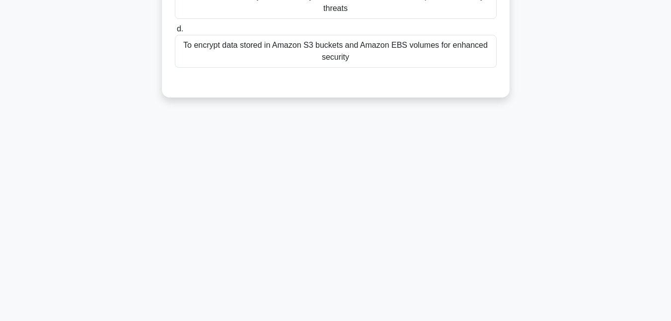
scroll to position [0, 0]
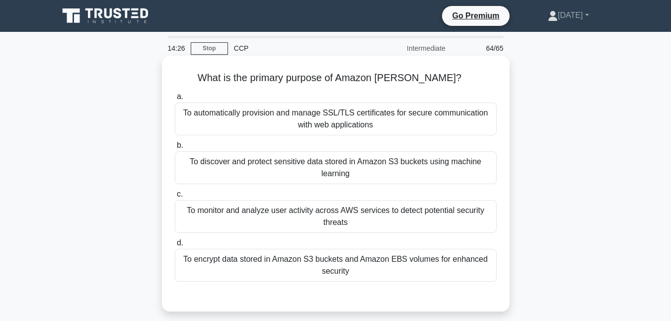
click at [200, 116] on div "To automatically provision and manage SSL/TLS certificates for secure communica…" at bounding box center [336, 118] width 322 height 33
click at [175, 100] on input "a. To automatically provision and manage SSL/TLS certificates for secure commun…" at bounding box center [175, 96] width 0 height 6
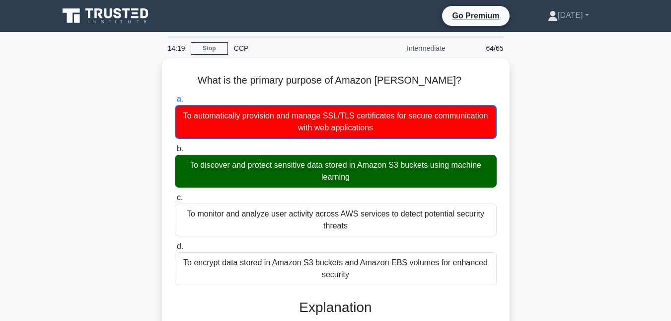
scroll to position [216, 0]
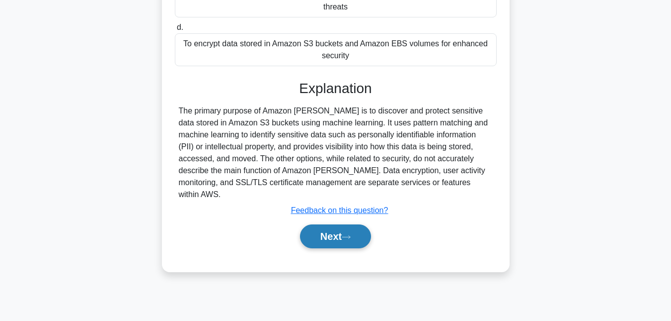
click at [341, 224] on button "Next" at bounding box center [335, 236] width 71 height 24
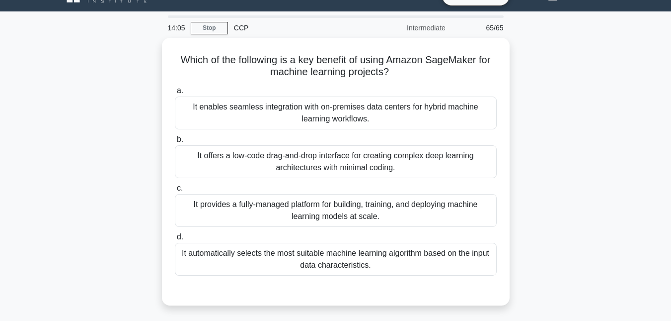
scroll to position [24, 0]
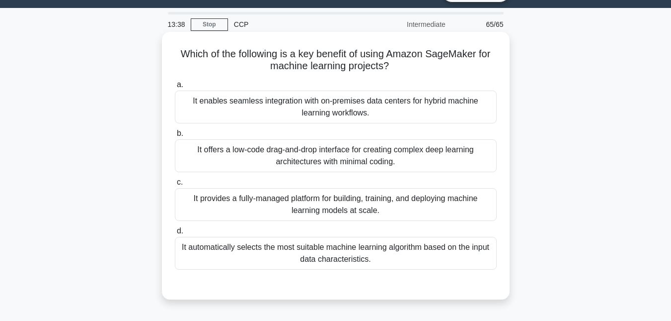
click at [203, 246] on div "It automatically selects the most suitable machine learning algorithm based on …" at bounding box center [336, 253] width 322 height 33
click at [175, 234] on input "d. It automatically selects the most suitable machine learning algorithm based …" at bounding box center [175, 231] width 0 height 6
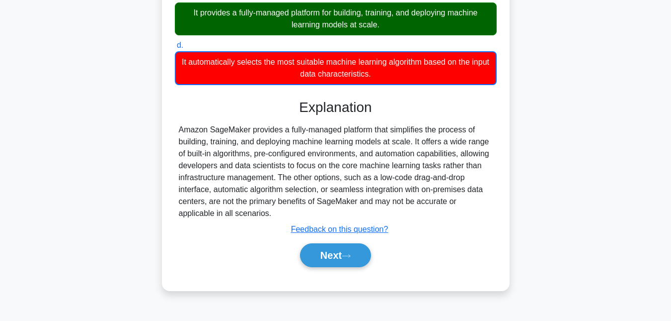
scroll to position [216, 0]
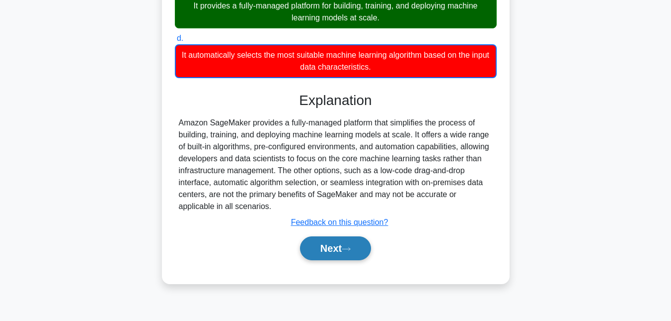
click at [317, 250] on button "Next" at bounding box center [335, 248] width 71 height 24
